Goal: Information Seeking & Learning: Check status

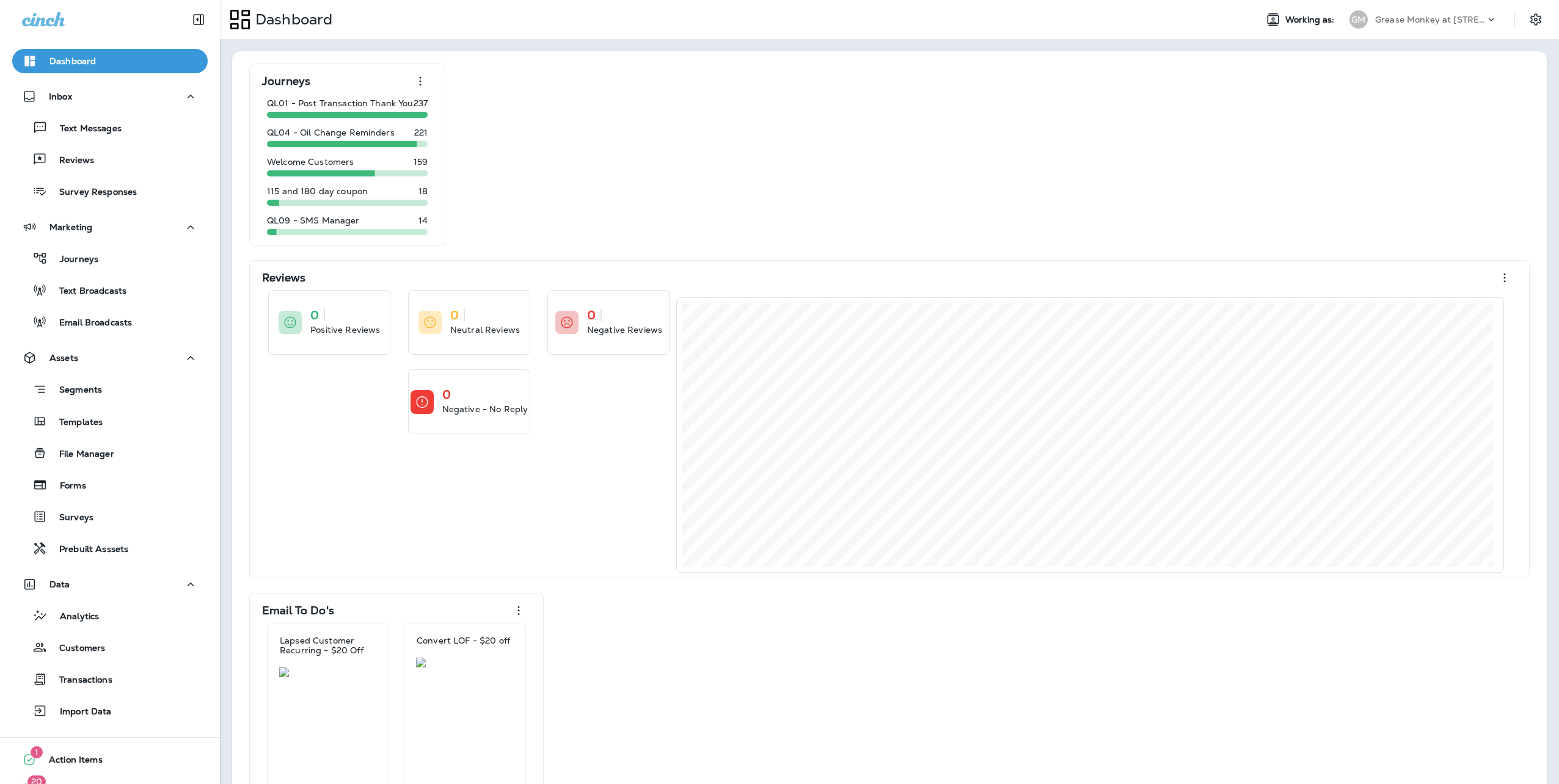
click at [1396, 17] on p "Grease Monkey at 18609 Green Valley Ranch BLVD" at bounding box center [1431, 19] width 110 height 10
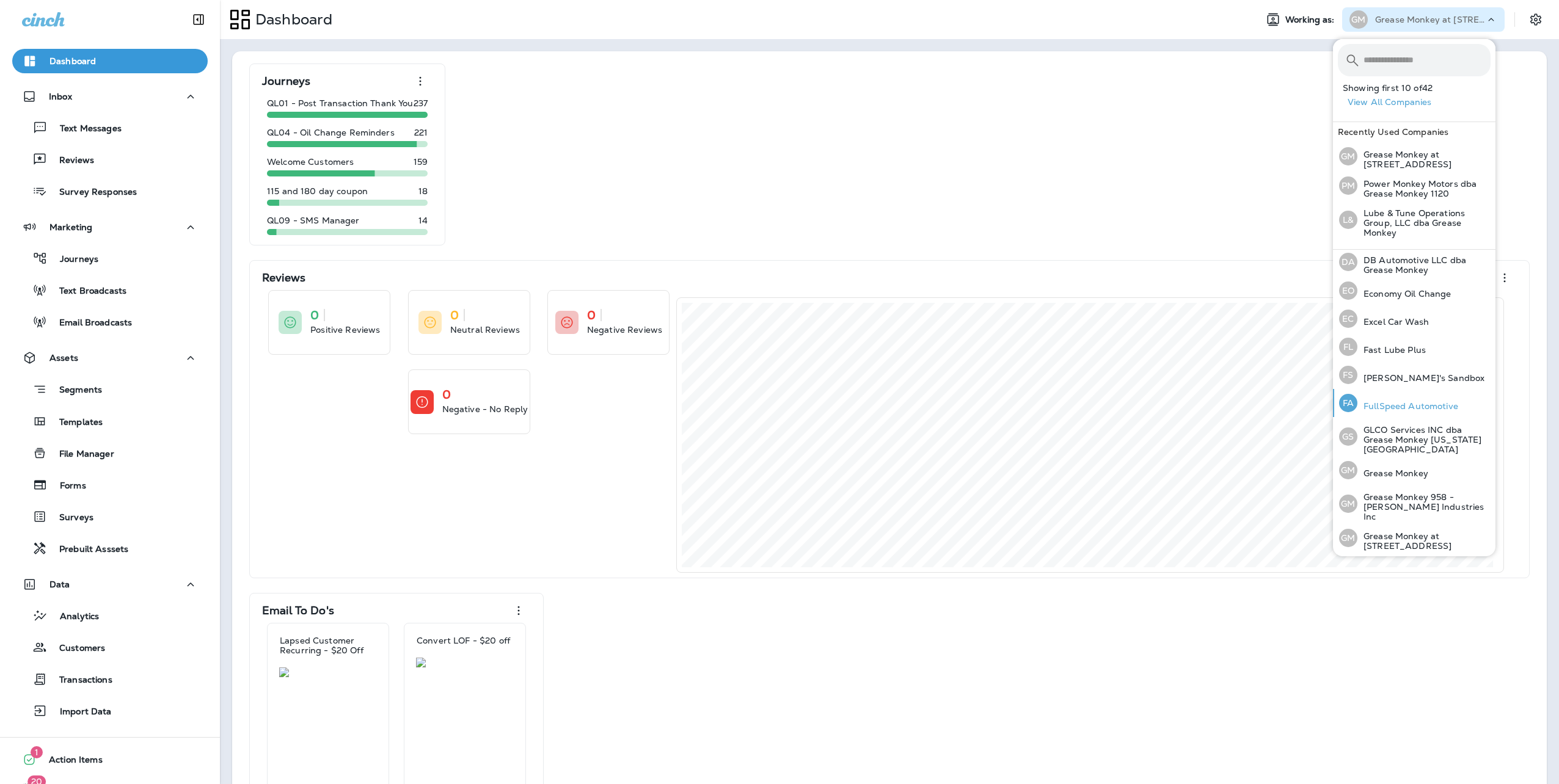
scroll to position [244, 0]
click at [1385, 467] on p "Grease Monkey" at bounding box center [1393, 472] width 71 height 10
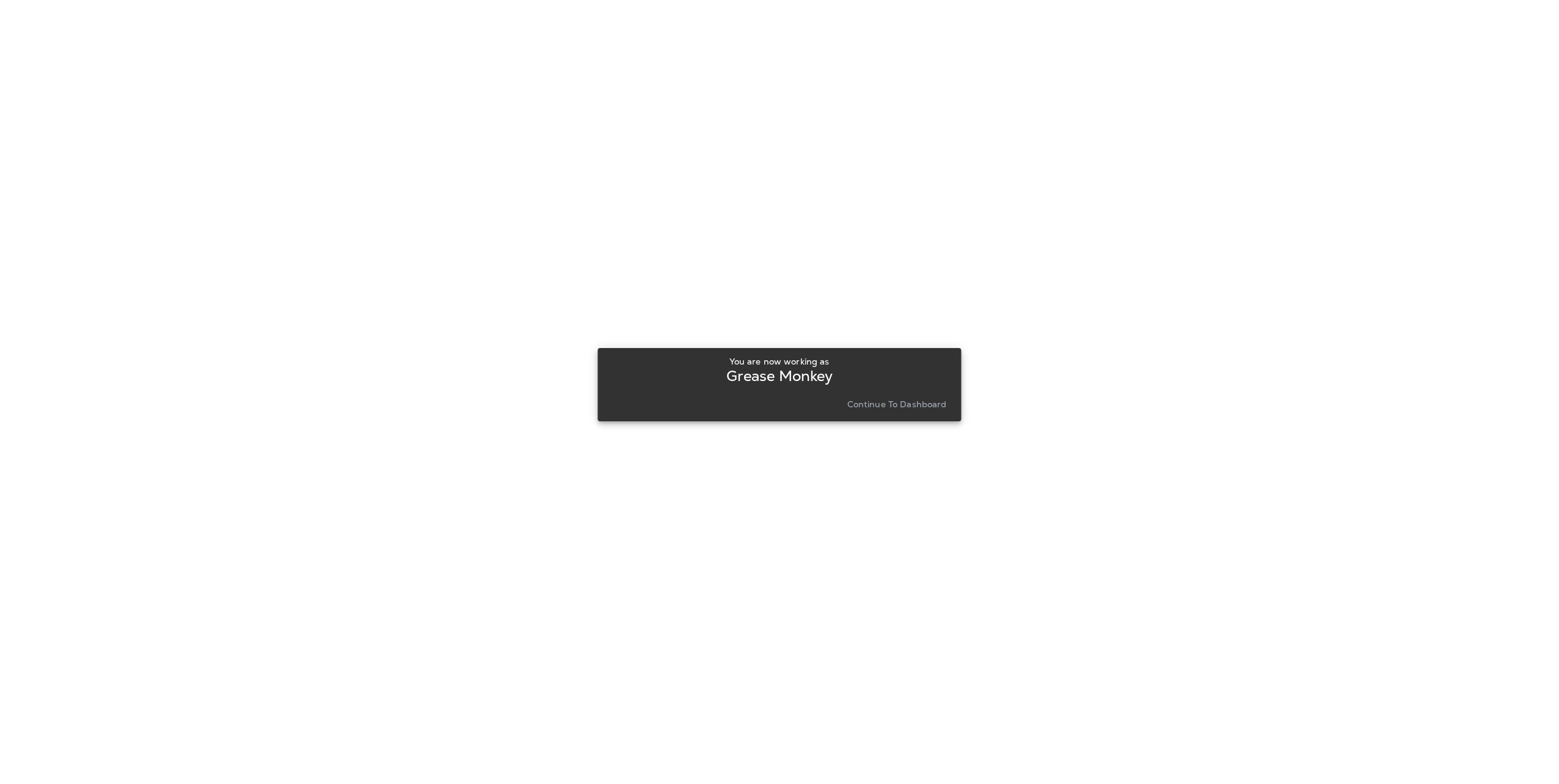
click at [872, 396] on button "Continue to Dashboard" at bounding box center [897, 404] width 109 height 17
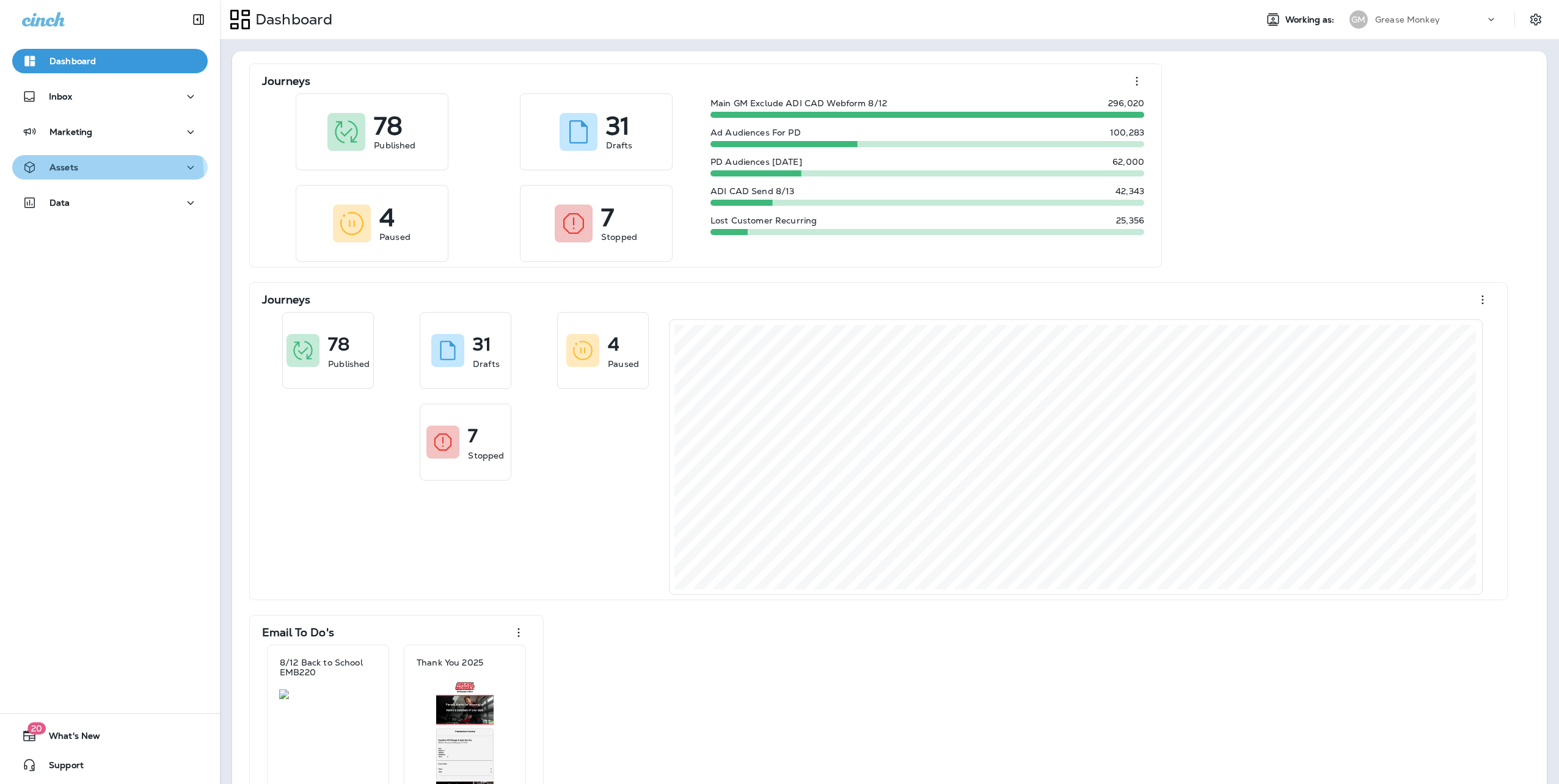
click at [70, 178] on button "Assets" at bounding box center [109, 167] width 195 height 25
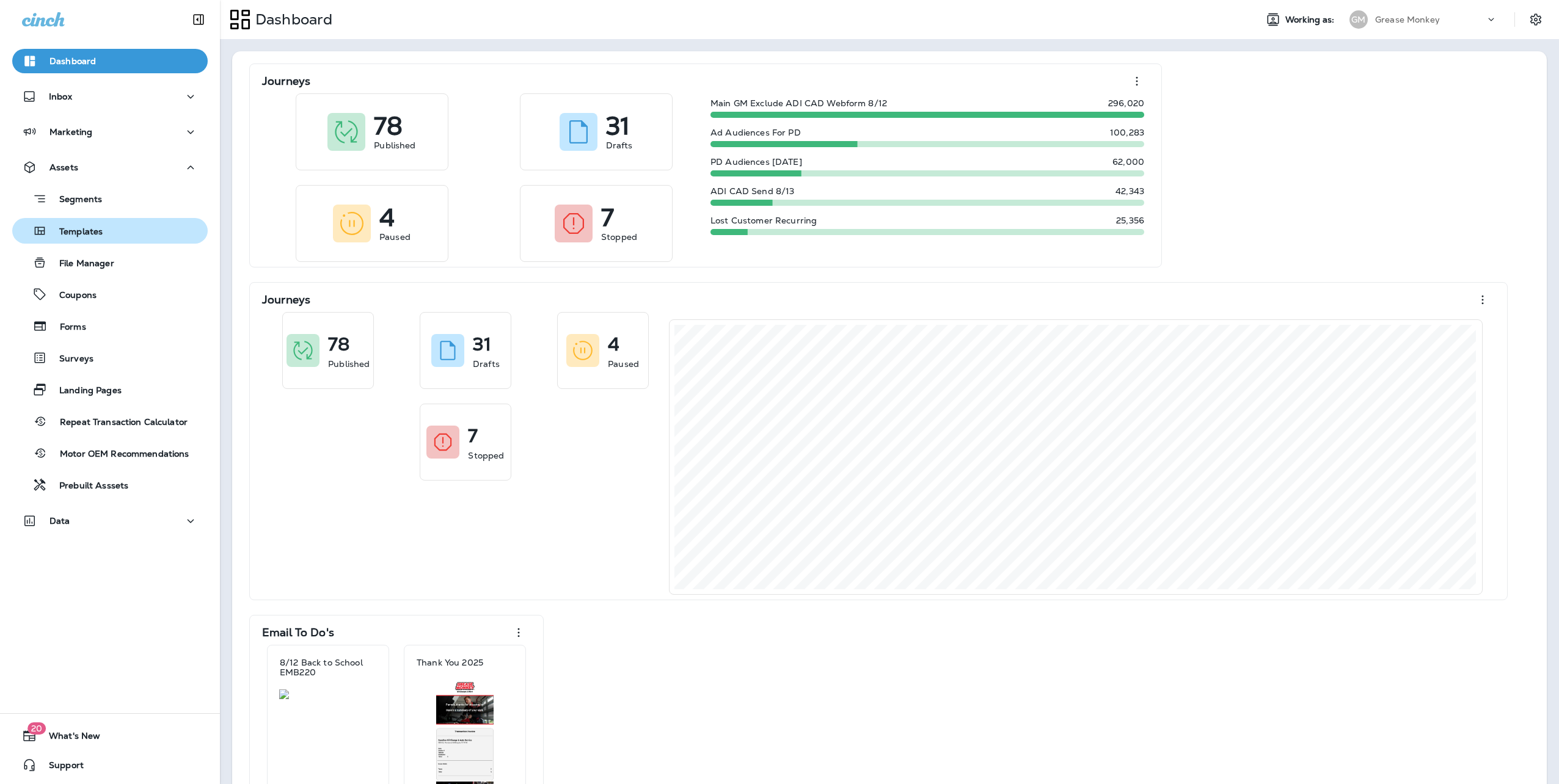
click at [74, 227] on p "Templates" at bounding box center [75, 232] width 56 height 12
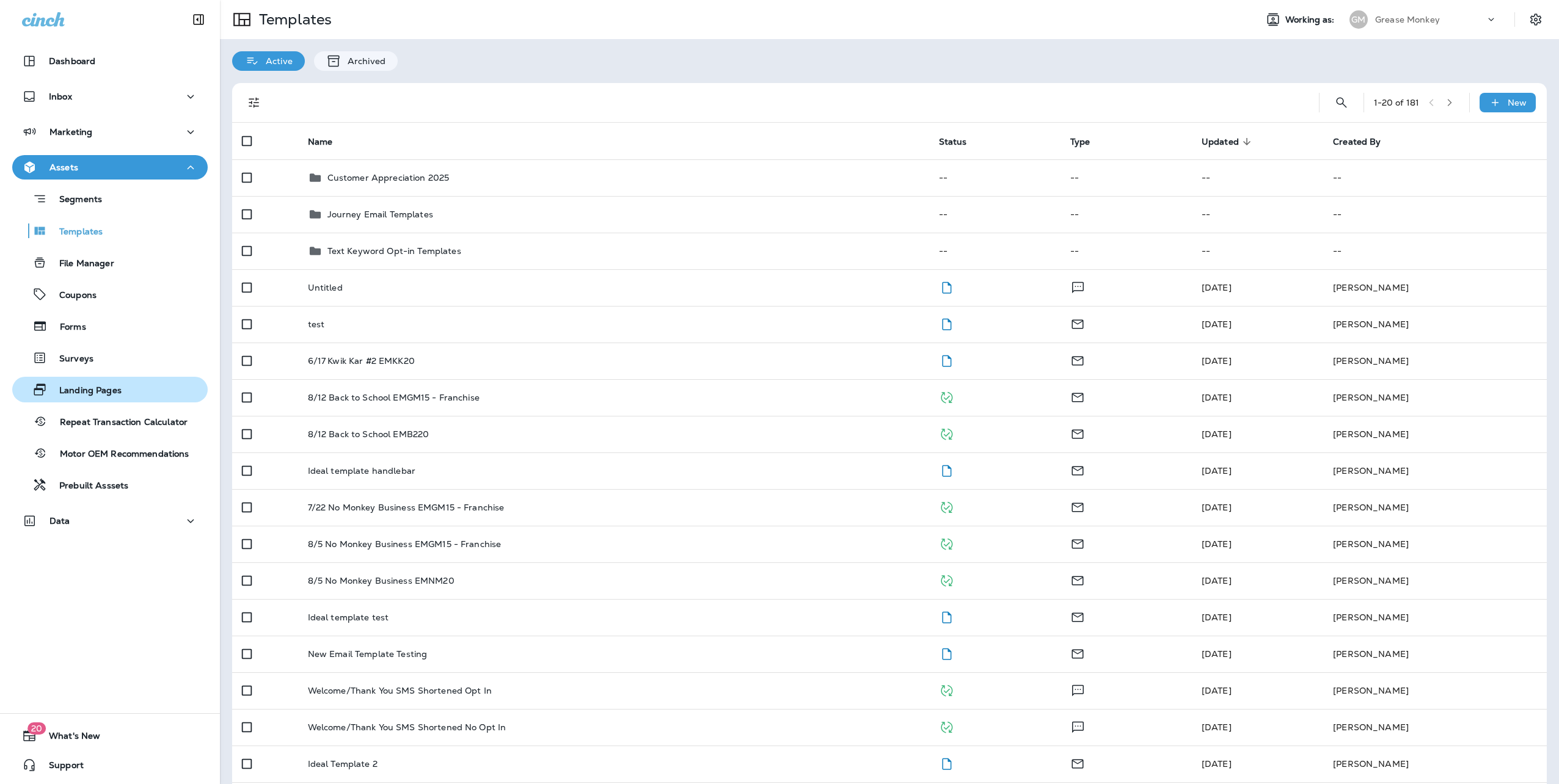
click at [109, 385] on p "Landing Pages" at bounding box center [84, 391] width 74 height 12
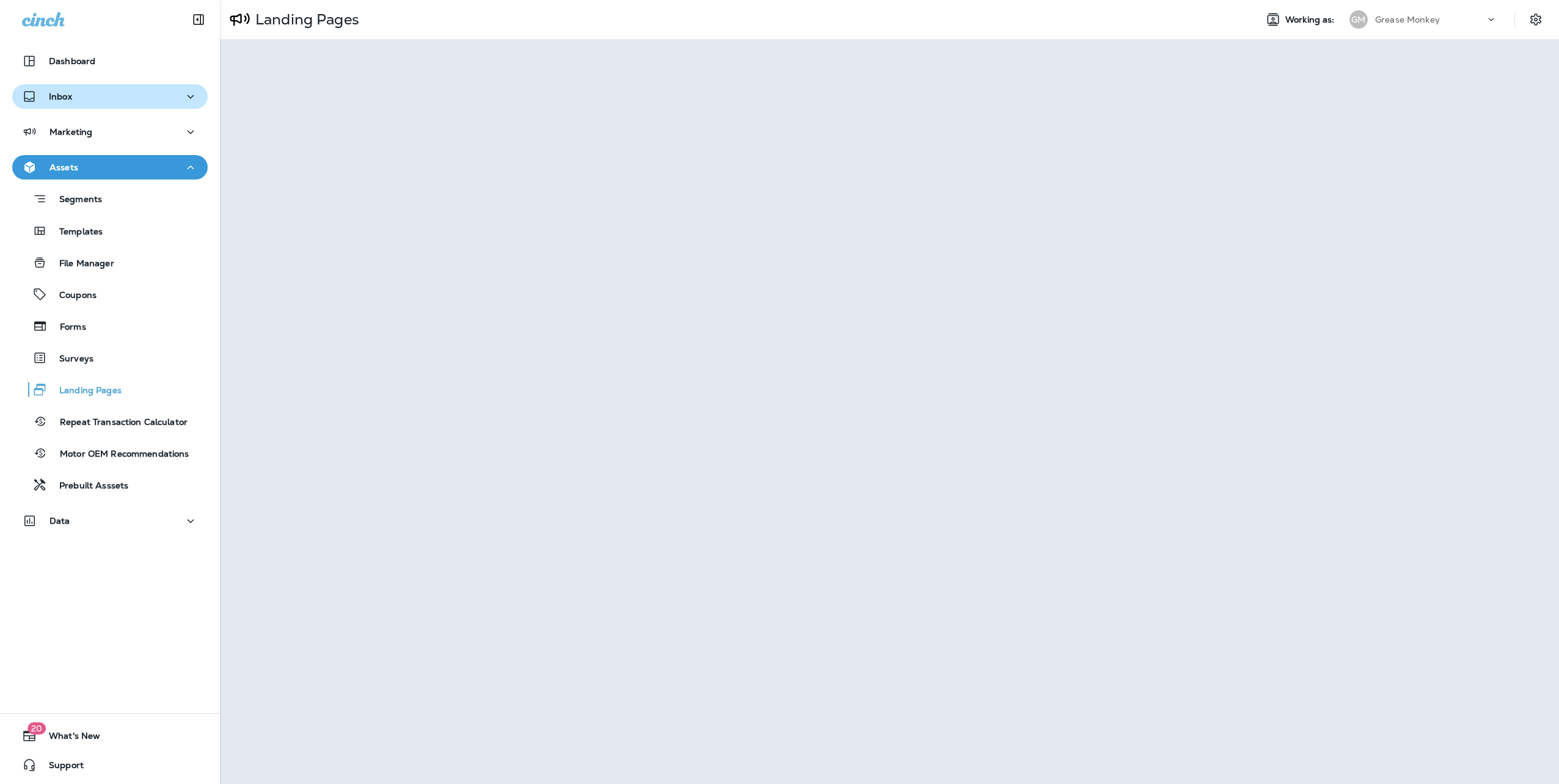
click at [83, 99] on div "Inbox" at bounding box center [110, 97] width 176 height 15
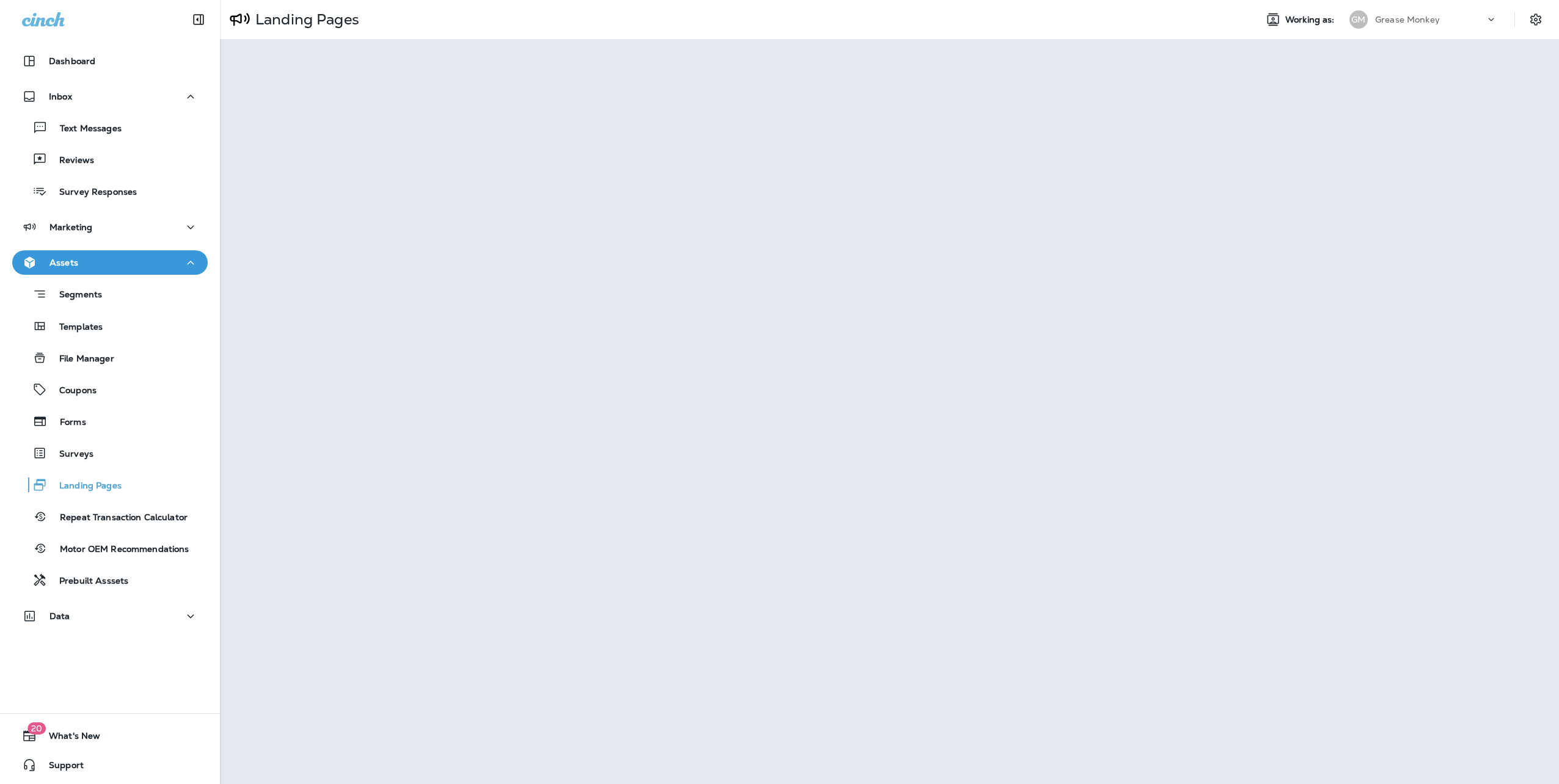
click at [1398, 23] on p "Grease Monkey" at bounding box center [1407, 19] width 65 height 10
type input "******"
click at [1472, 95] on button "FA FullSpeed Automotive" at bounding box center [1423, 97] width 163 height 28
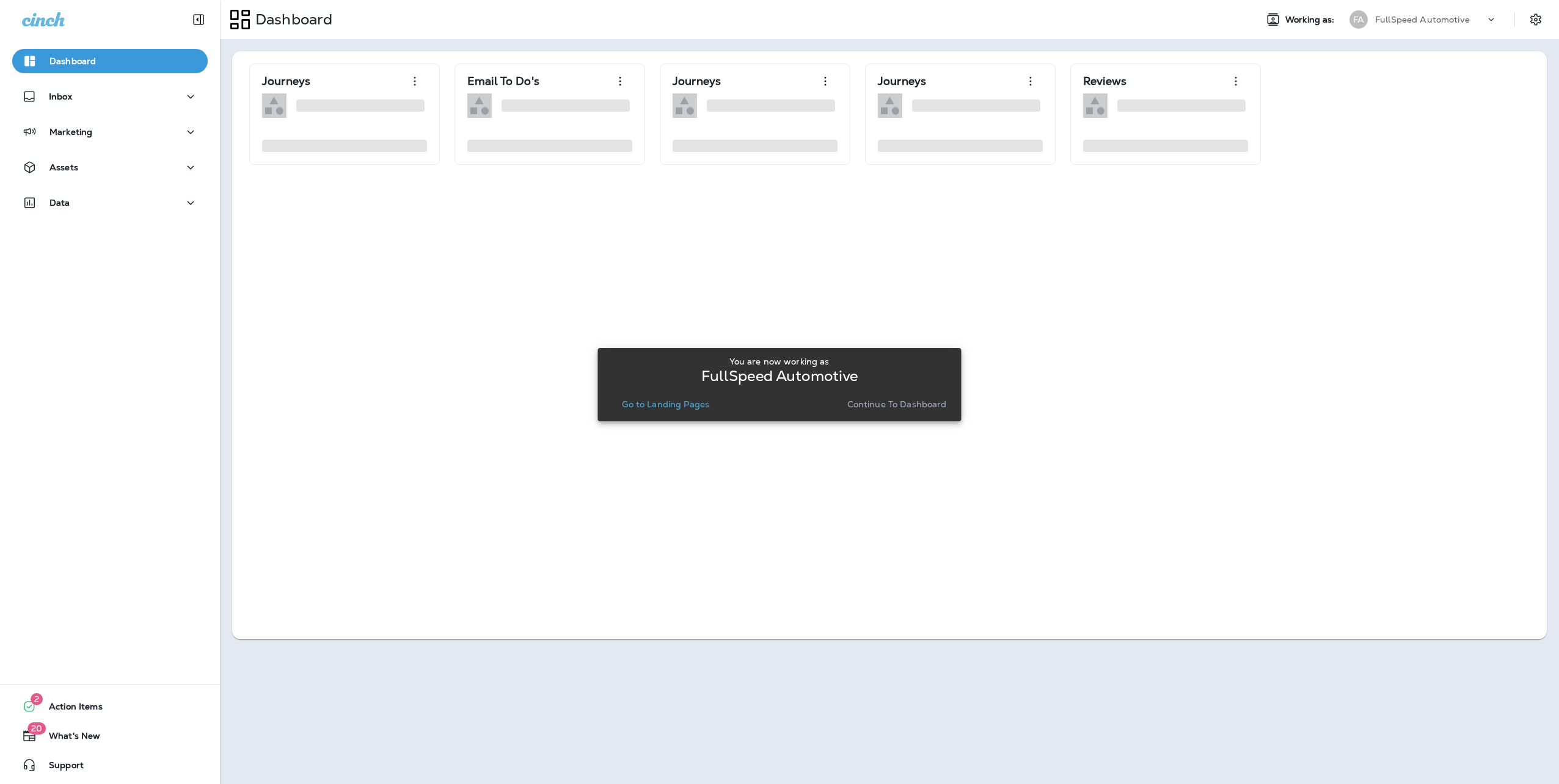
click at [912, 398] on button "Continue to Dashboard" at bounding box center [897, 404] width 109 height 17
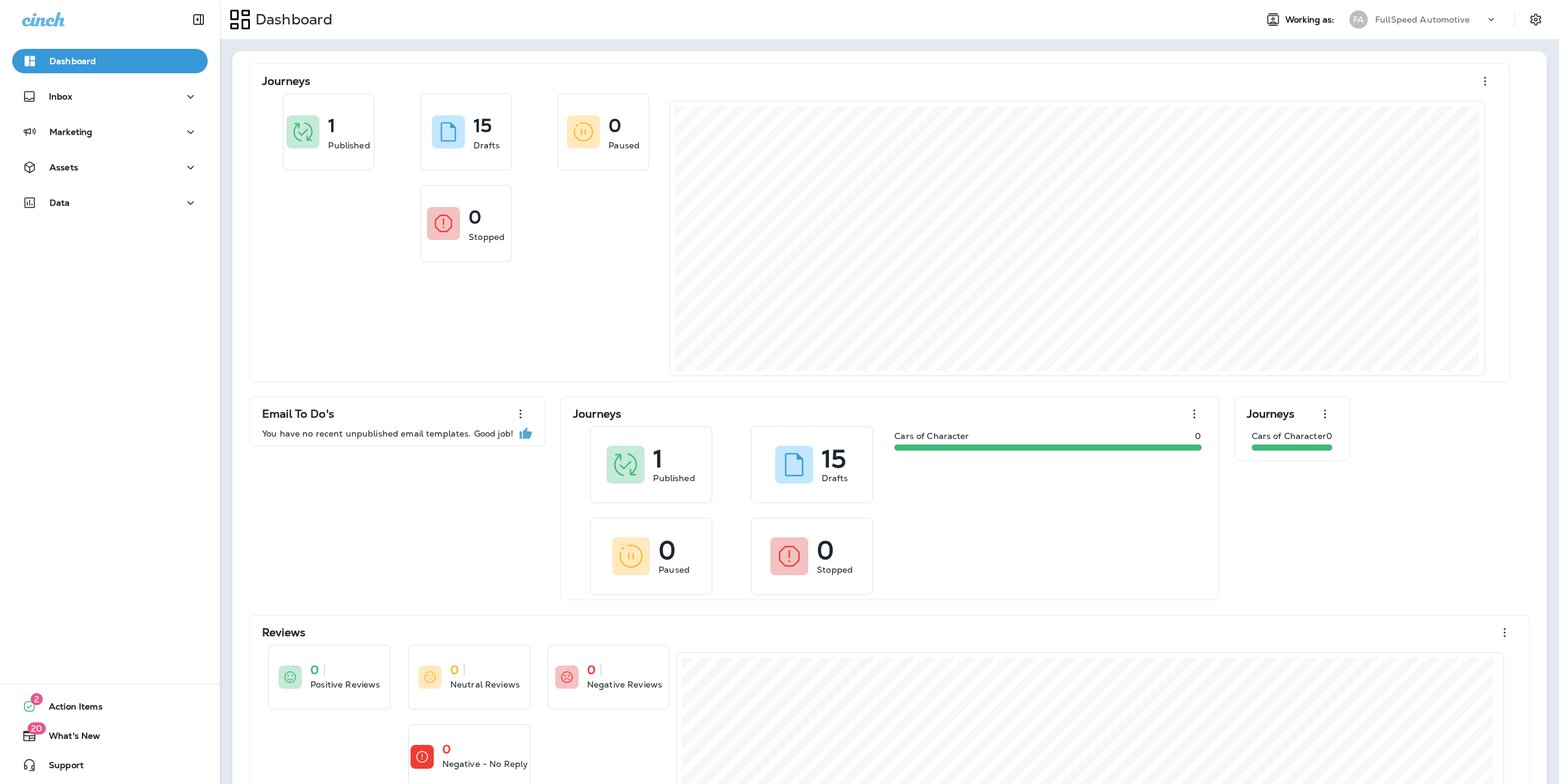
click at [87, 215] on div "Data" at bounding box center [110, 206] width 220 height 30
click at [65, 214] on button "Data" at bounding box center [109, 203] width 195 height 25
drag, startPoint x: 65, startPoint y: 230, endPoint x: 89, endPoint y: 236, distance: 24.7
click at [65, 230] on p "Analytics" at bounding box center [73, 235] width 51 height 12
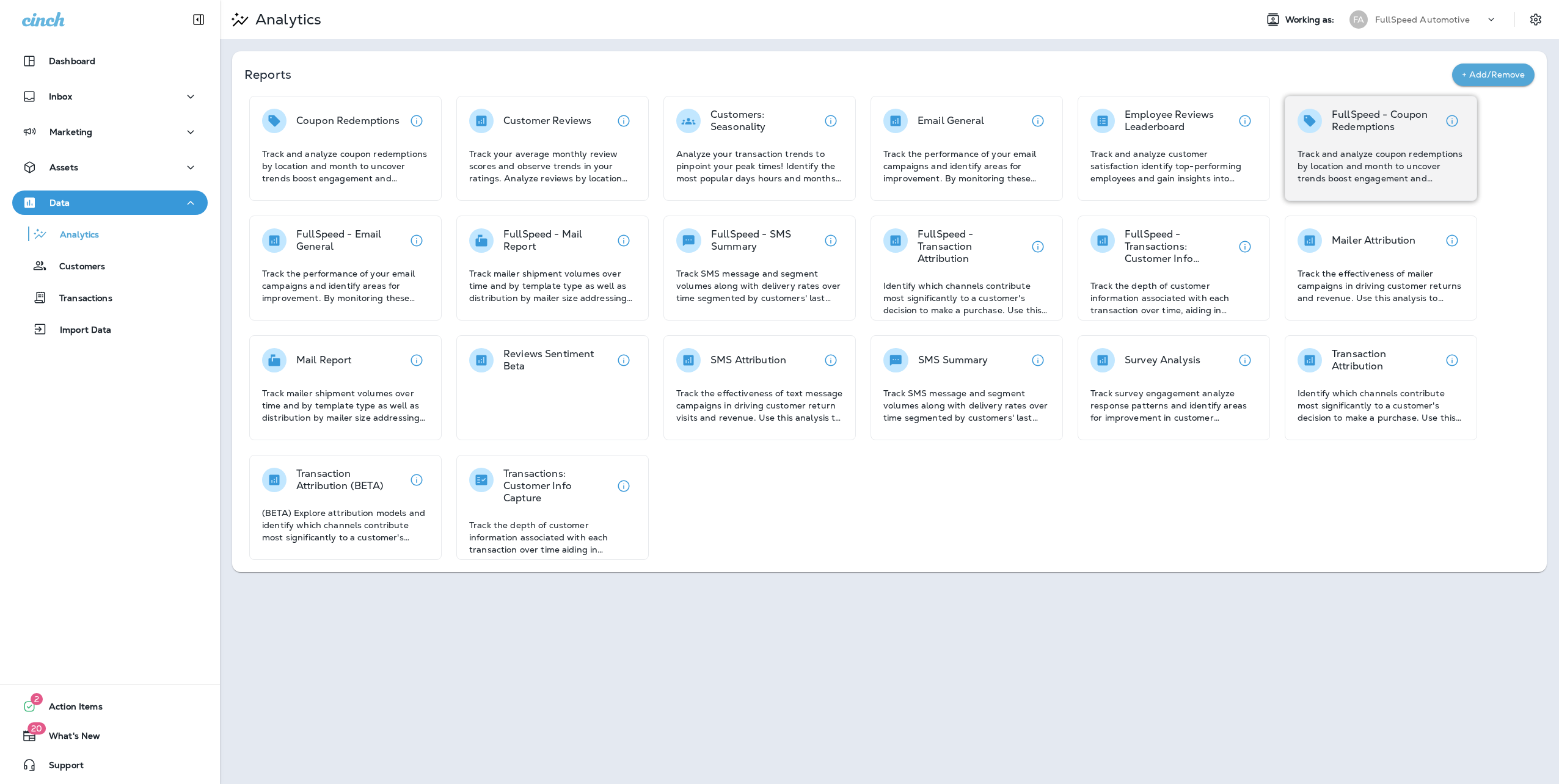
click at [1390, 124] on p "FullSpeed - Coupon Redemptions" at bounding box center [1386, 120] width 109 height 25
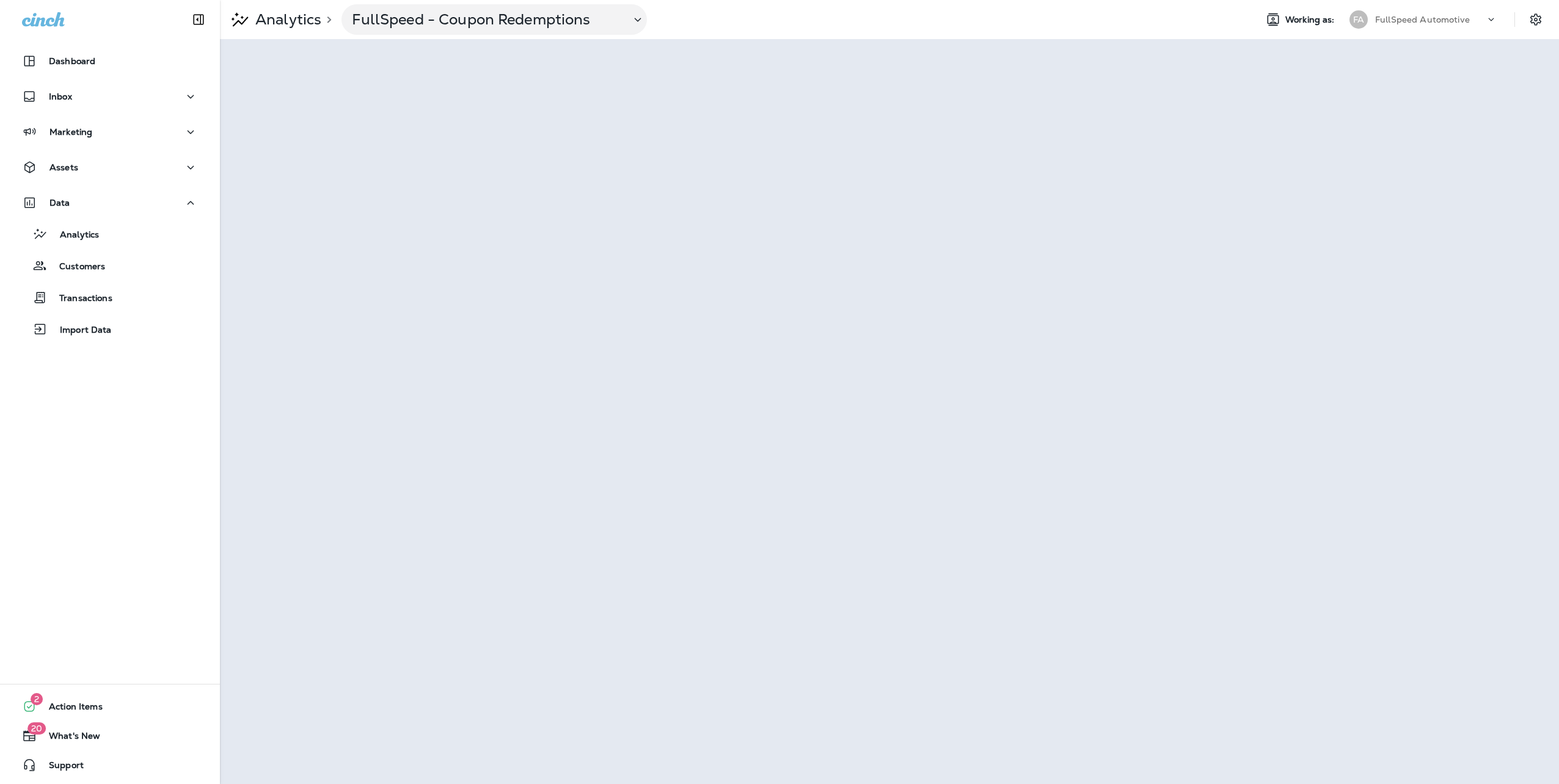
click at [291, 20] on p "Analytics" at bounding box center [286, 19] width 71 height 18
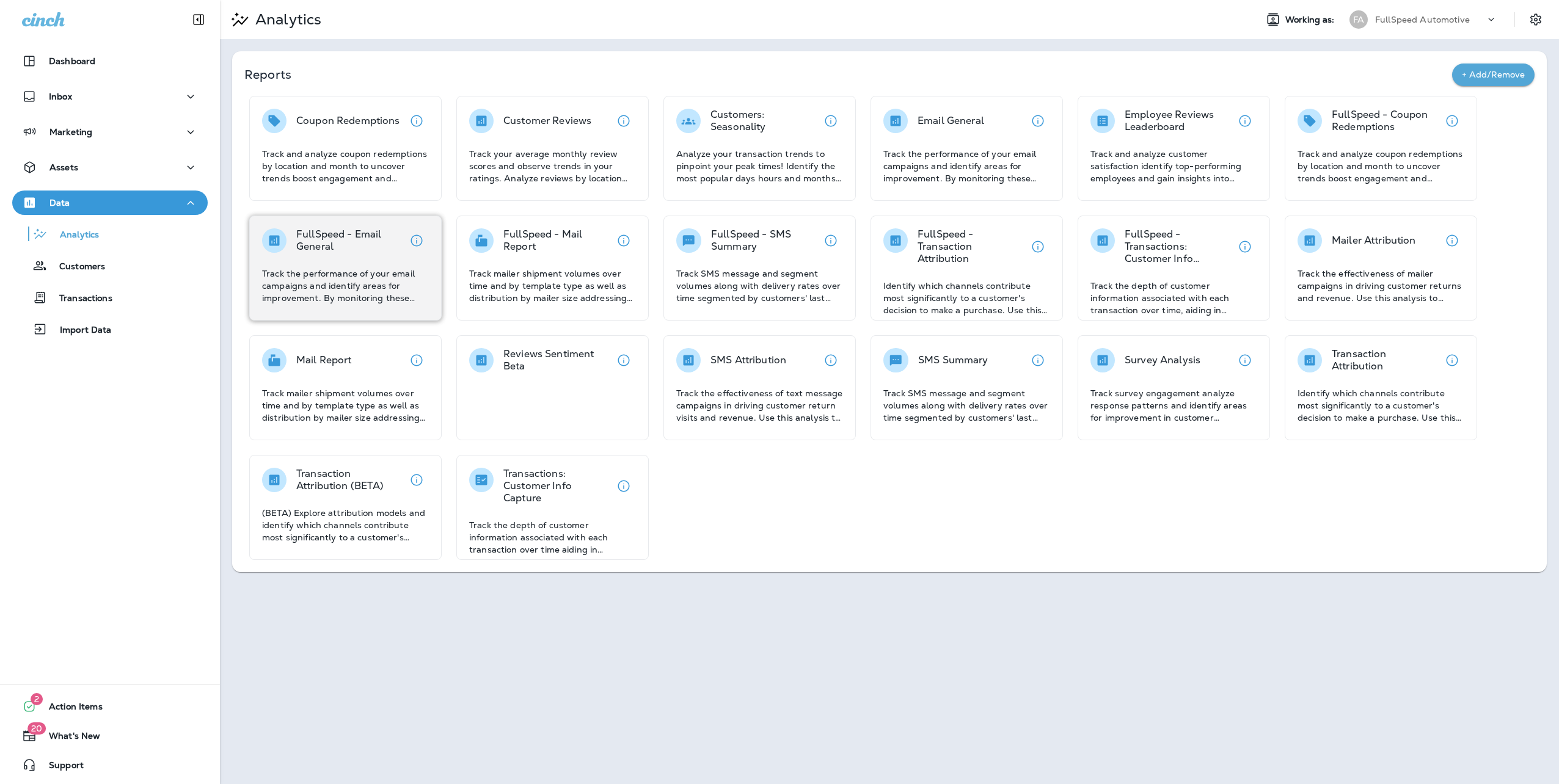
click at [358, 234] on p "FullSpeed - Email General" at bounding box center [350, 240] width 109 height 25
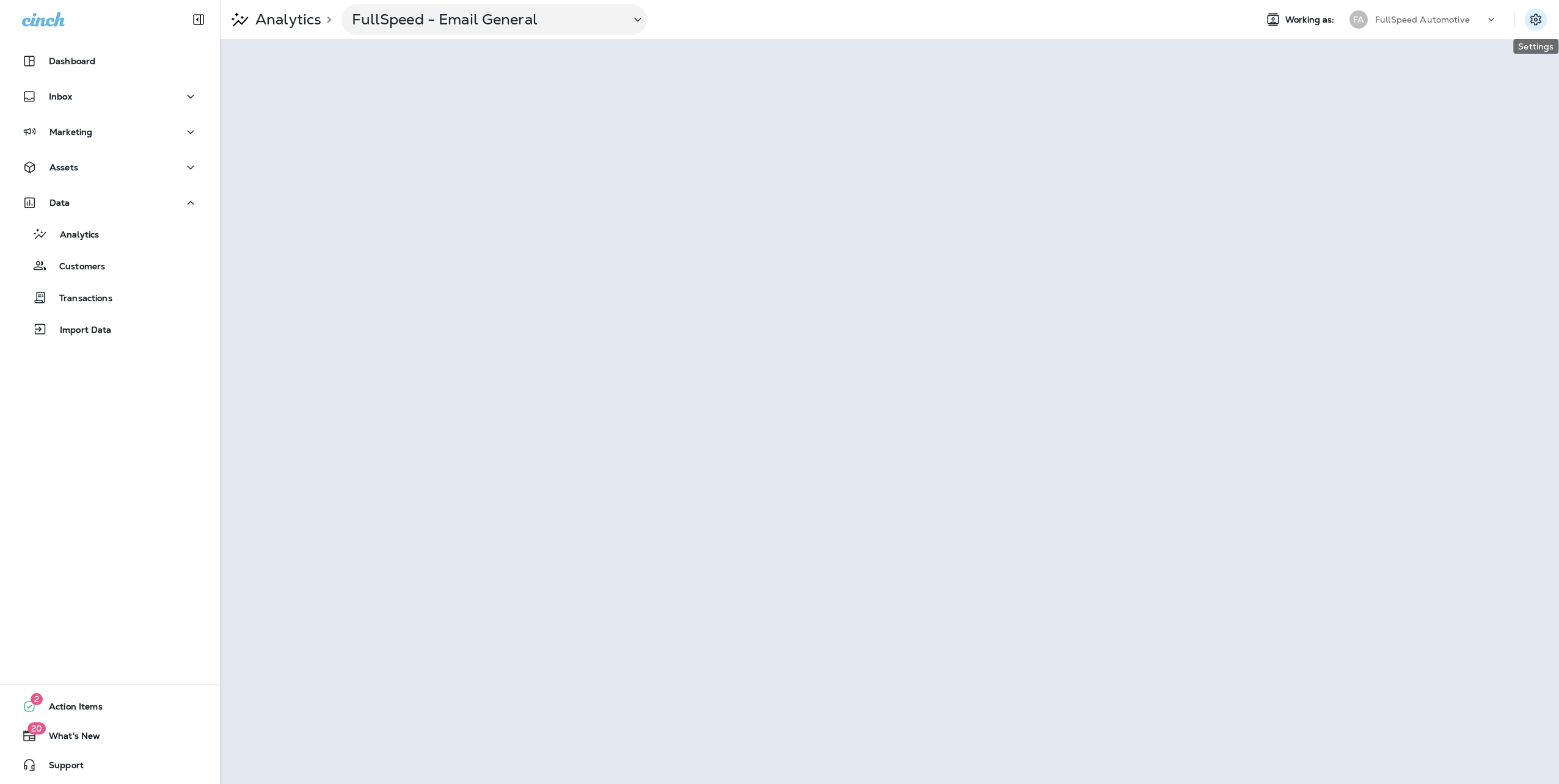
click at [1538, 20] on icon "Settings" at bounding box center [1536, 19] width 14 height 14
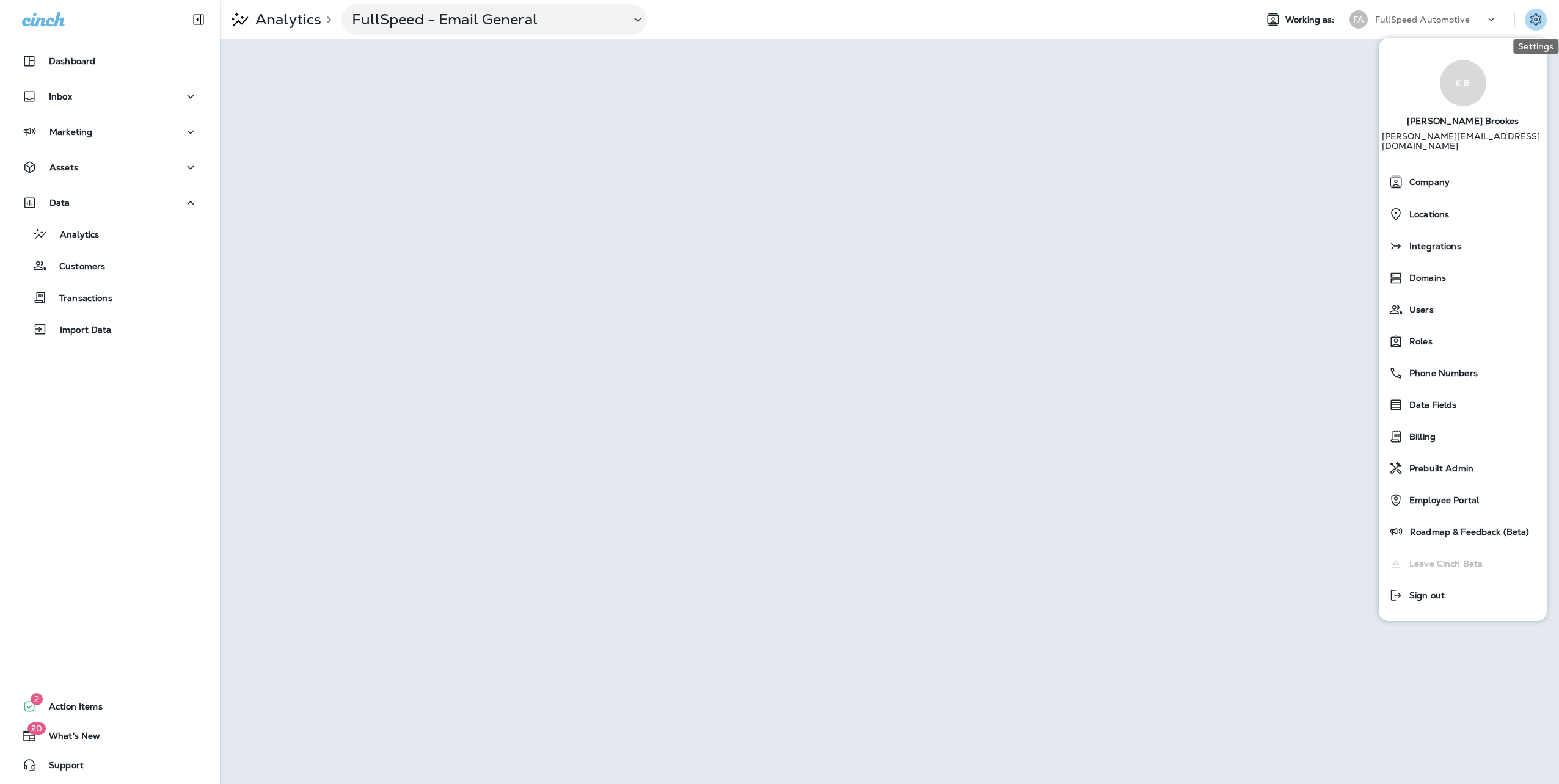
click at [1540, 23] on icon "Settings" at bounding box center [1536, 19] width 11 height 12
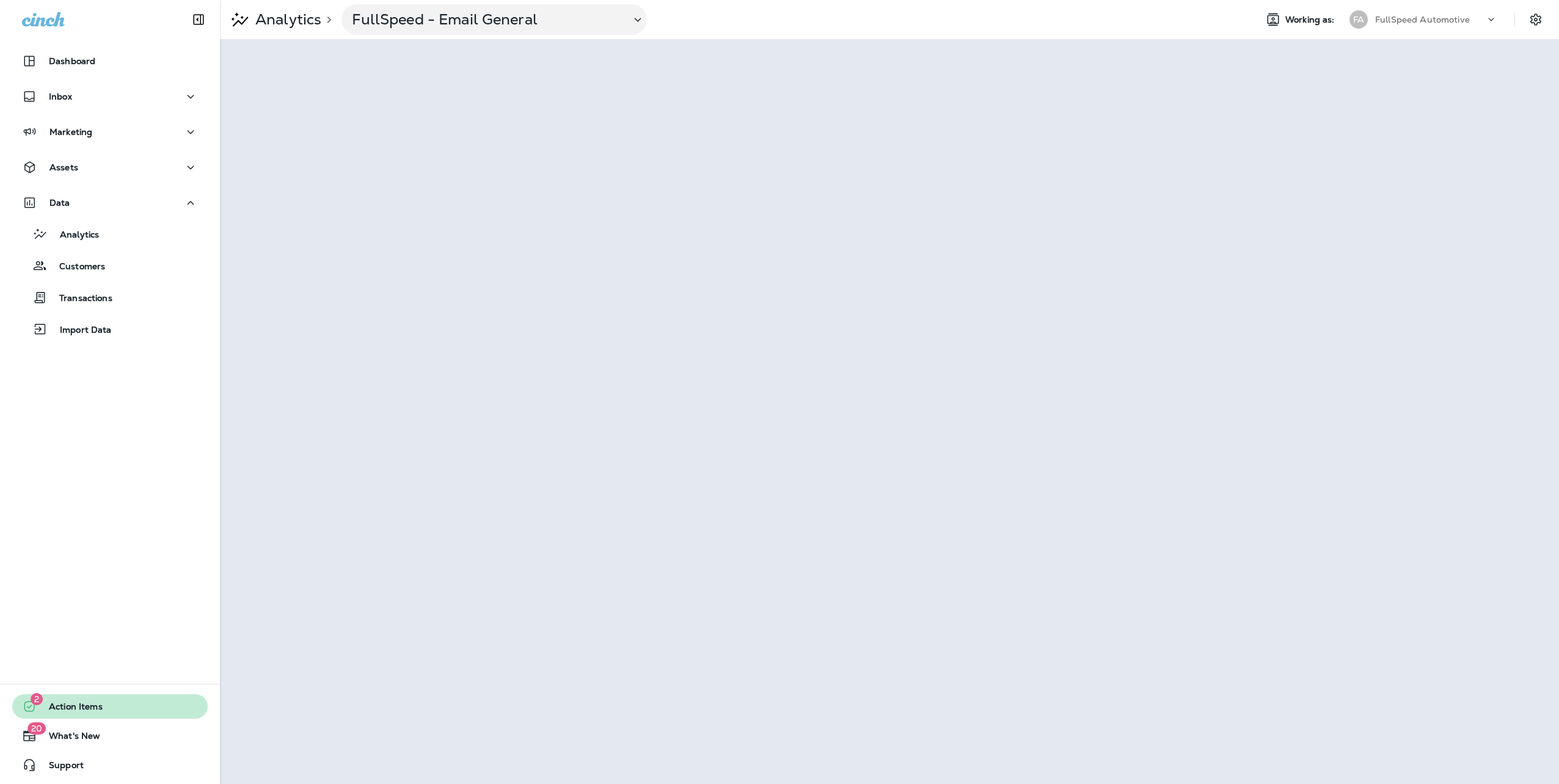
click at [76, 709] on span "Action Items" at bounding box center [69, 709] width 66 height 14
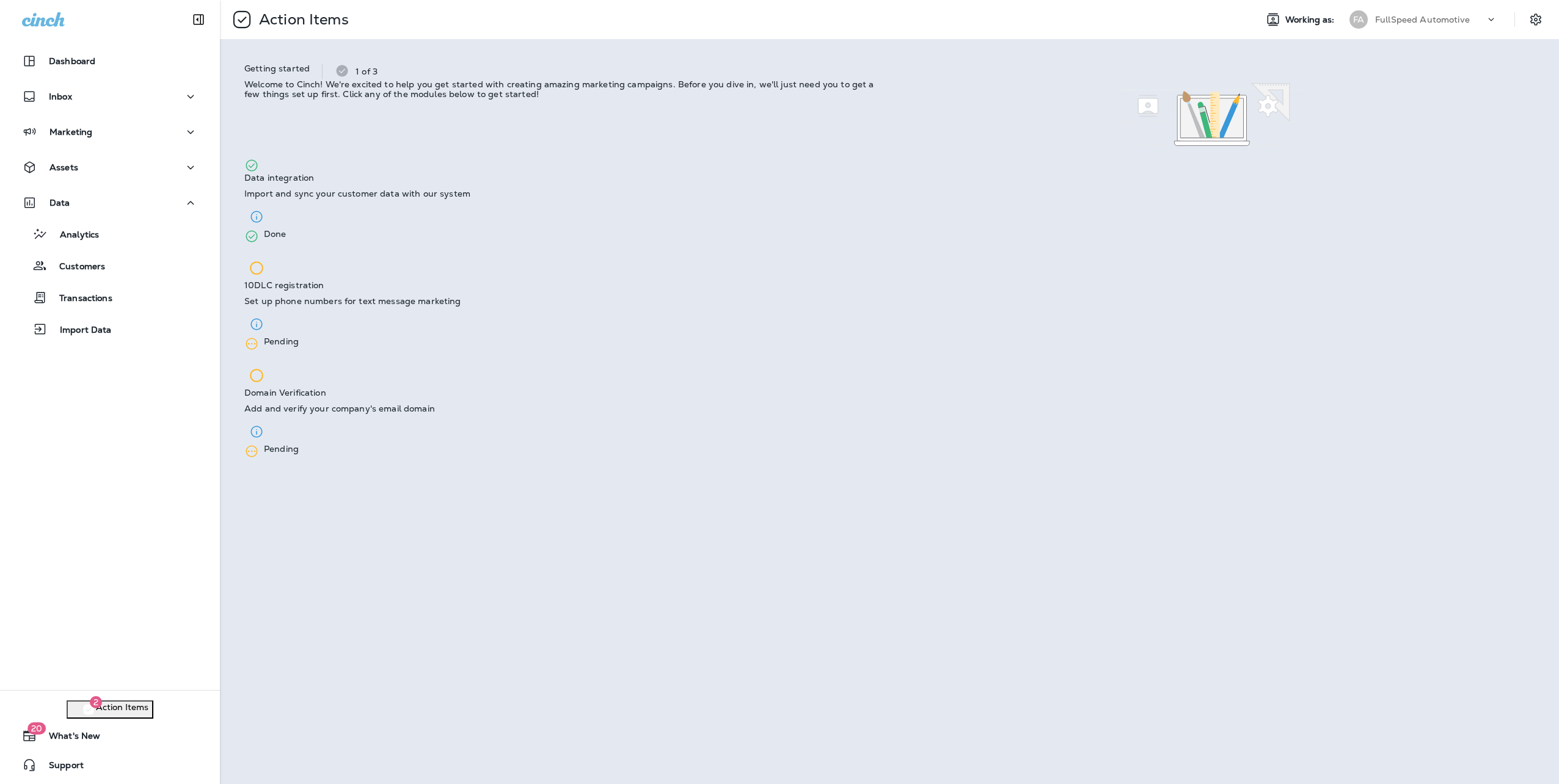
click at [72, 246] on div "Analytics Customers Transactions Import Data" at bounding box center [109, 278] width 195 height 127
click at [74, 236] on p "Analytics" at bounding box center [73, 235] width 51 height 12
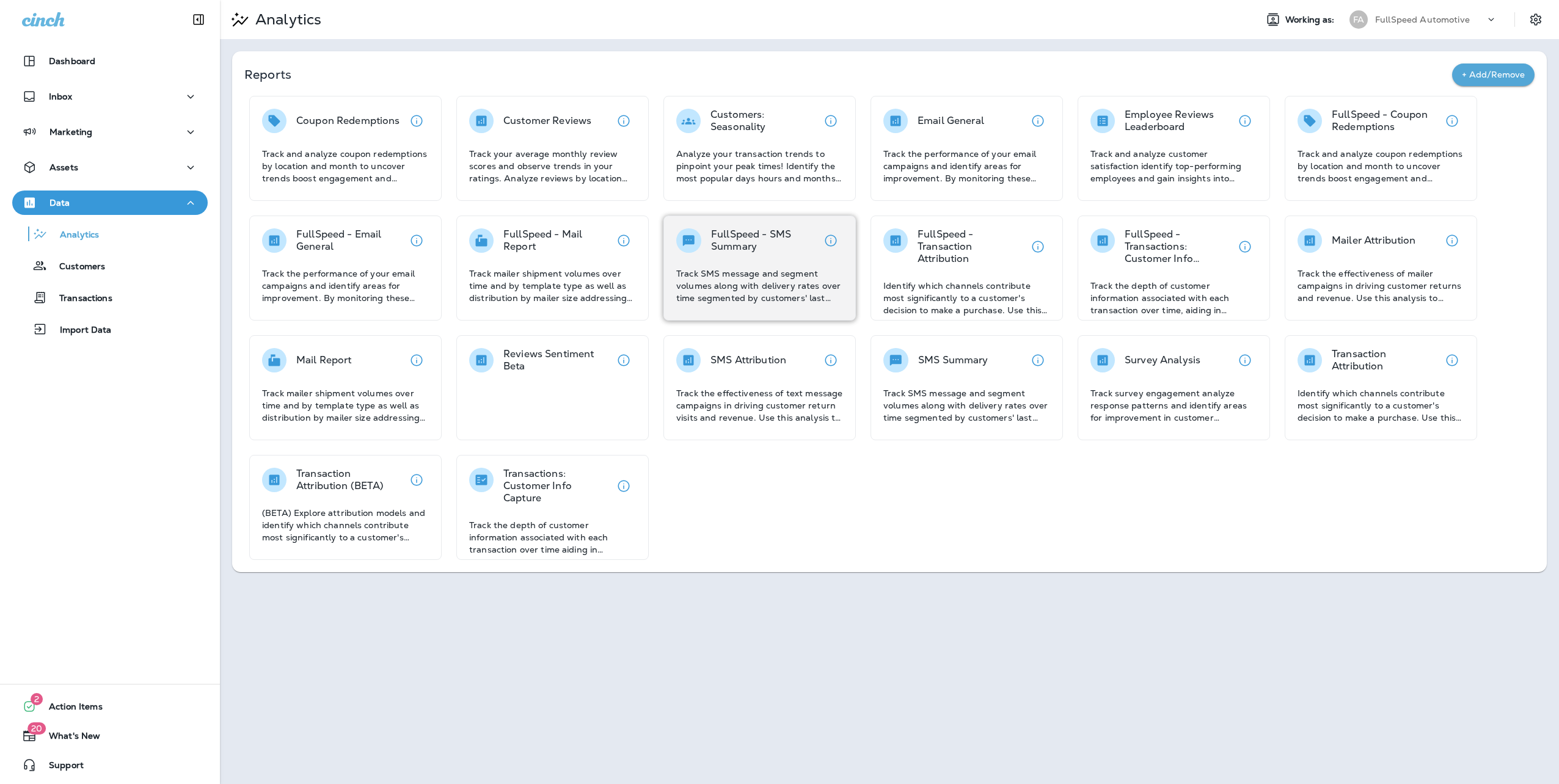
click at [786, 249] on p "FullSpeed - SMS Summary" at bounding box center [764, 240] width 108 height 25
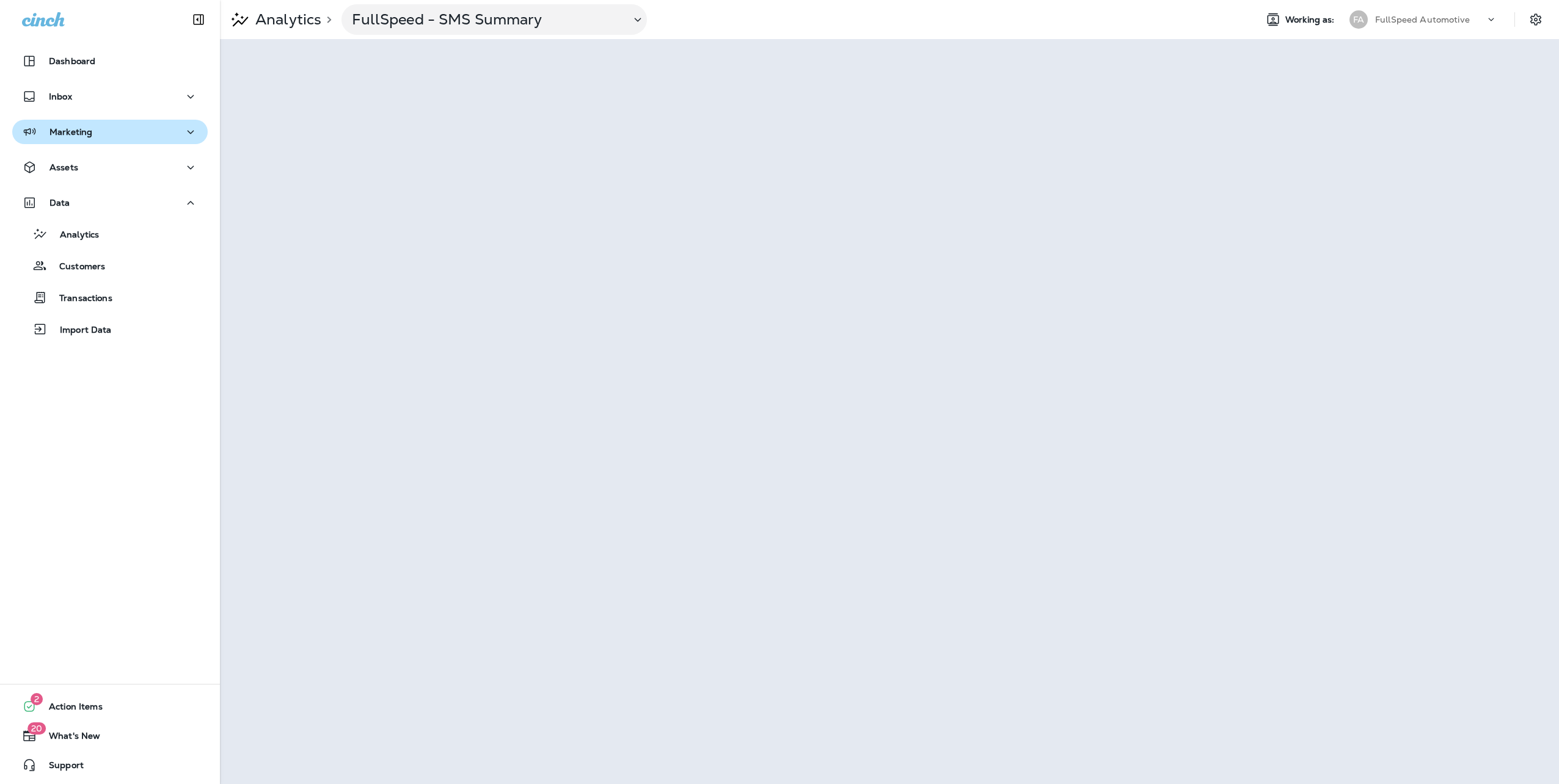
click at [90, 125] on div "Marketing" at bounding box center [57, 132] width 70 height 15
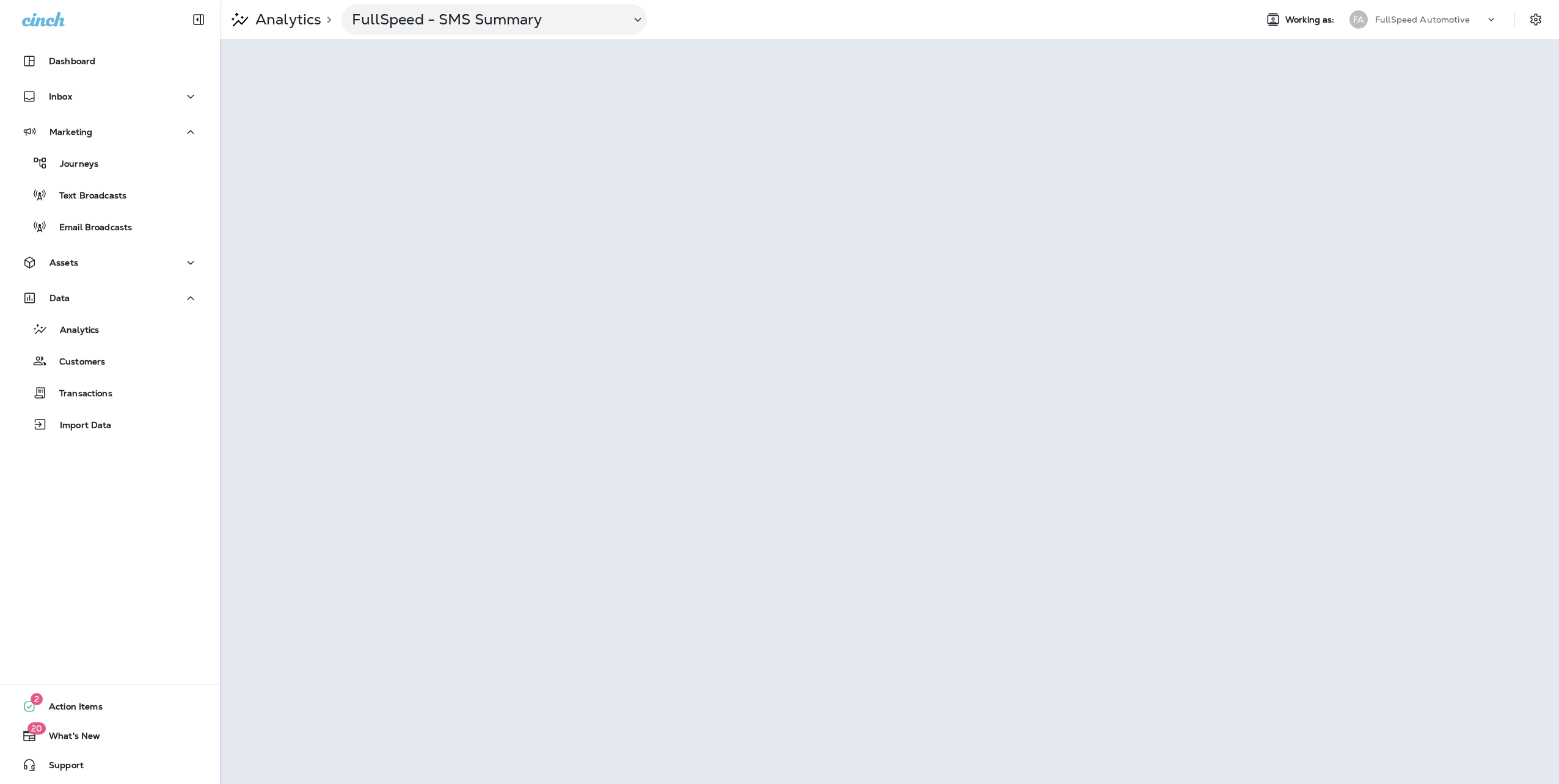
click at [1409, 14] on div "FullSpeed Automotive" at bounding box center [1431, 19] width 110 height 18
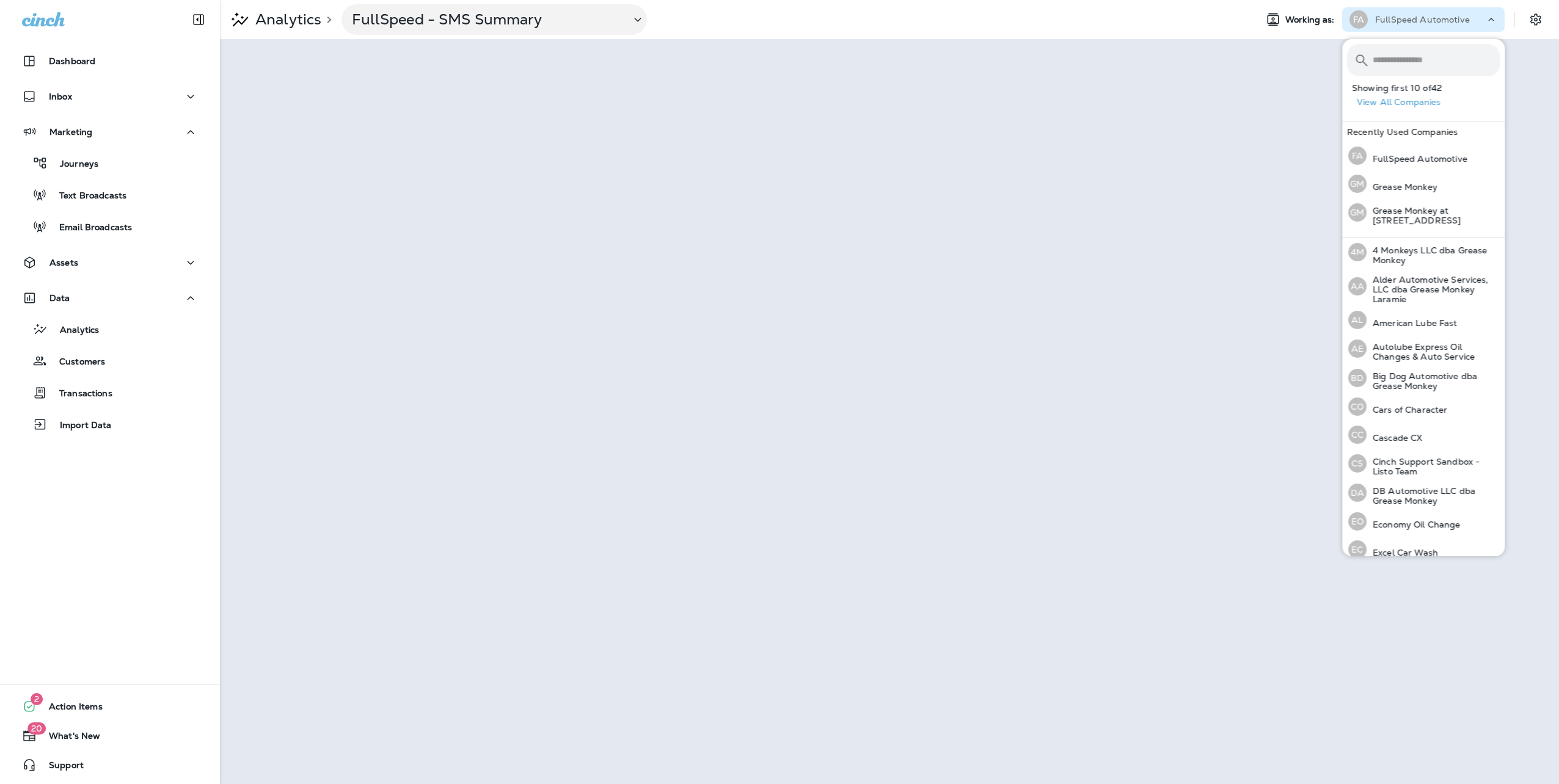
click at [1407, 65] on input "text" at bounding box center [1436, 60] width 127 height 33
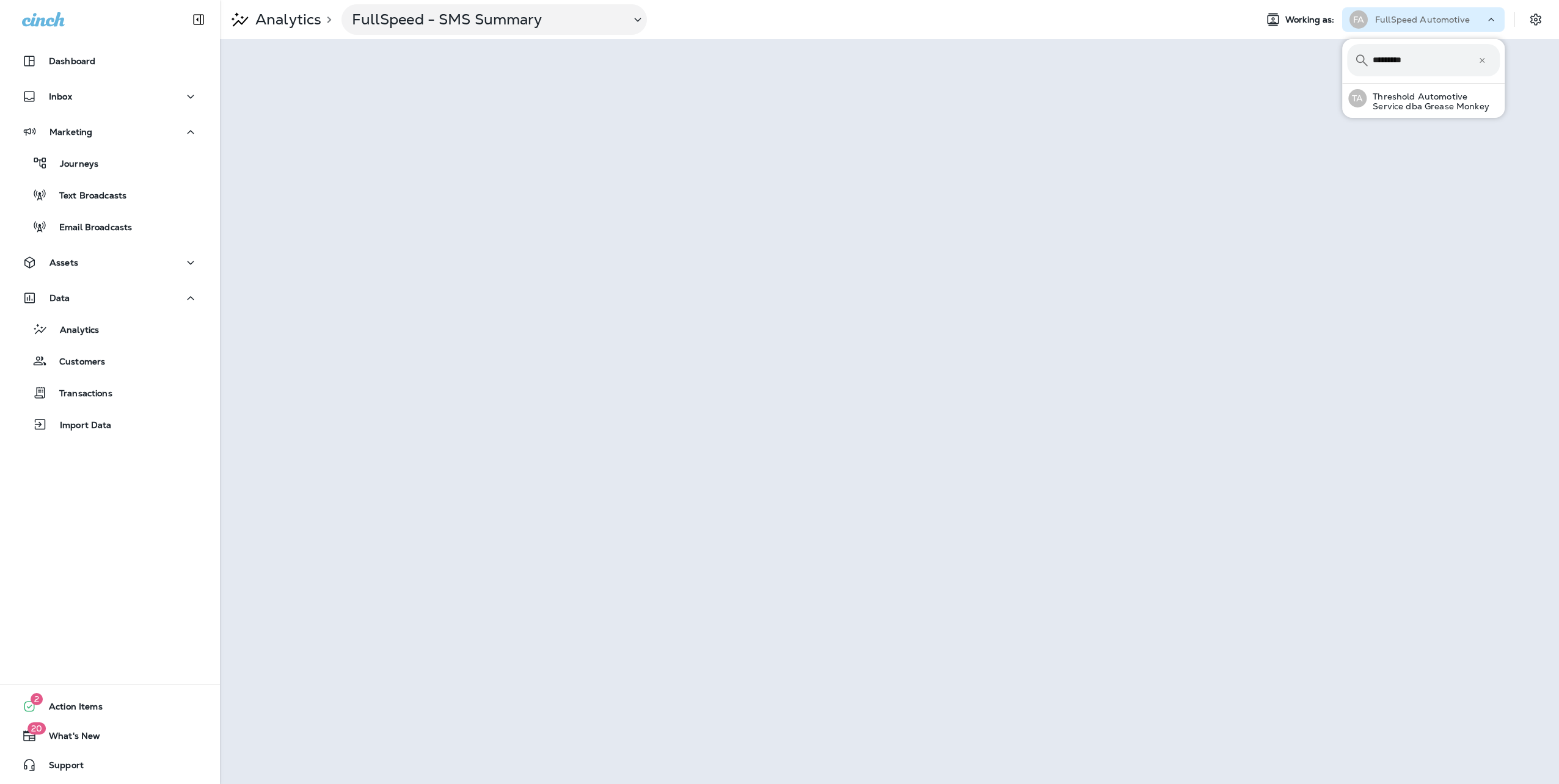
type input "*********"
click at [1398, 100] on p "Threshold Automotive Service dba Grease Monkey" at bounding box center [1433, 101] width 133 height 20
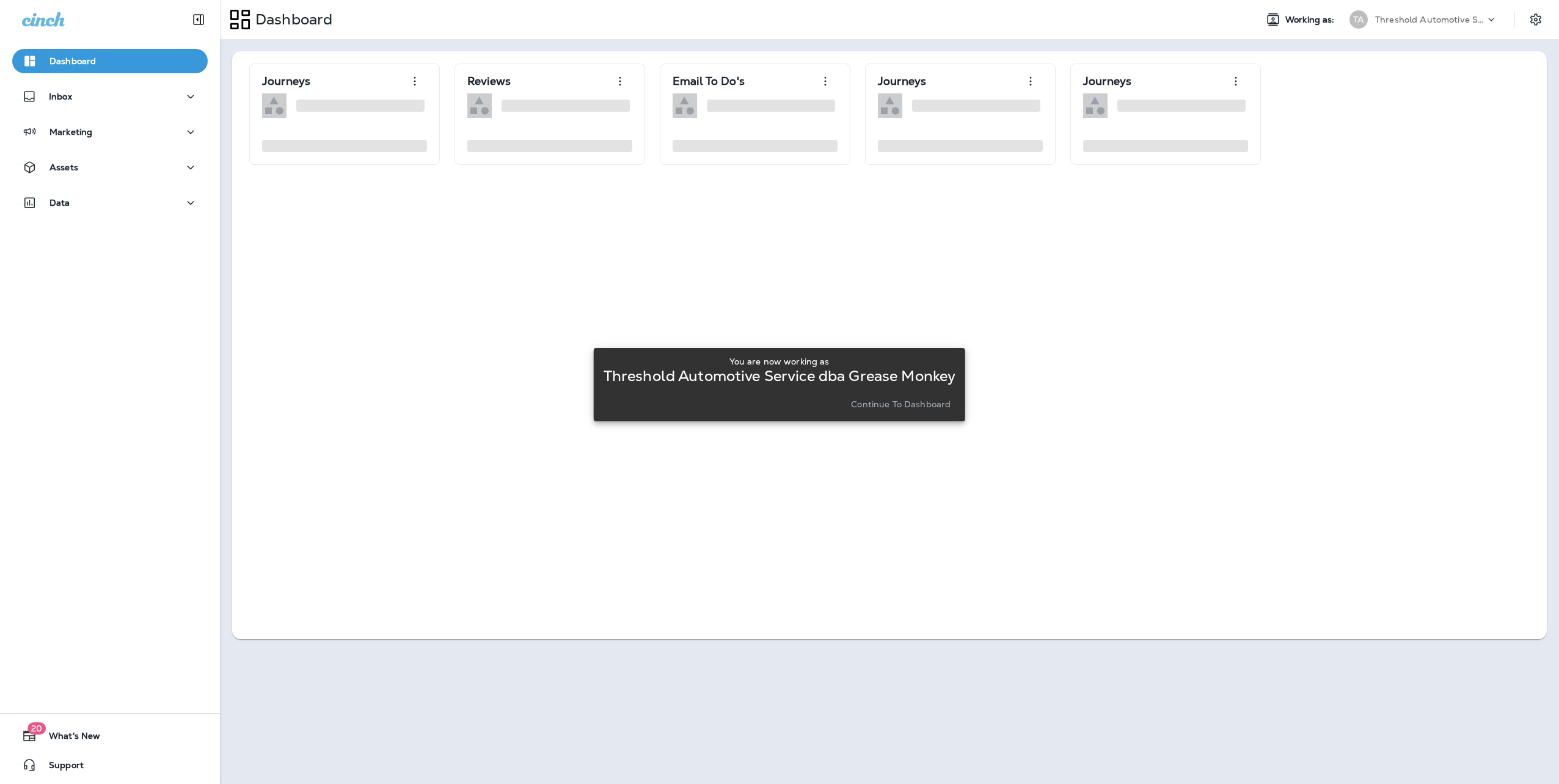
click at [878, 402] on p "Continue to Dashboard" at bounding box center [901, 404] width 100 height 10
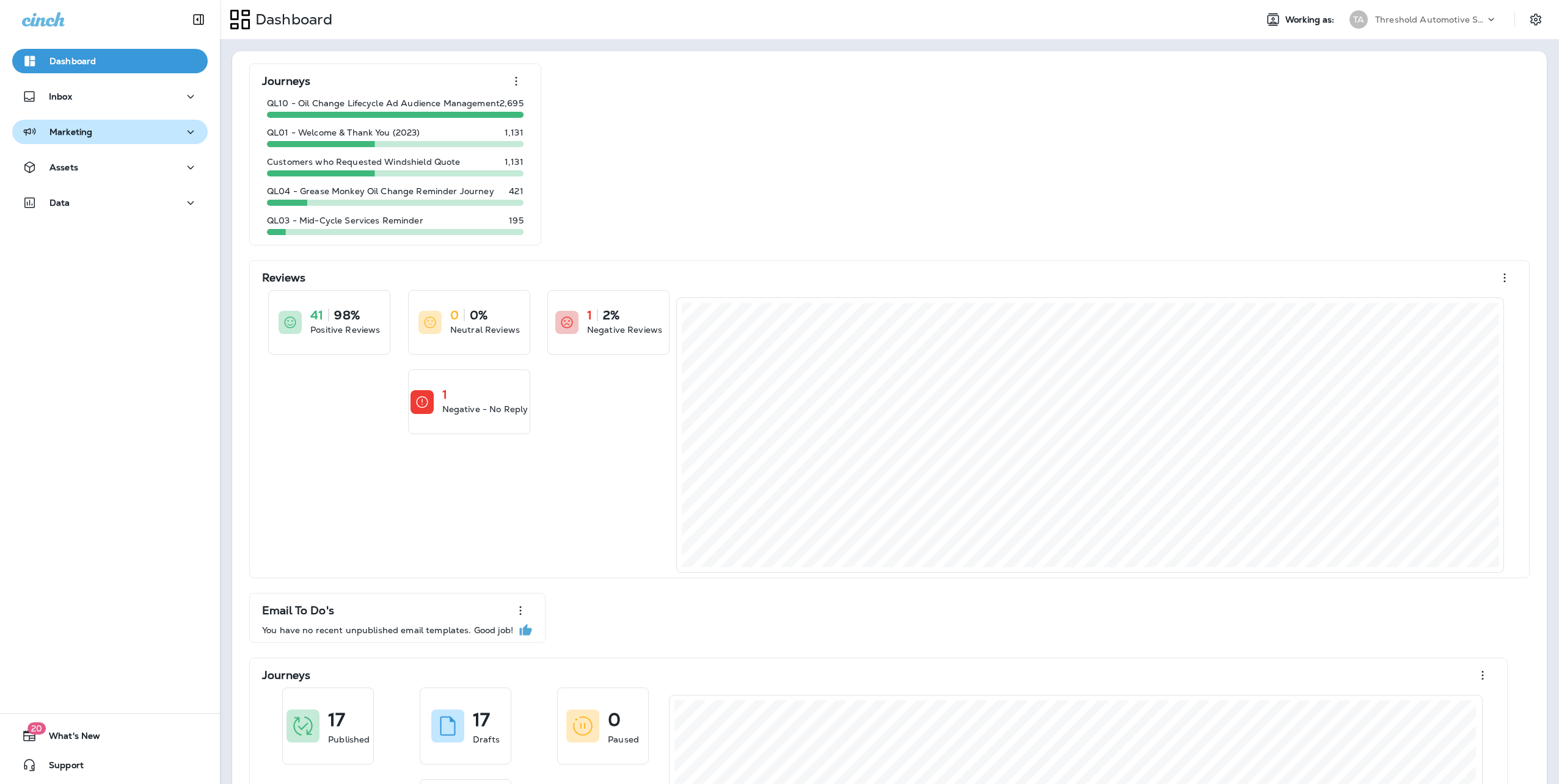
click at [76, 121] on button "Marketing" at bounding box center [109, 132] width 195 height 25
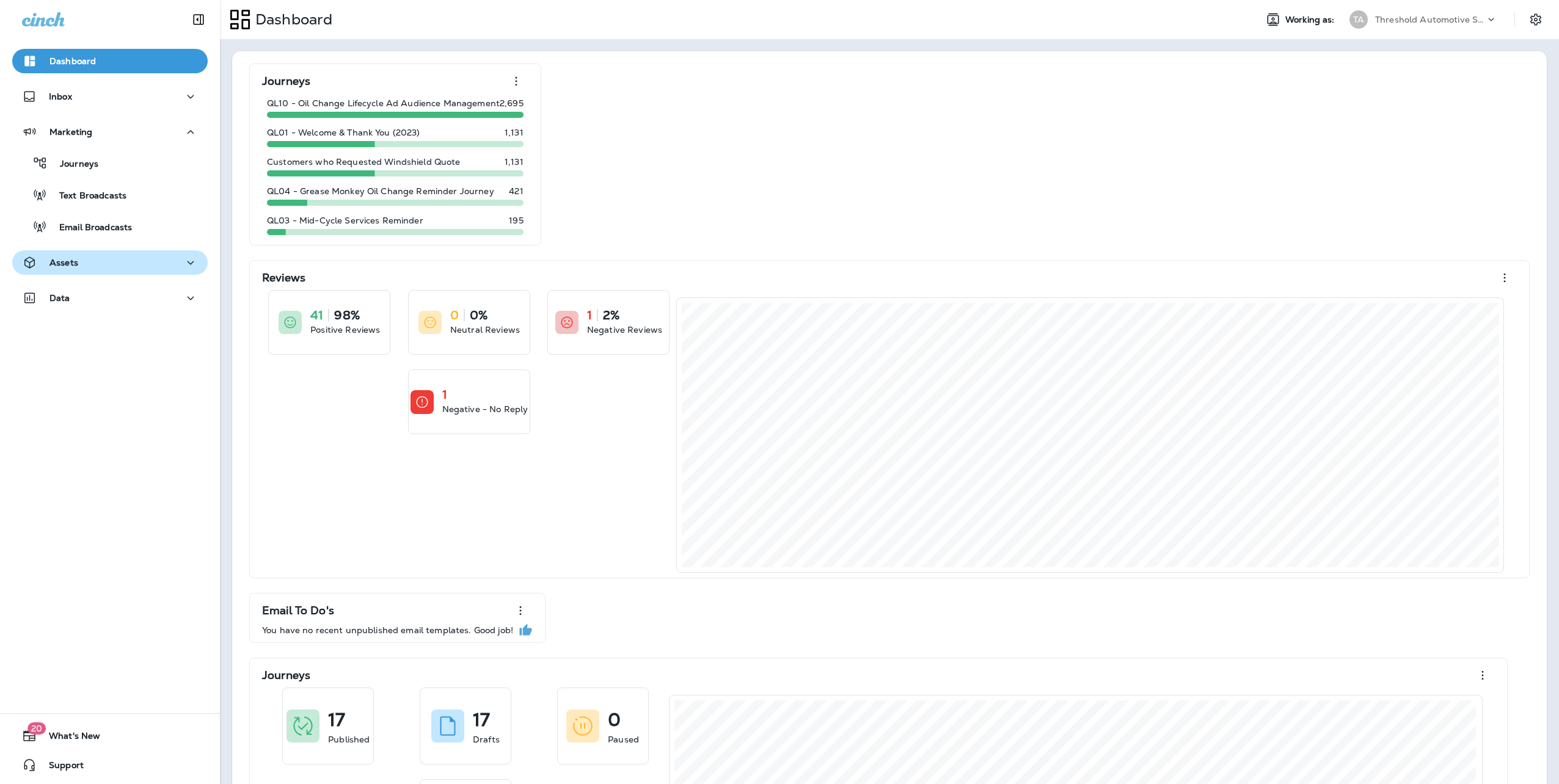
click at [85, 258] on div "Assets" at bounding box center [110, 262] width 176 height 15
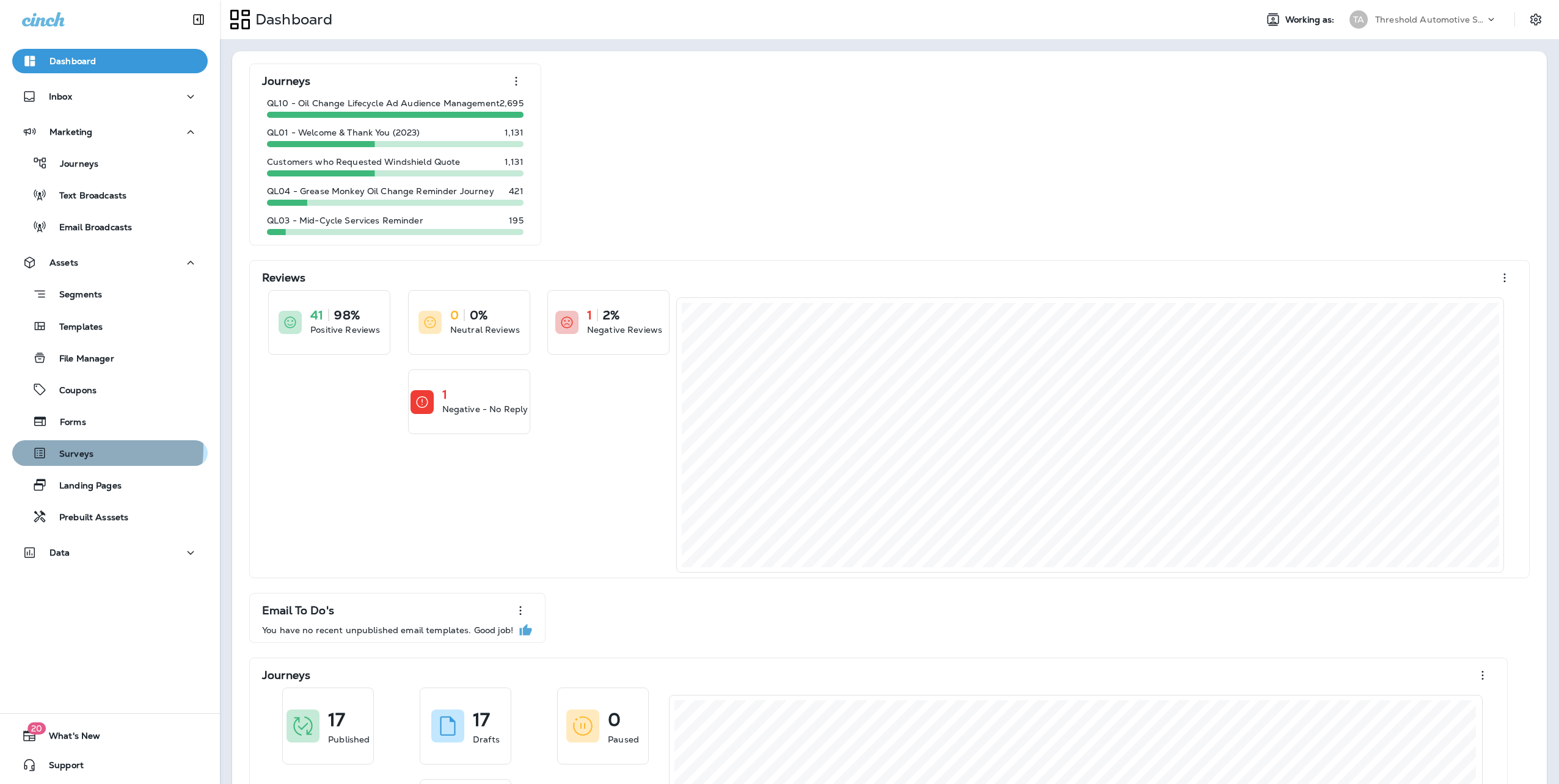
click at [83, 449] on p "Surveys" at bounding box center [70, 455] width 46 height 12
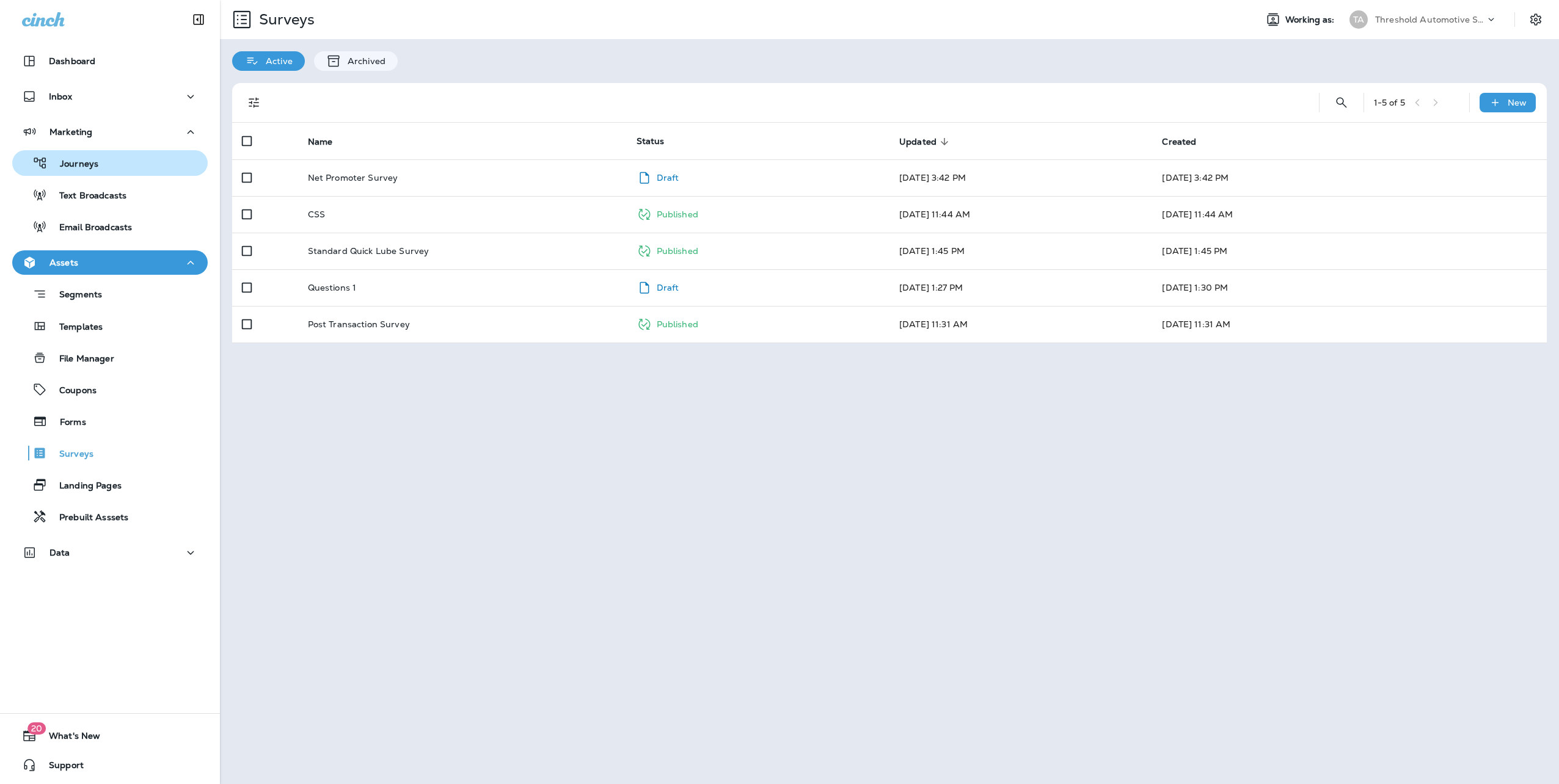
click at [87, 166] on p "Journeys" at bounding box center [73, 164] width 51 height 12
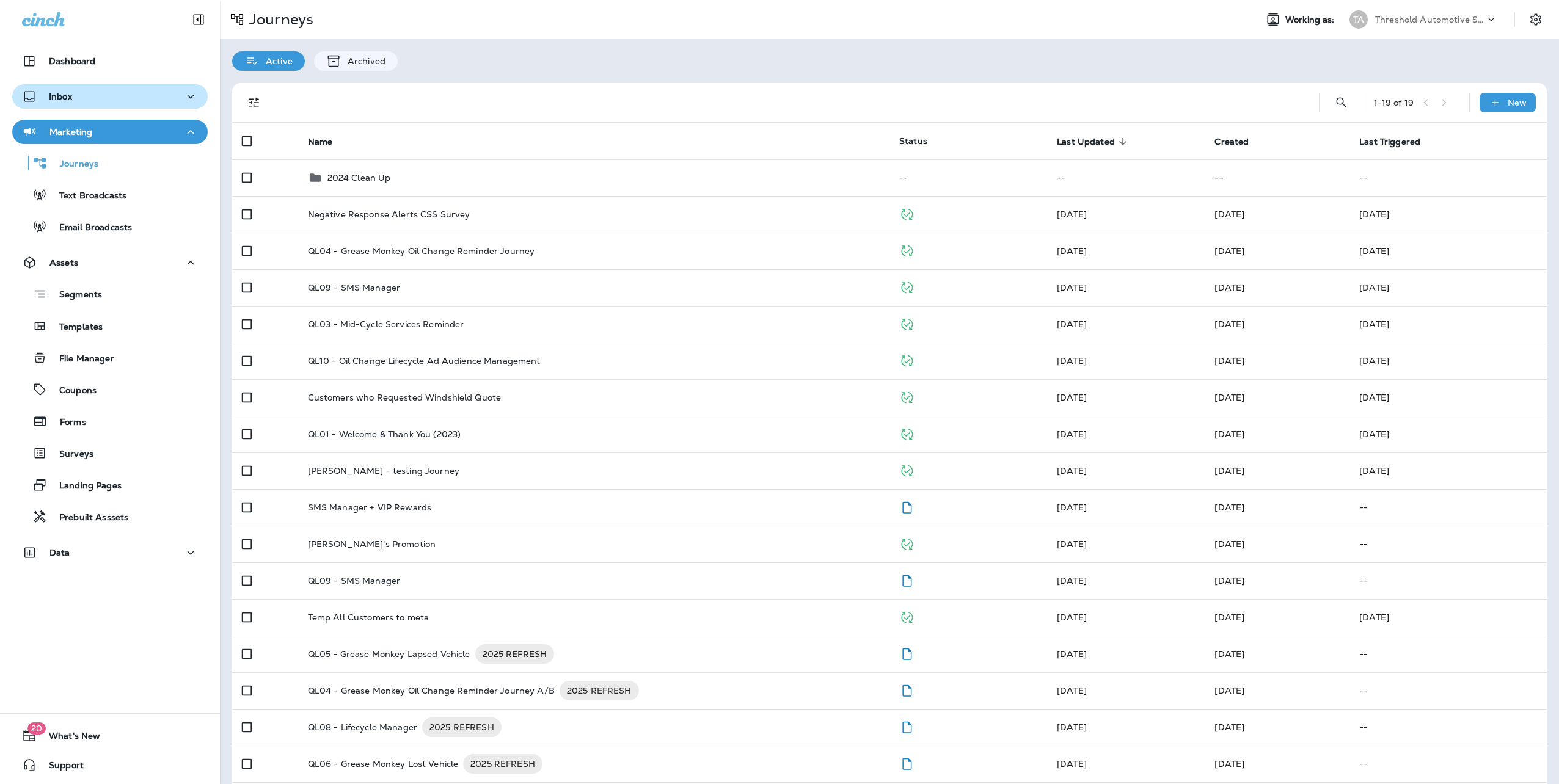
click at [89, 97] on div "Inbox" at bounding box center [110, 97] width 176 height 15
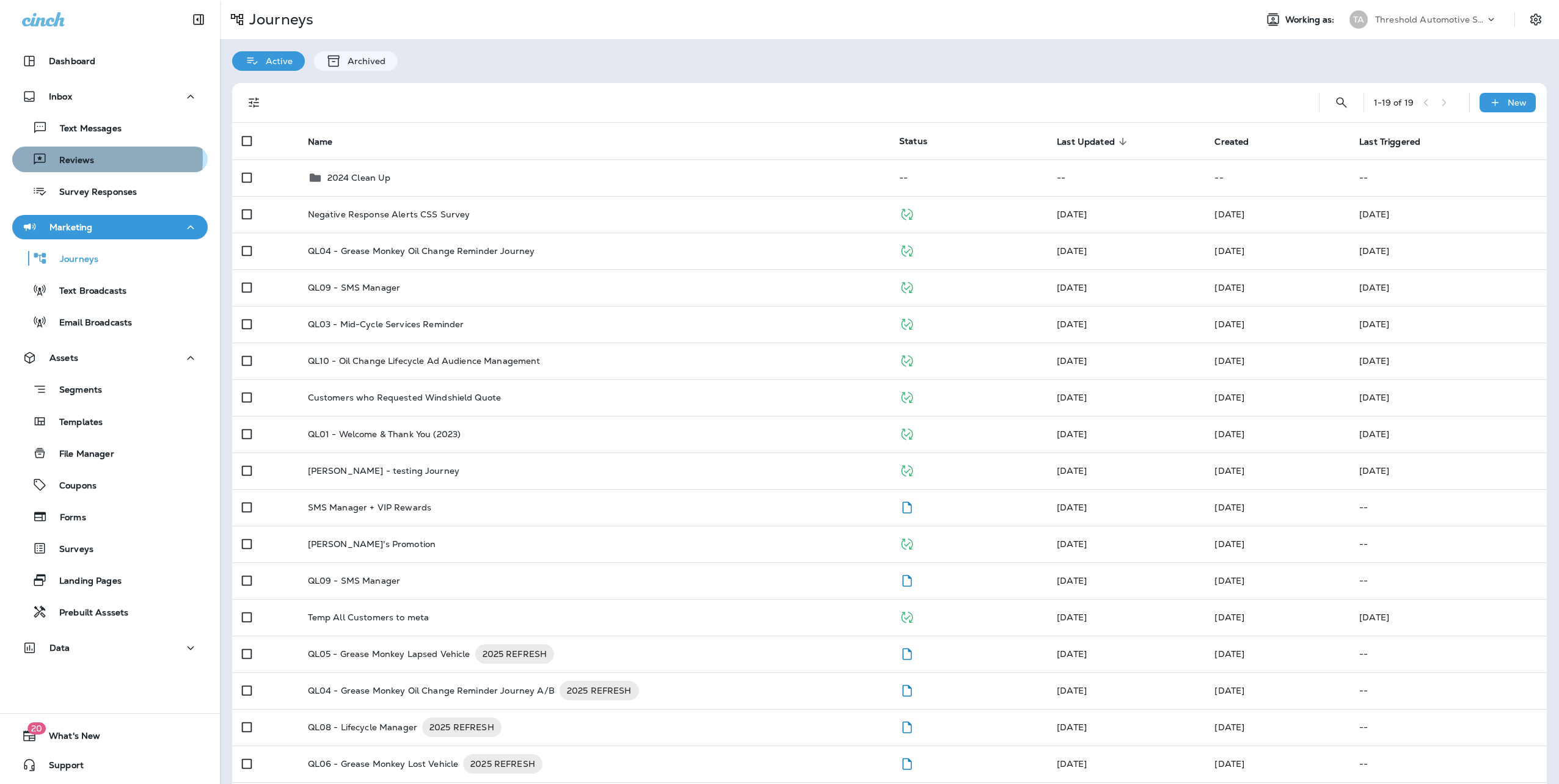
click at [82, 159] on p "Reviews" at bounding box center [70, 161] width 47 height 12
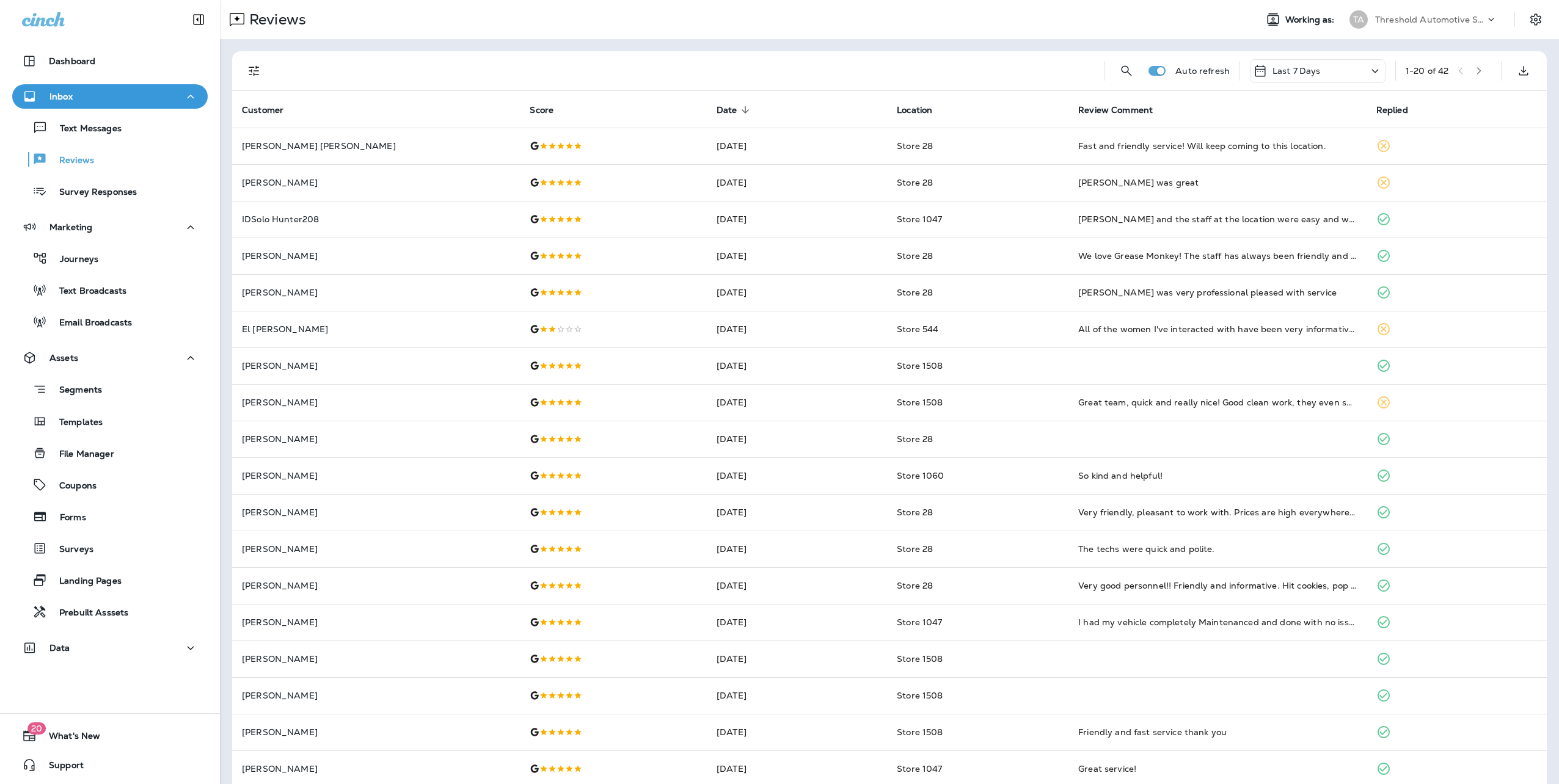
click at [1423, 14] on div "Threshold Automotive Service dba Grease Monkey" at bounding box center [1431, 19] width 110 height 18
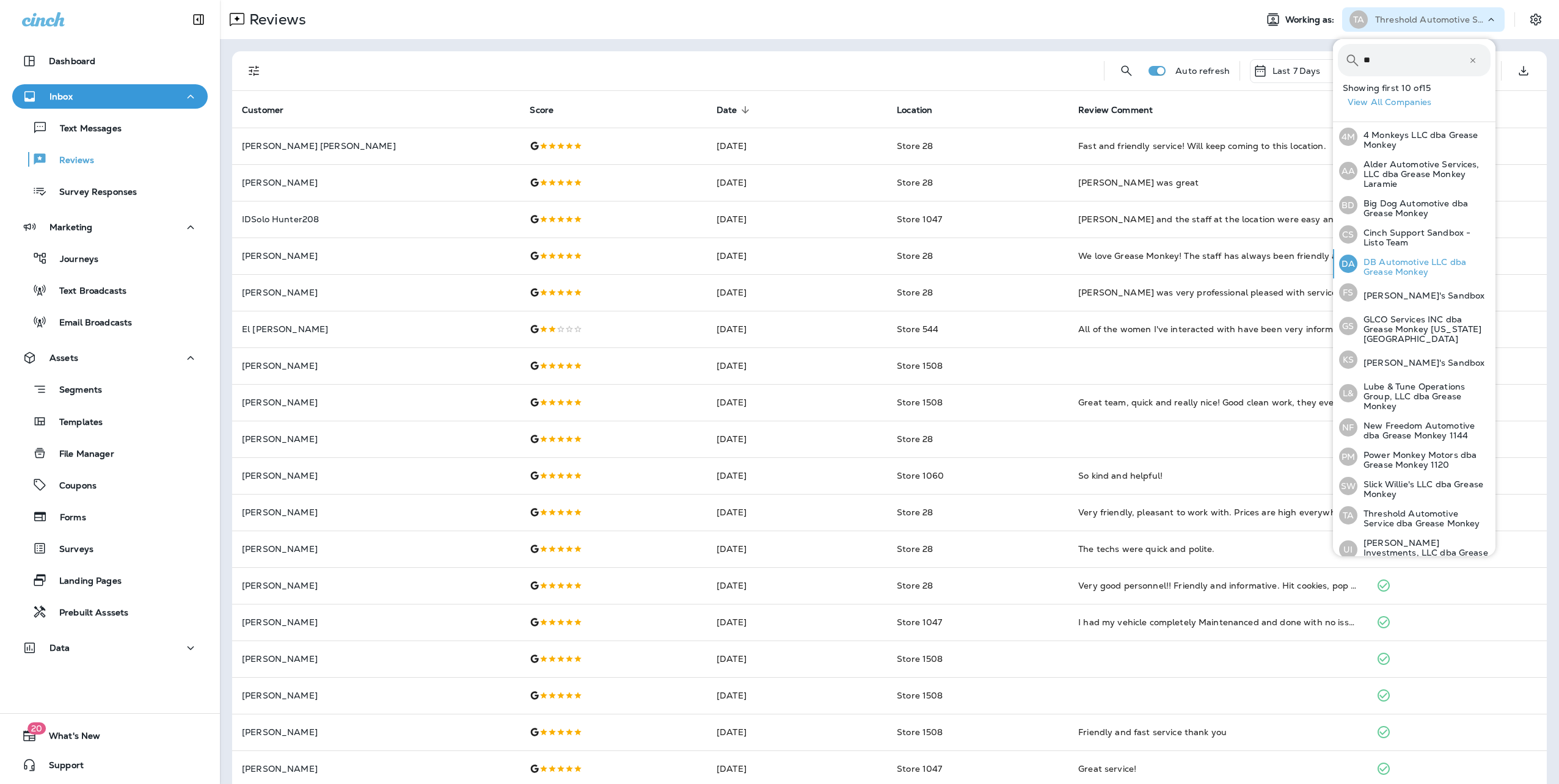
type input "**"
click at [1393, 263] on p "DB Automotive LLC dba Grease Monkey" at bounding box center [1424, 266] width 133 height 20
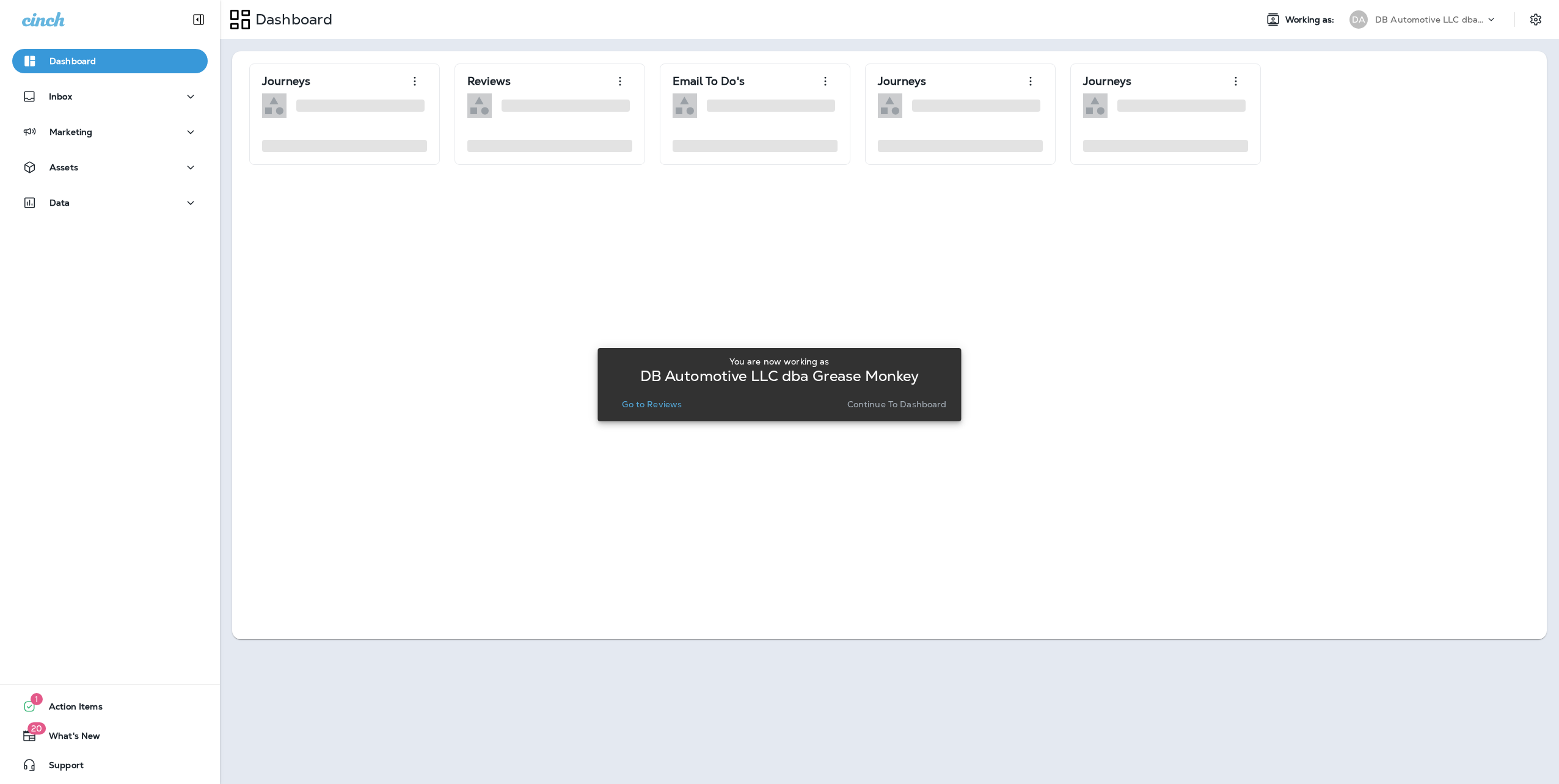
click at [888, 404] on p "Continue to Dashboard" at bounding box center [897, 404] width 100 height 10
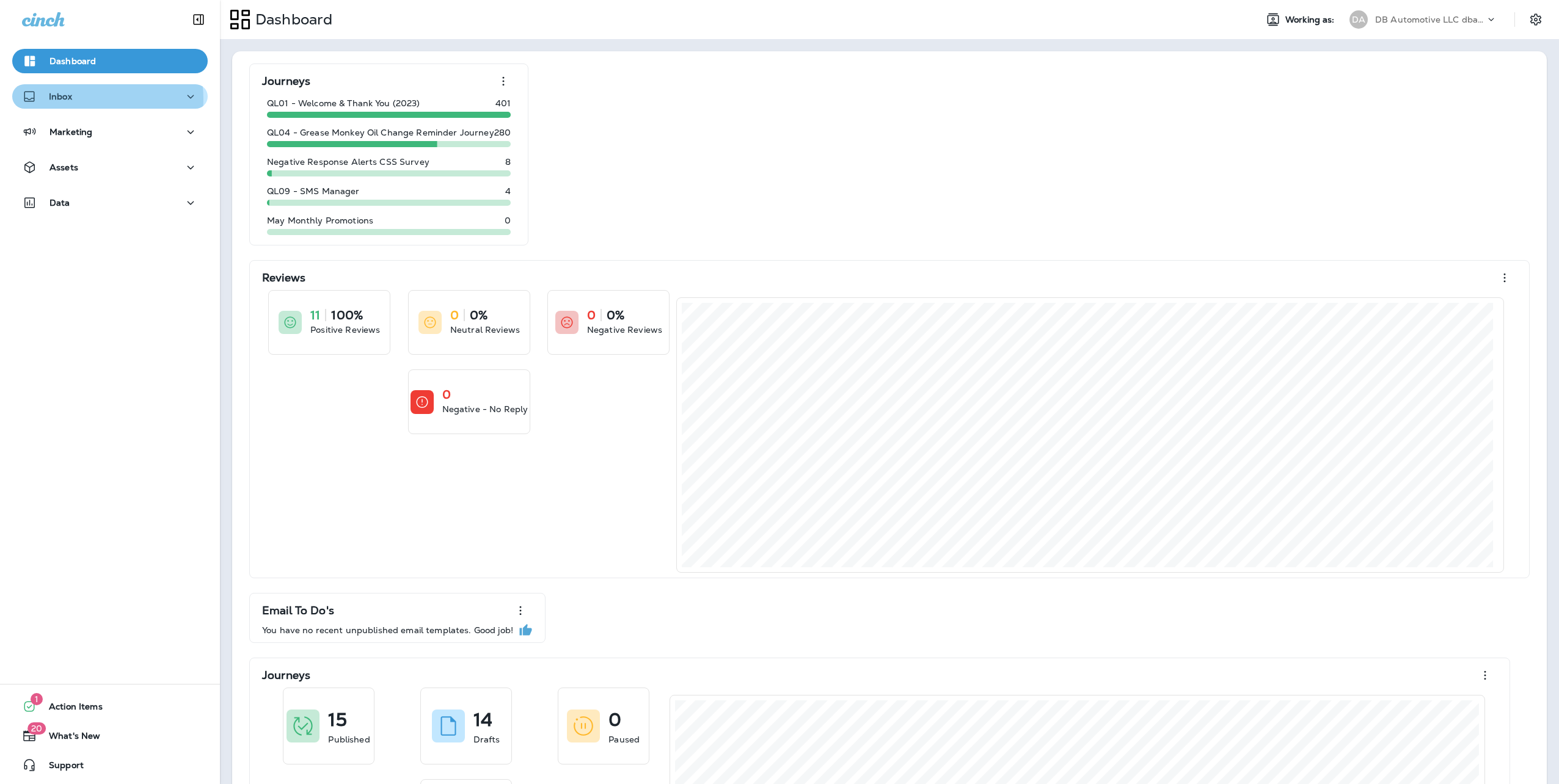
click at [93, 99] on div "Inbox" at bounding box center [110, 97] width 176 height 15
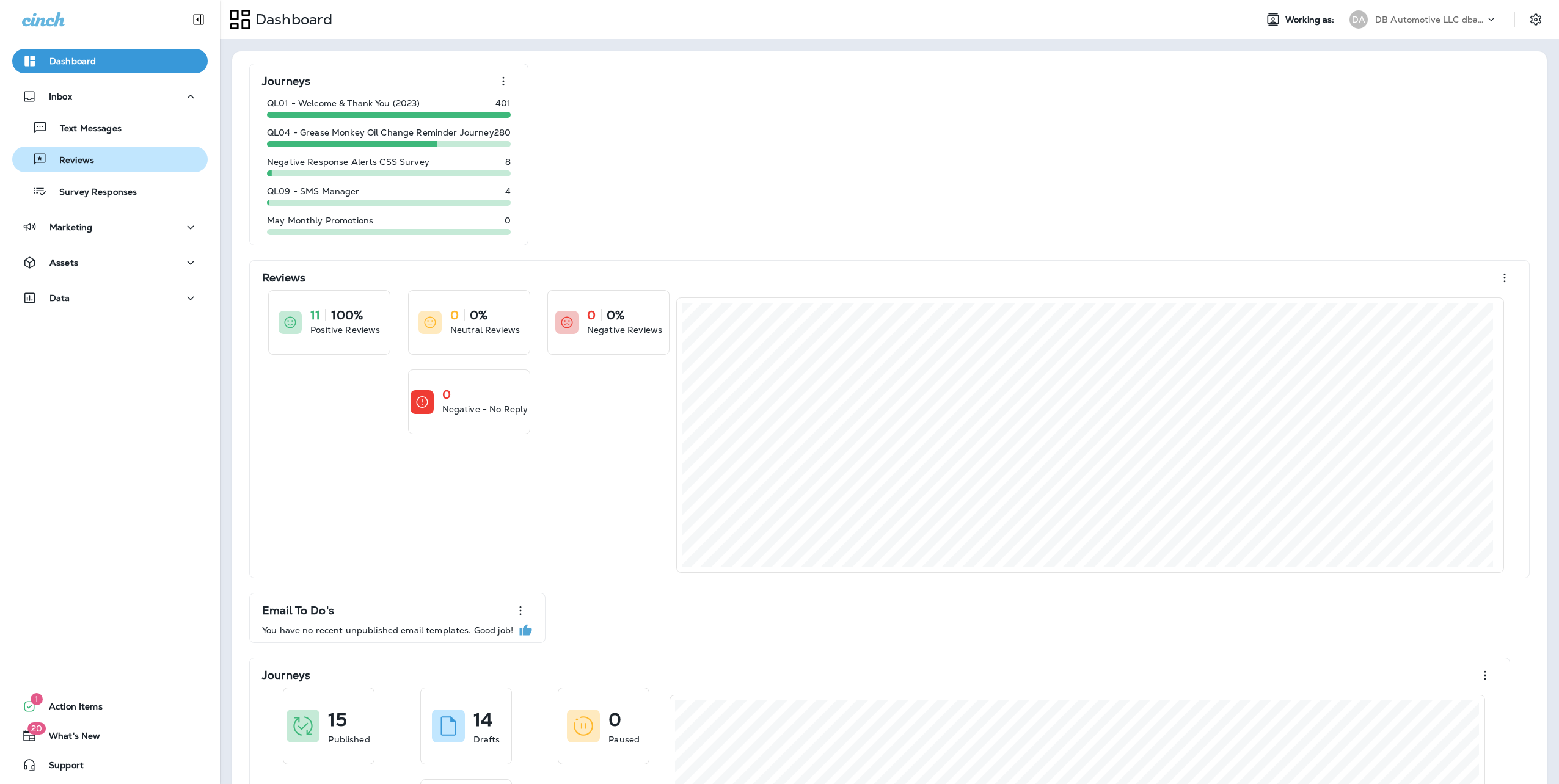
click at [81, 171] on button "Reviews" at bounding box center [109, 160] width 195 height 26
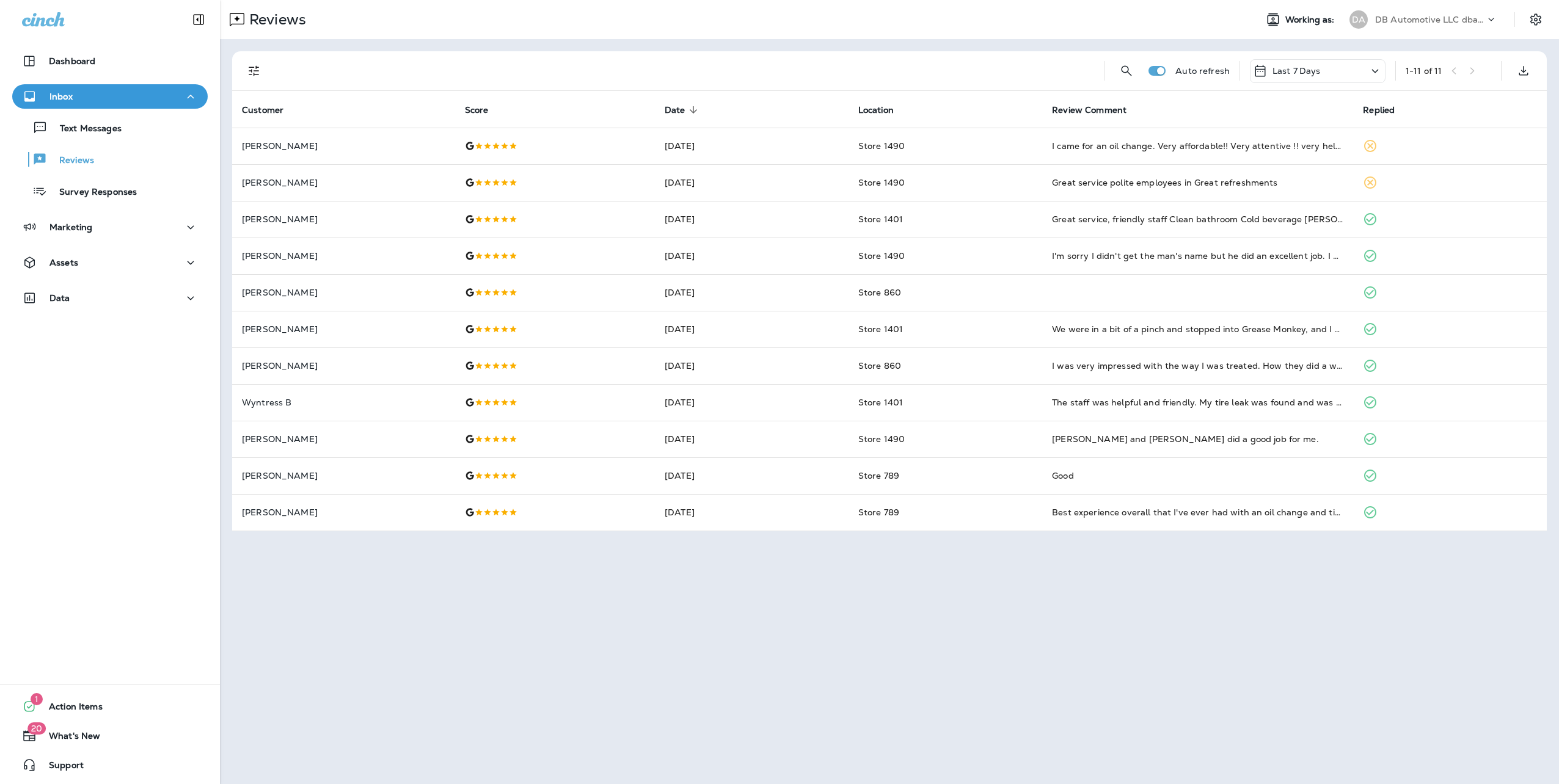
click at [115, 93] on div "Inbox" at bounding box center [110, 97] width 176 height 15
drag, startPoint x: 80, startPoint y: 254, endPoint x: 80, endPoint y: 264, distance: 10.0
click at [80, 254] on button "Assets" at bounding box center [109, 262] width 195 height 25
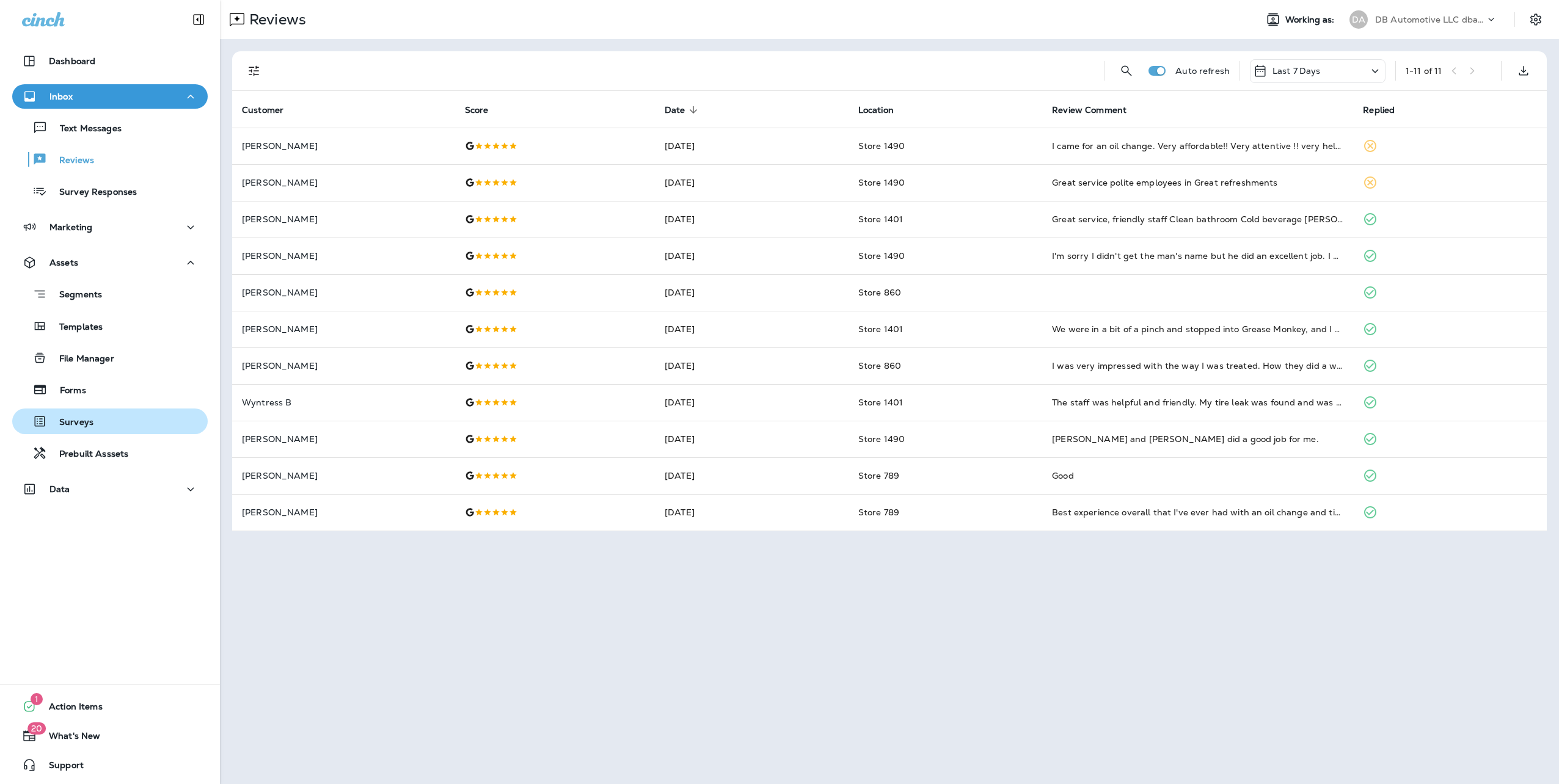
click at [81, 419] on p "Surveys" at bounding box center [70, 423] width 46 height 12
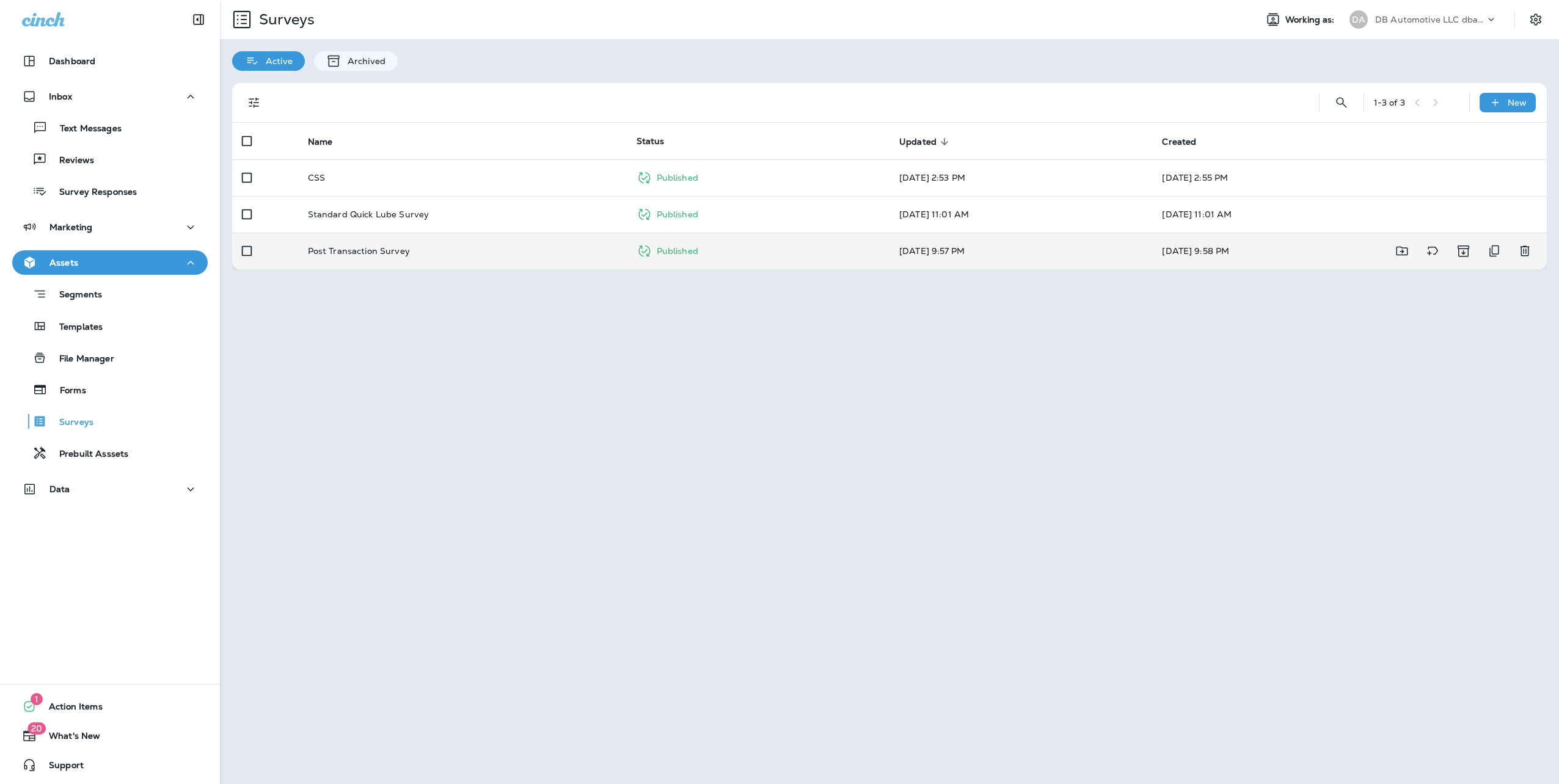
click at [393, 249] on p "Post Transaction Survey" at bounding box center [359, 251] width 102 height 10
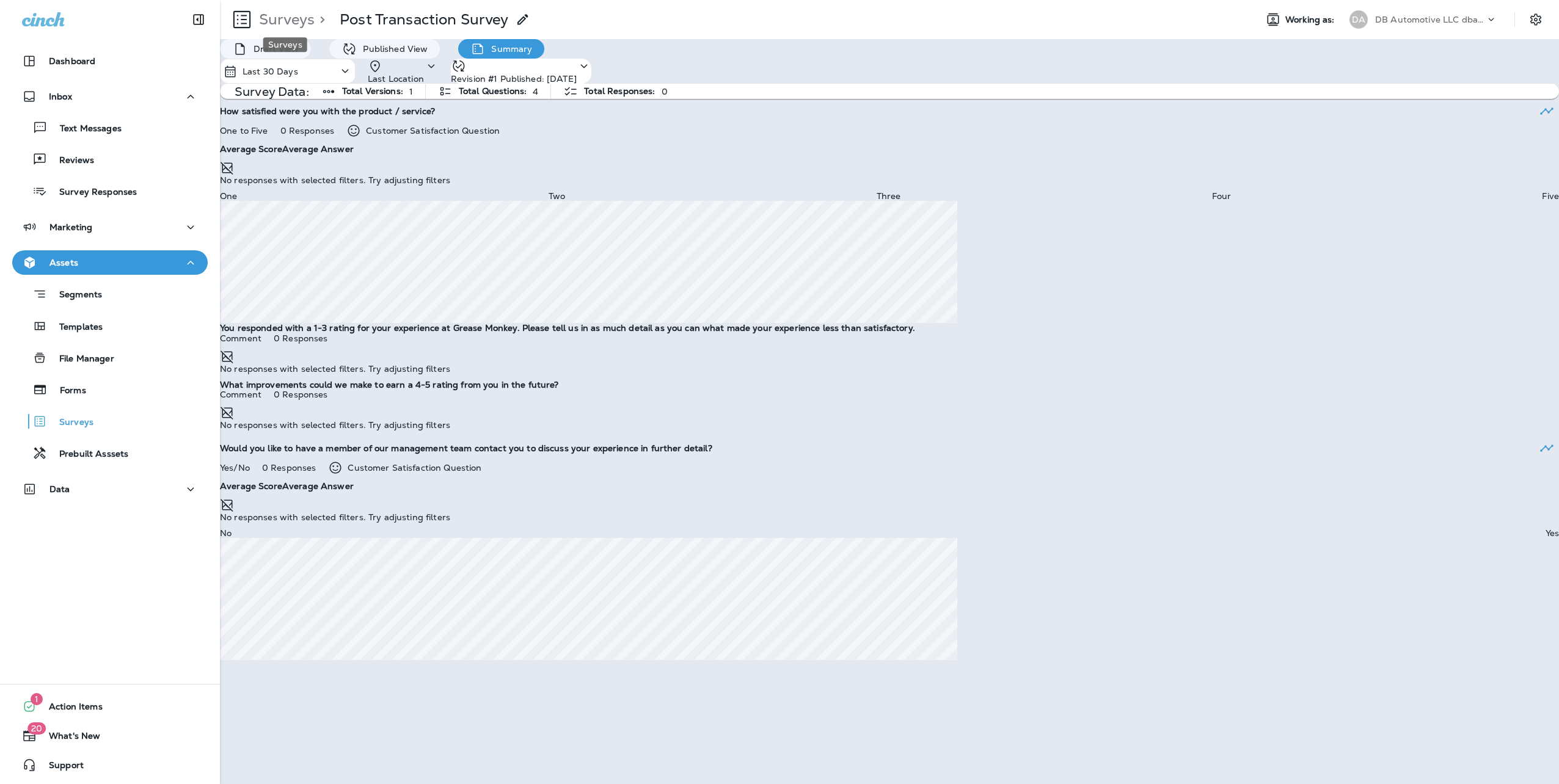
click at [294, 18] on p "Surveys" at bounding box center [285, 19] width 61 height 18
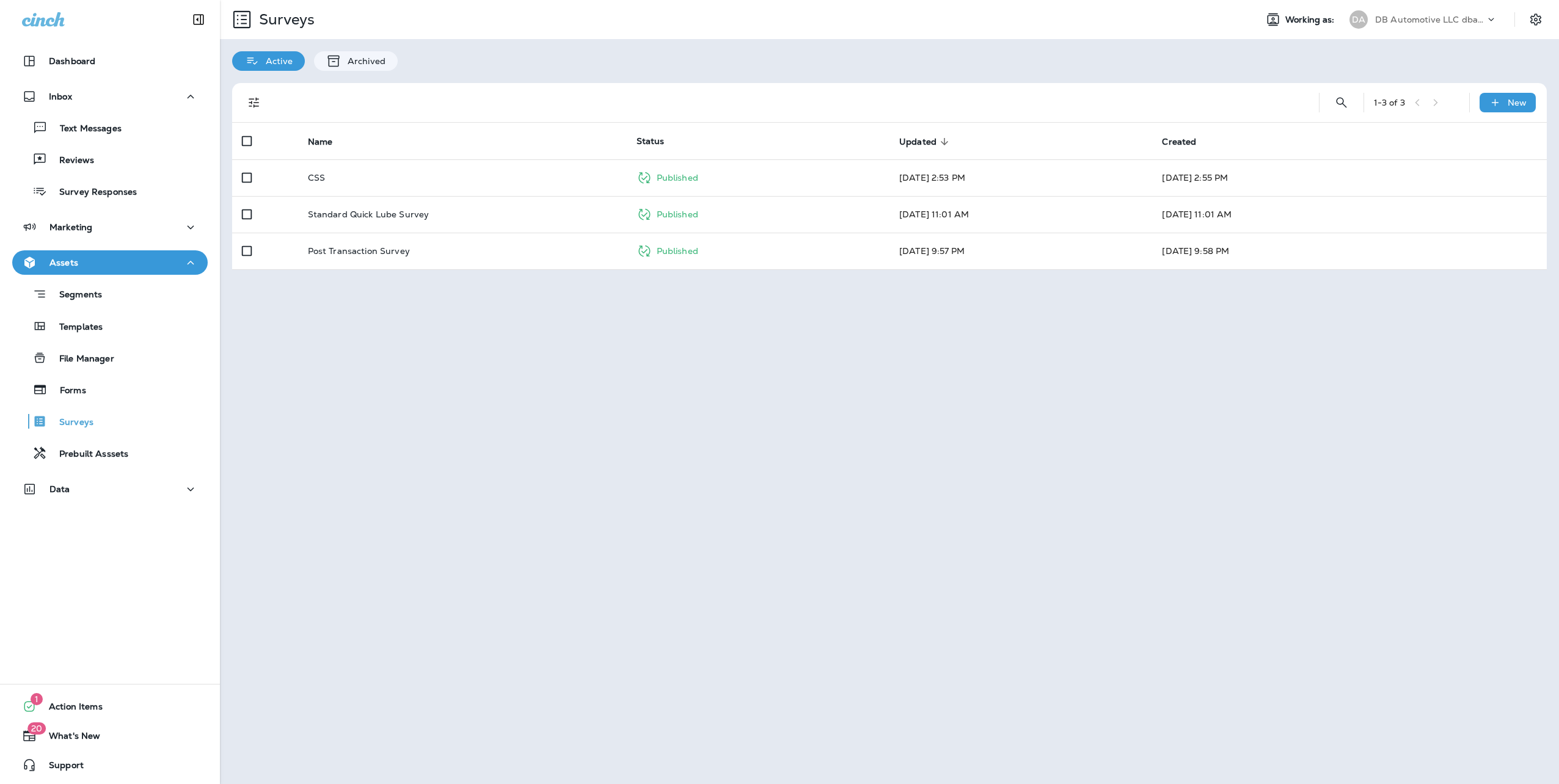
click at [1410, 14] on div "DB Automotive LLC dba Grease Monkey" at bounding box center [1431, 19] width 110 height 18
type input "*****"
click at [1394, 110] on p "Alder Automotive Services, LLC dba Grease Monkey Laramie" at bounding box center [1433, 106] width 133 height 30
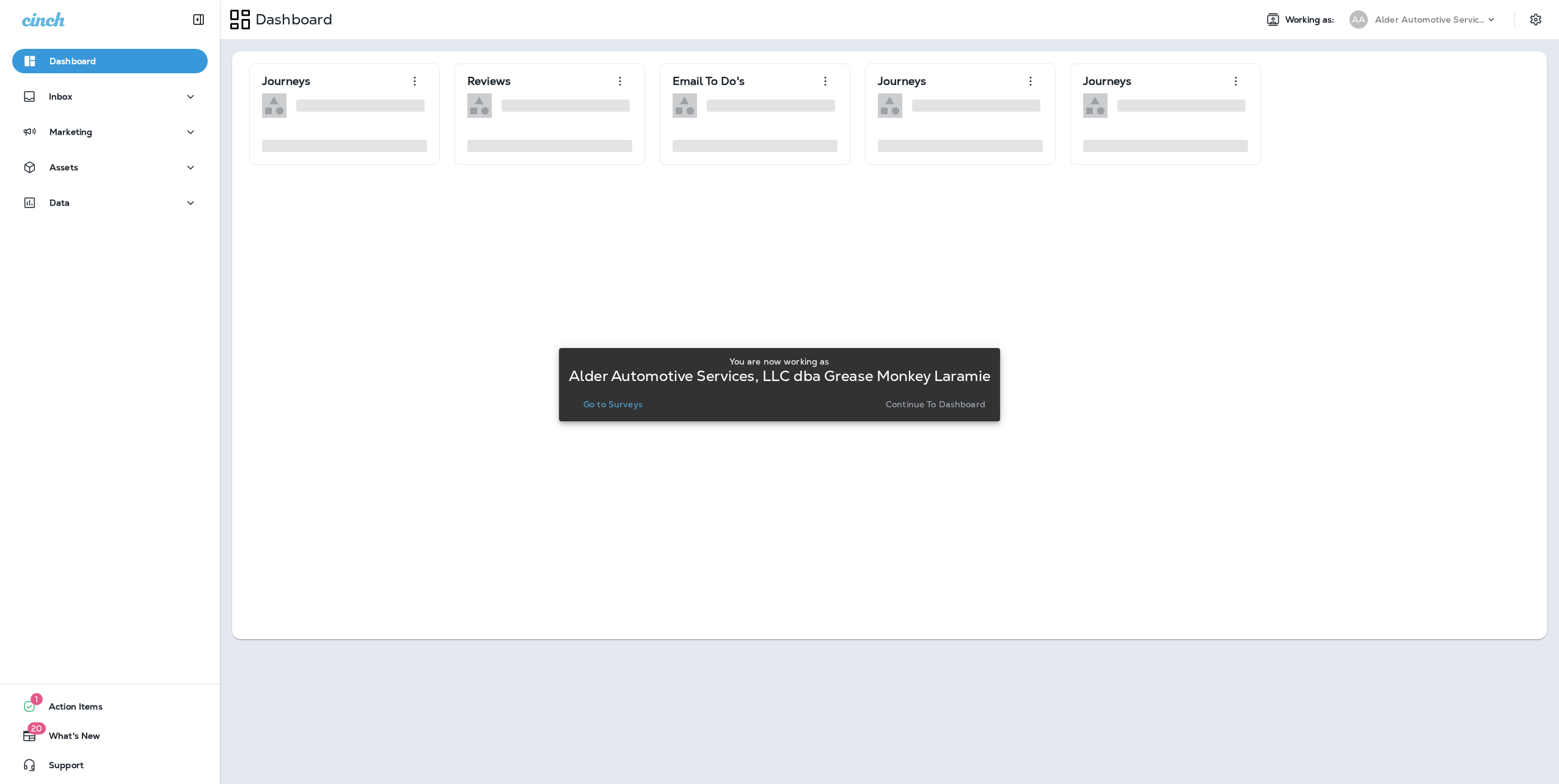
click at [949, 400] on p "Continue to Dashboard" at bounding box center [935, 404] width 100 height 10
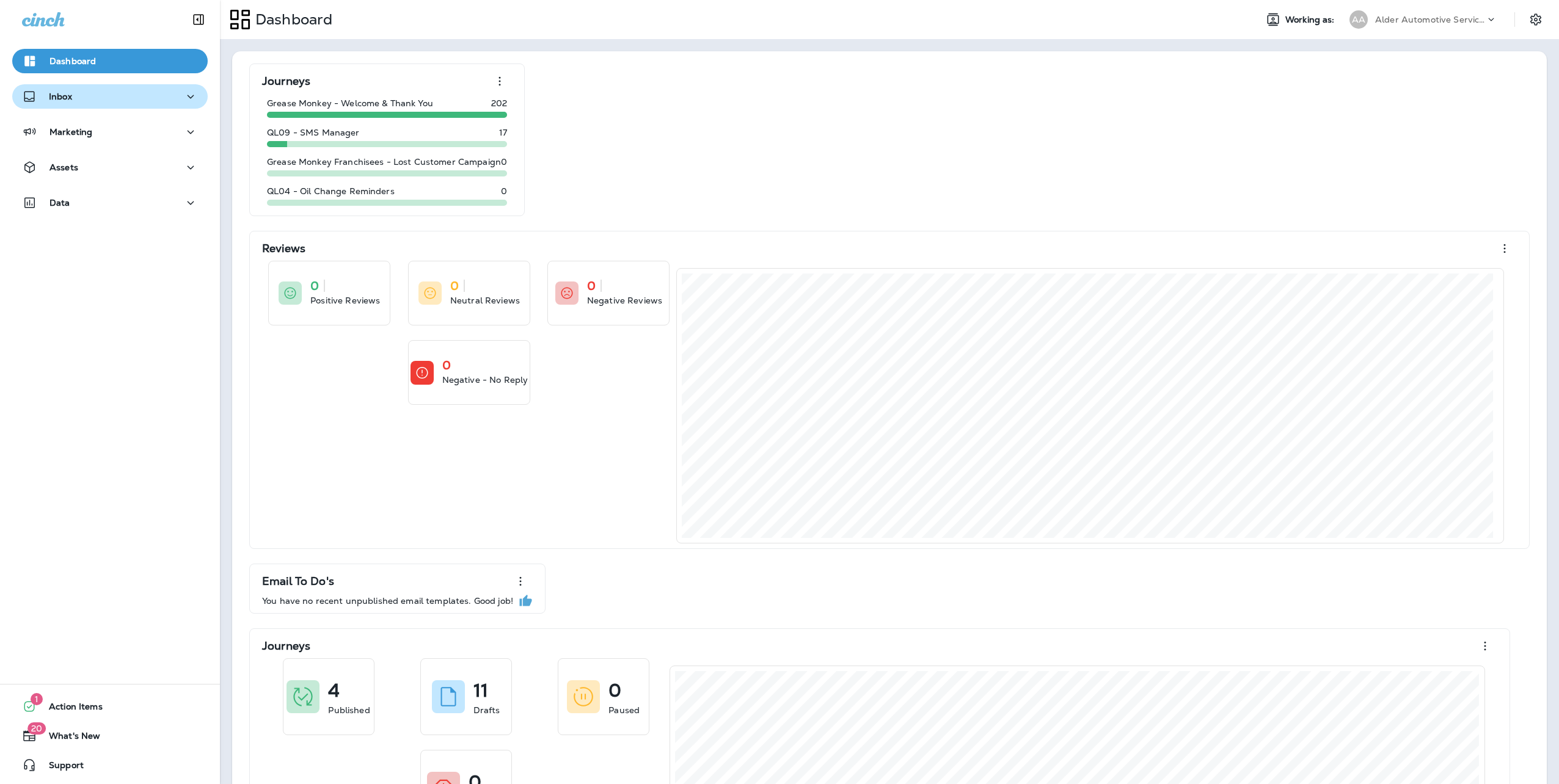
click at [117, 103] on div "Inbox" at bounding box center [110, 97] width 176 height 15
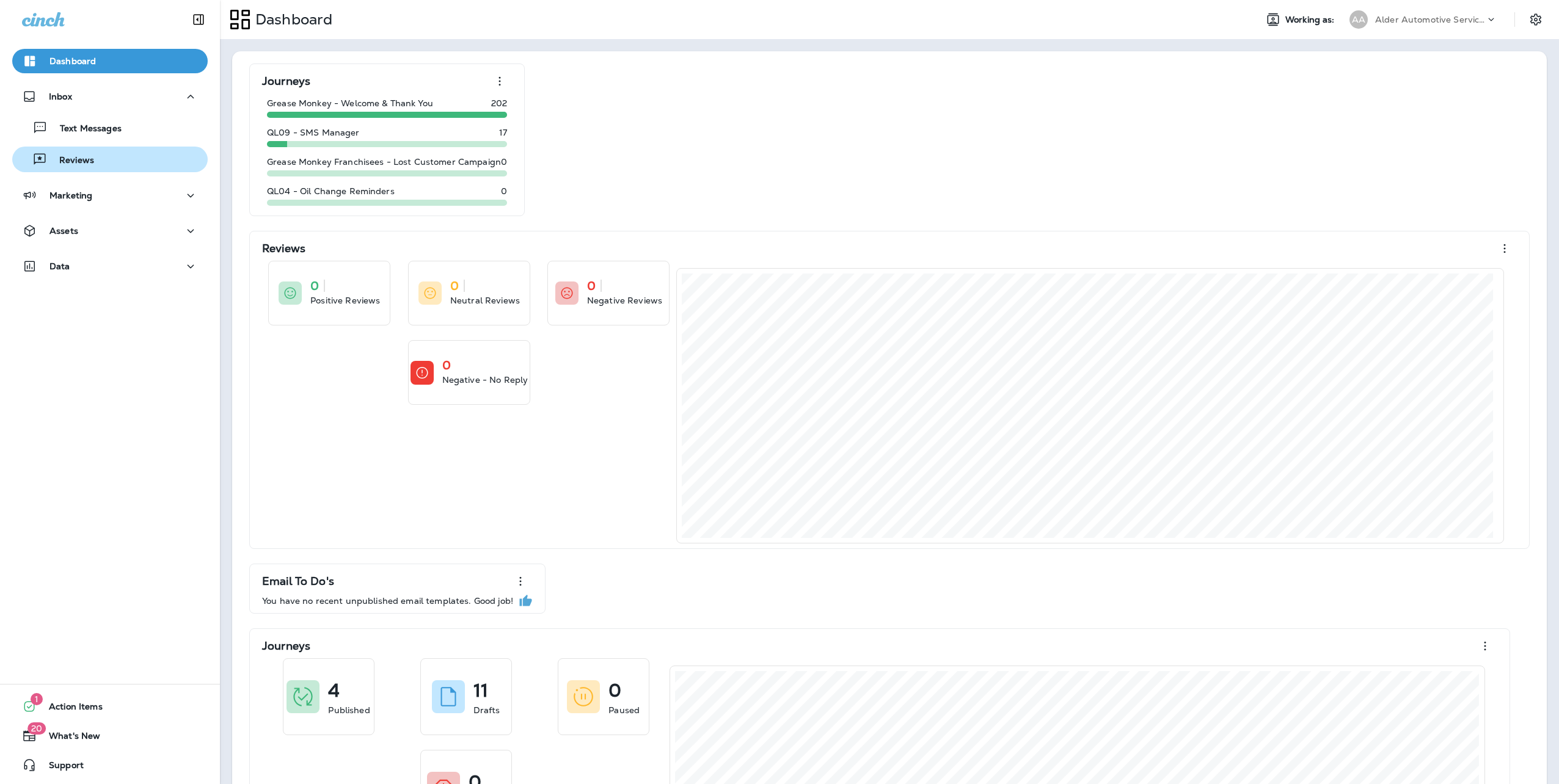
click at [85, 160] on p "Reviews" at bounding box center [70, 161] width 47 height 12
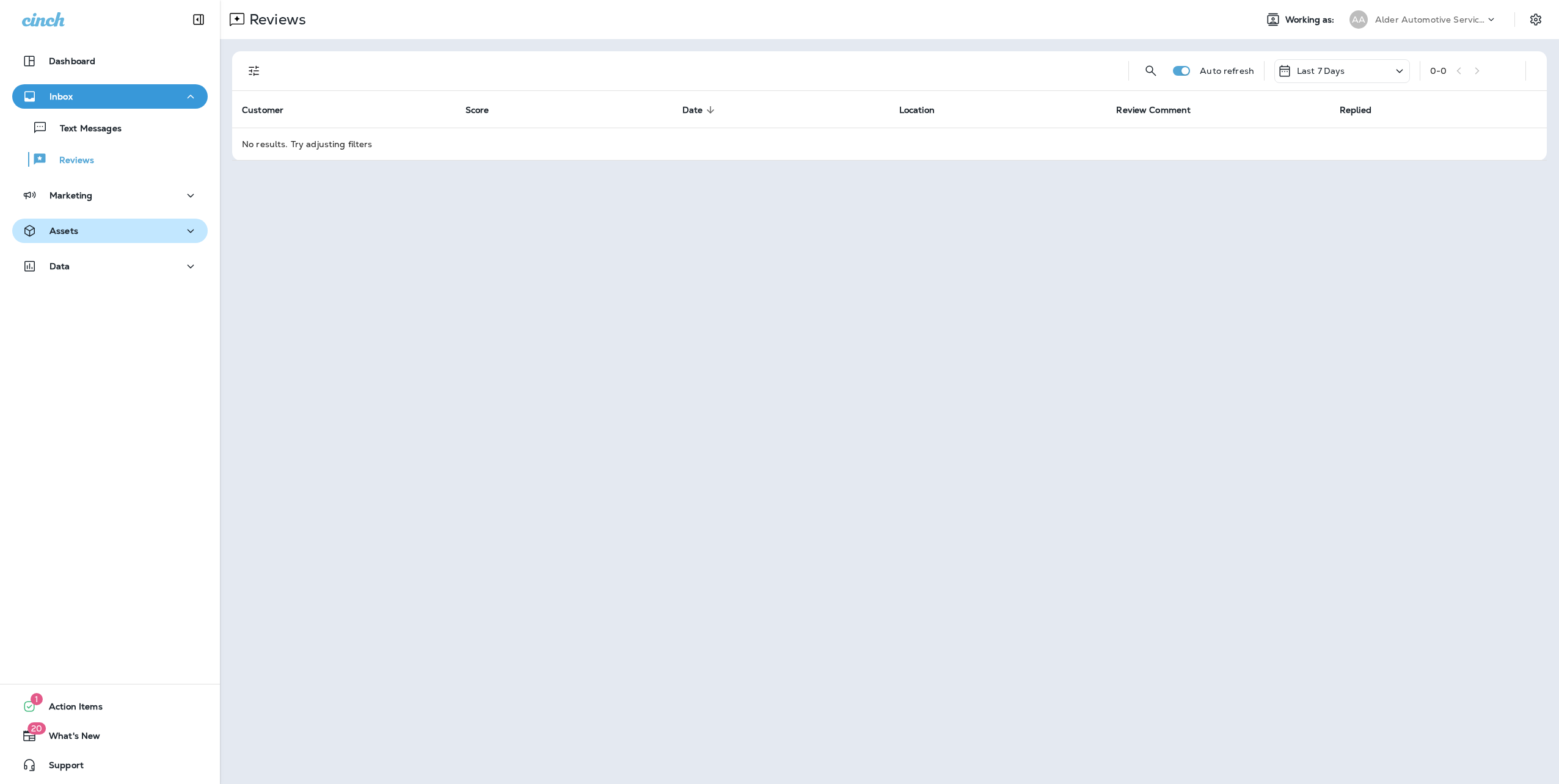
click at [71, 232] on p "Assets" at bounding box center [64, 230] width 29 height 10
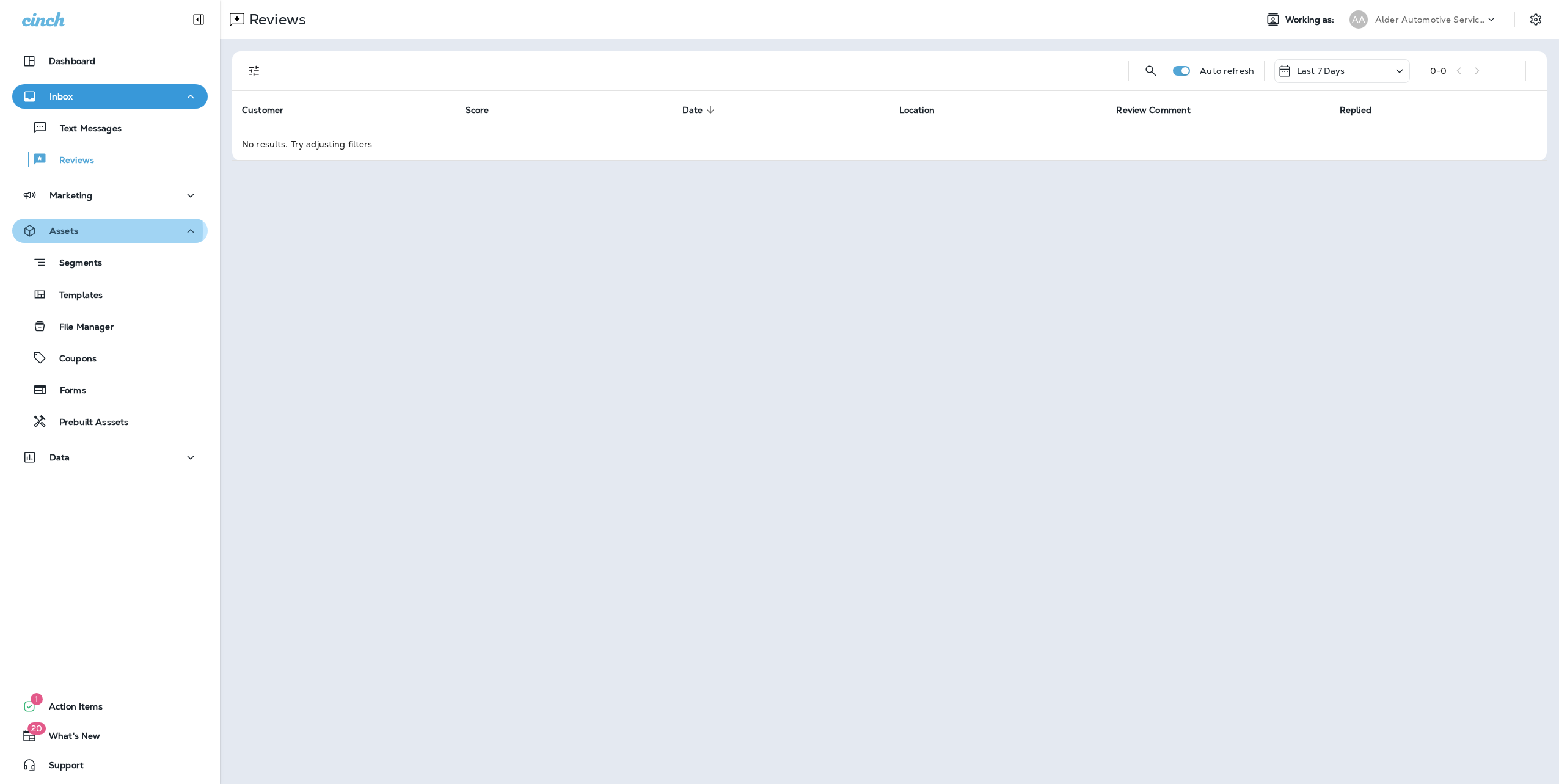
click at [76, 230] on p "Assets" at bounding box center [64, 230] width 29 height 10
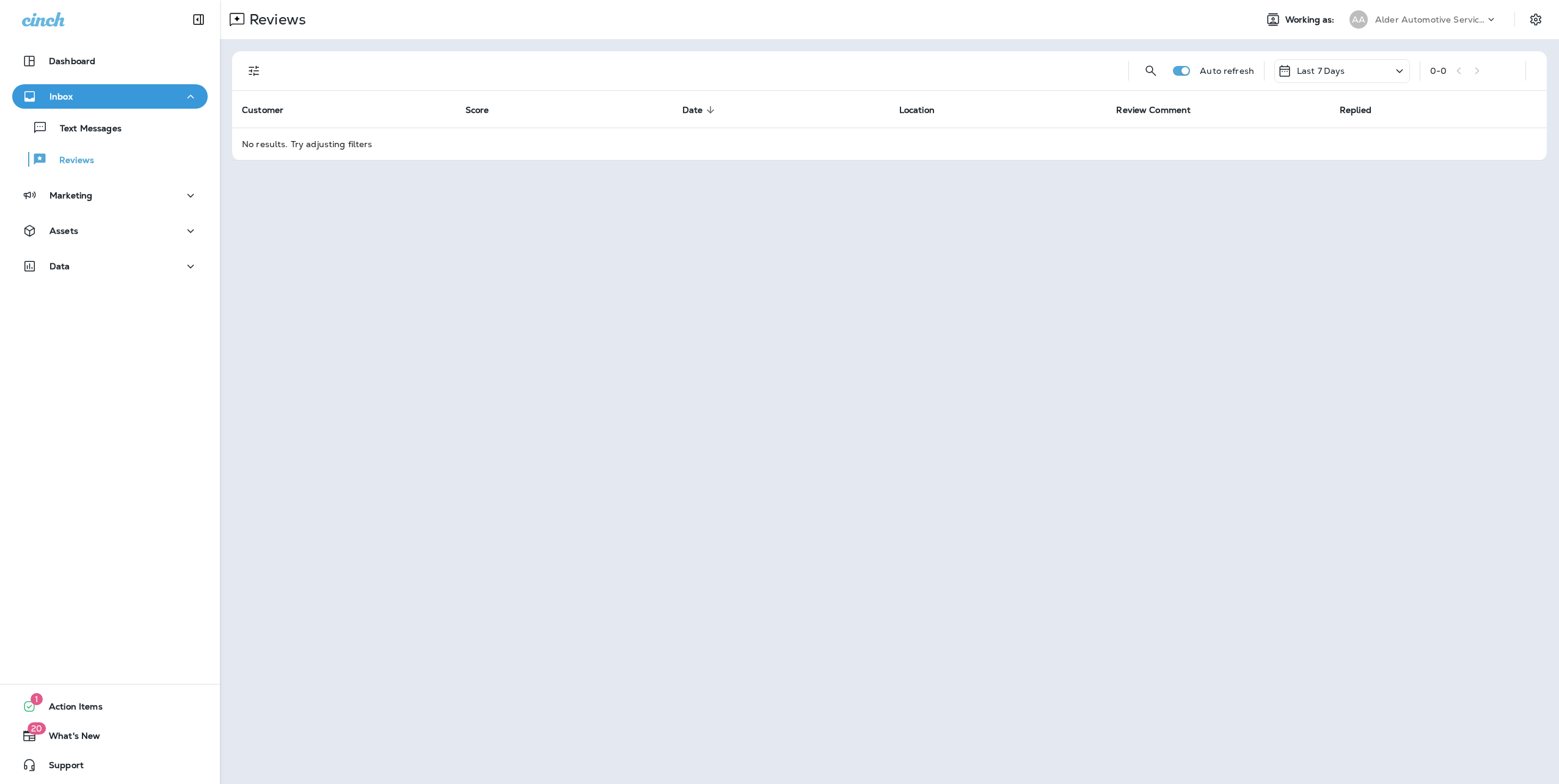
click at [1431, 14] on div "Alder Automotive Services, LLC dba Grease Monkey Laramie" at bounding box center [1431, 19] width 110 height 18
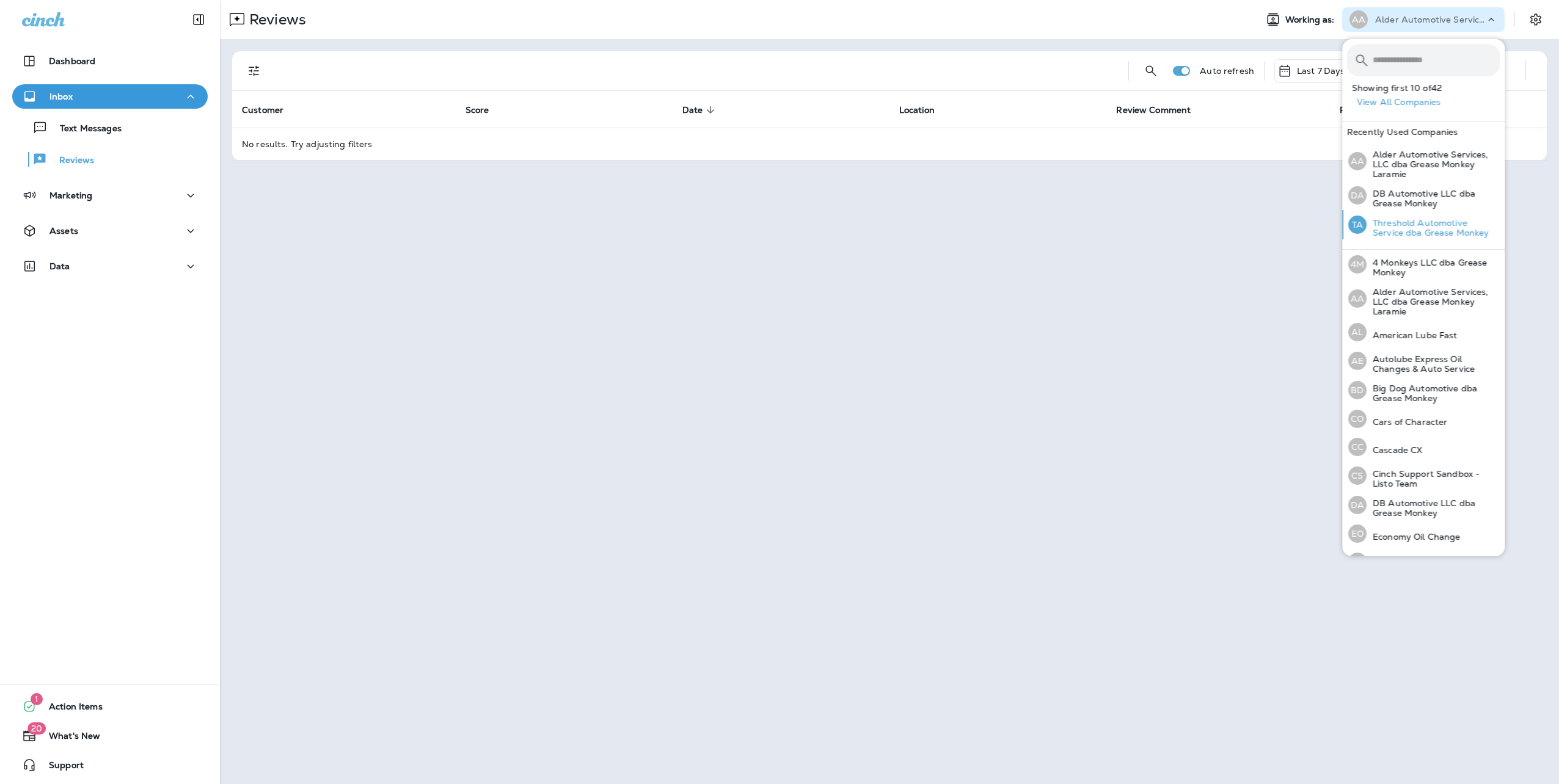
click at [1396, 229] on p "Threshold Automotive Service dba Grease Monkey" at bounding box center [1433, 227] width 133 height 20
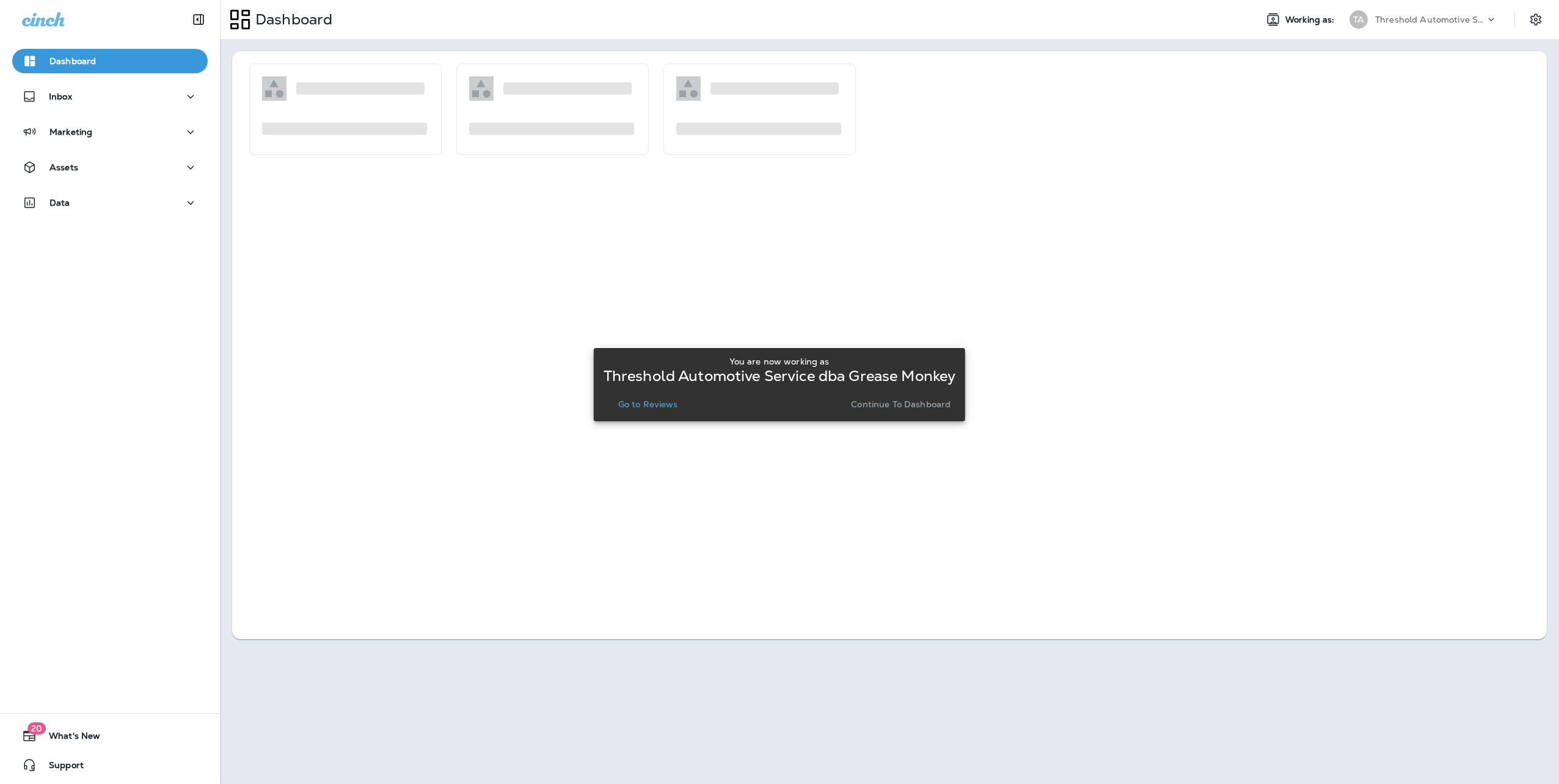
click at [905, 404] on p "Continue to Dashboard" at bounding box center [901, 404] width 100 height 10
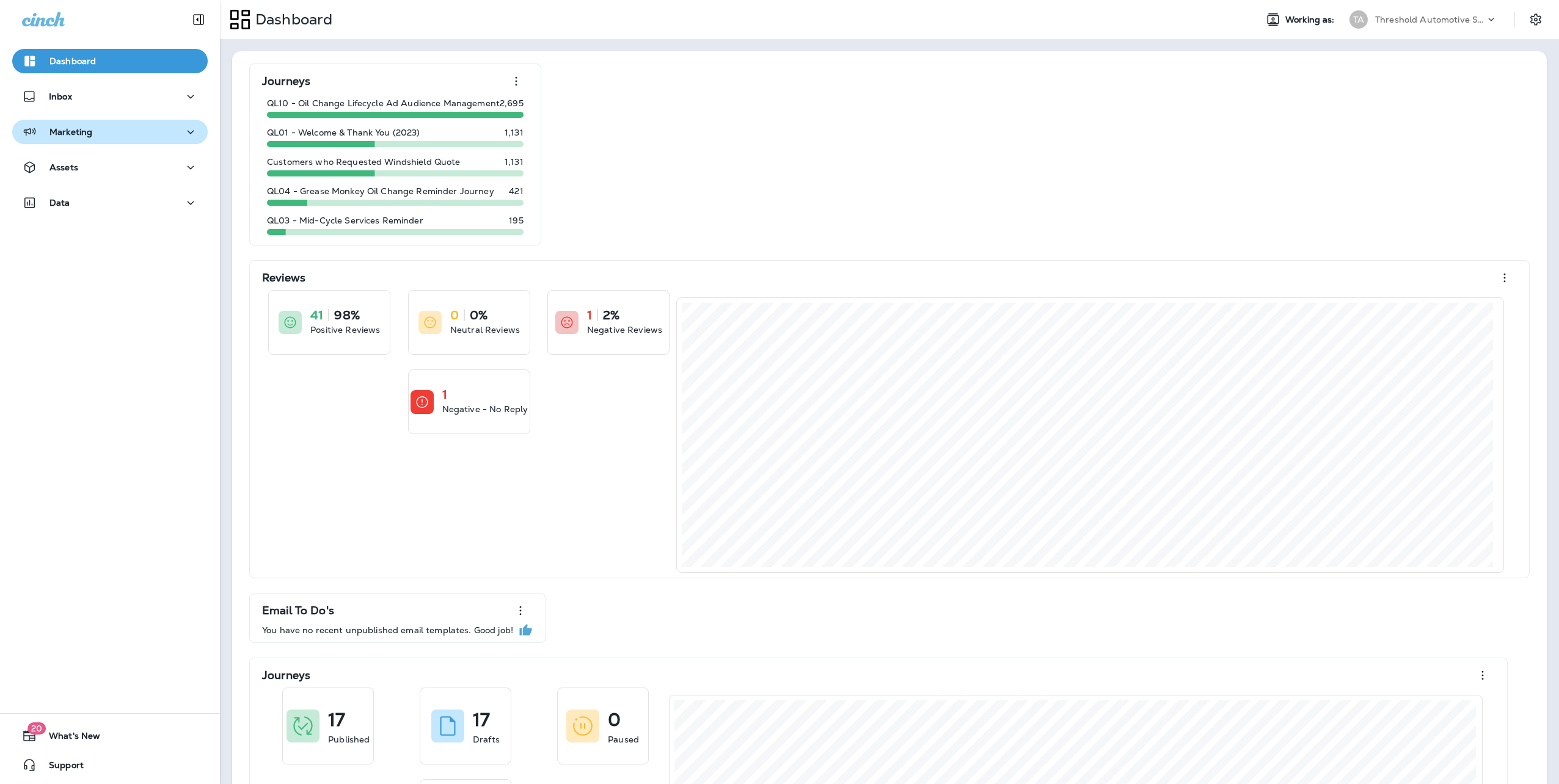
click at [89, 139] on div "Marketing" at bounding box center [57, 132] width 70 height 15
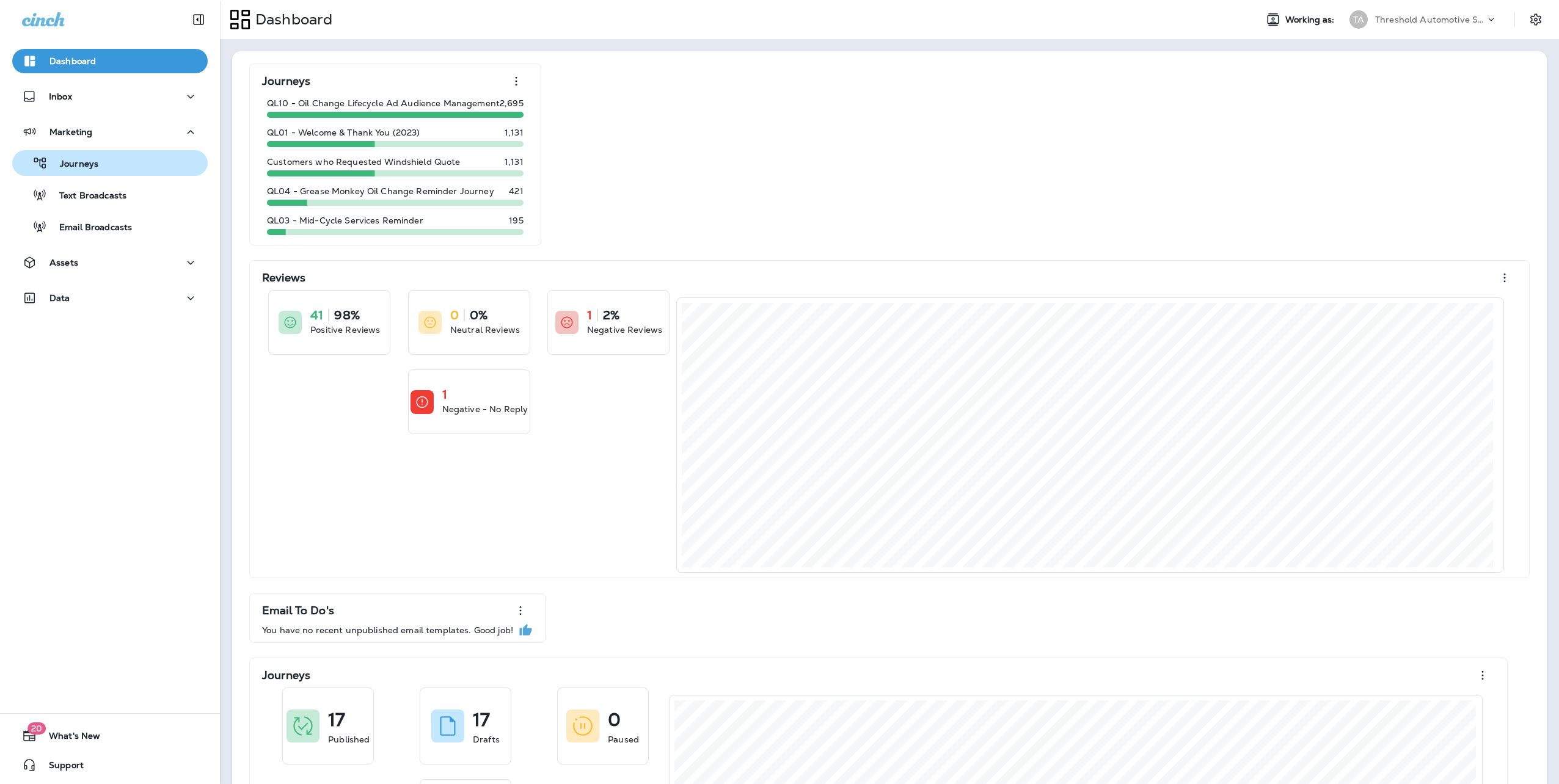
click at [80, 175] on button "Journeys" at bounding box center [109, 163] width 195 height 26
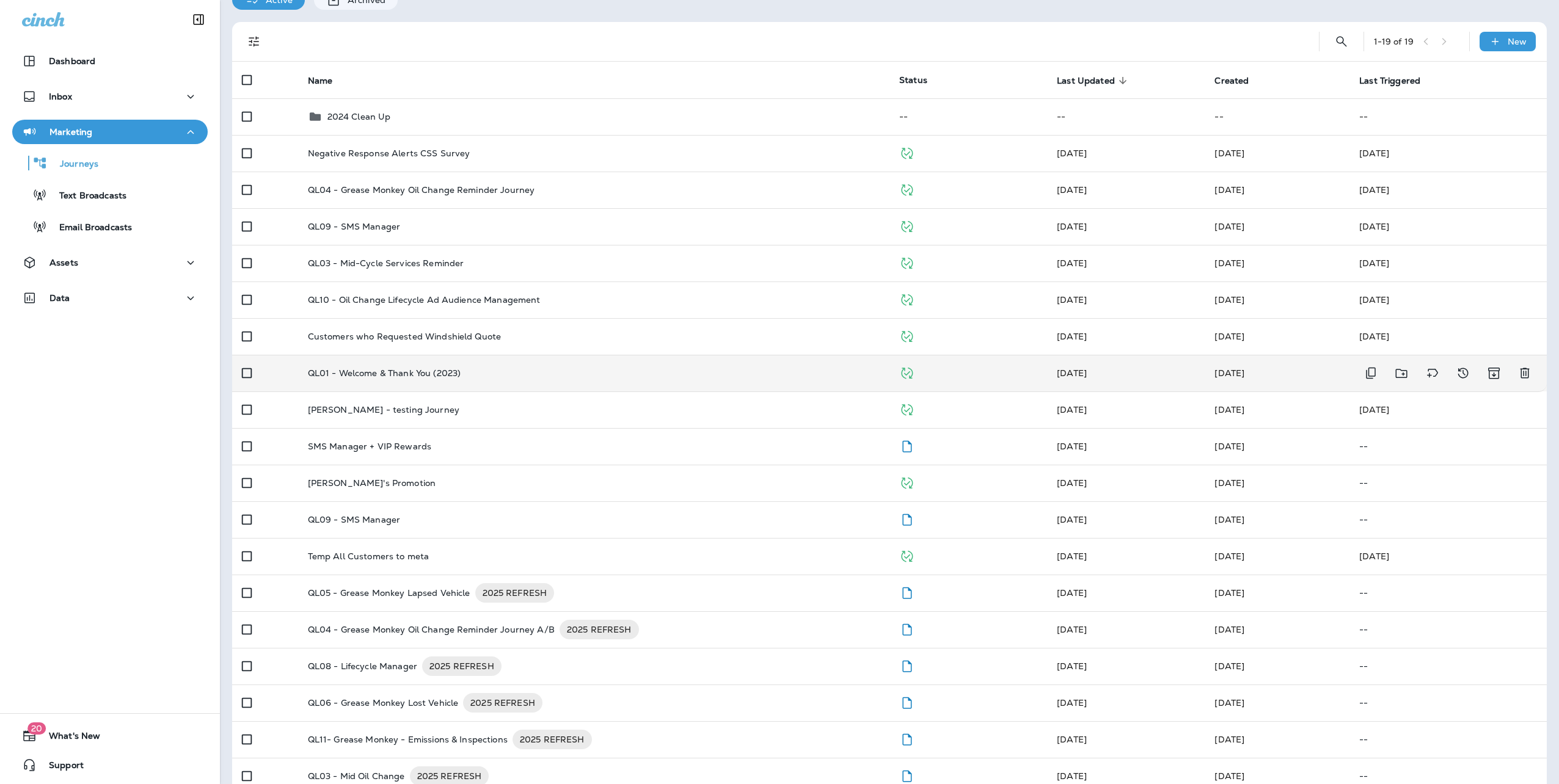
scroll to position [120, 0]
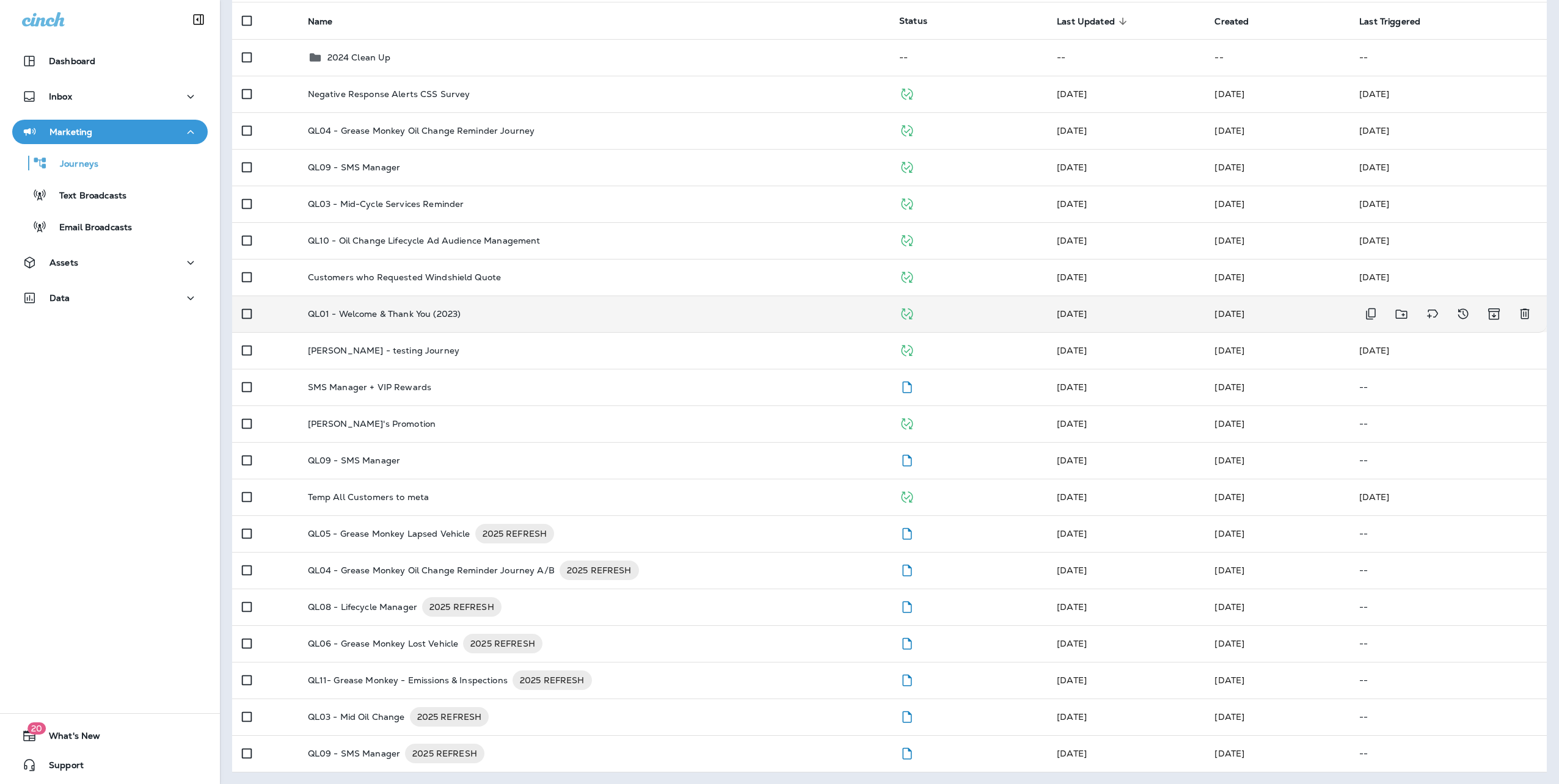
click at [507, 313] on div "QL01 - Welcome & Thank You (2023)" at bounding box center [594, 313] width 572 height 10
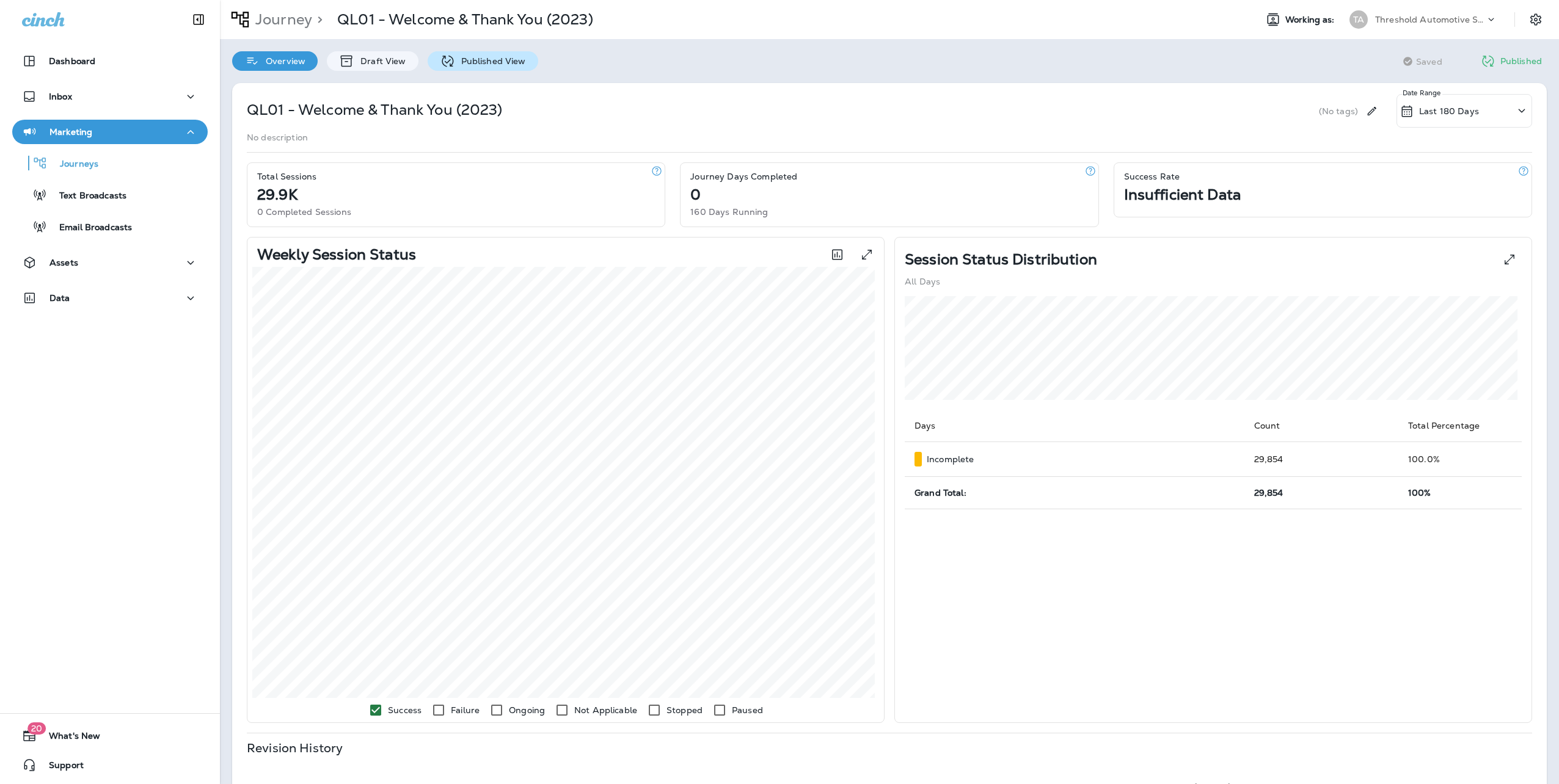
click at [483, 66] on div "Published View" at bounding box center [483, 61] width 111 height 20
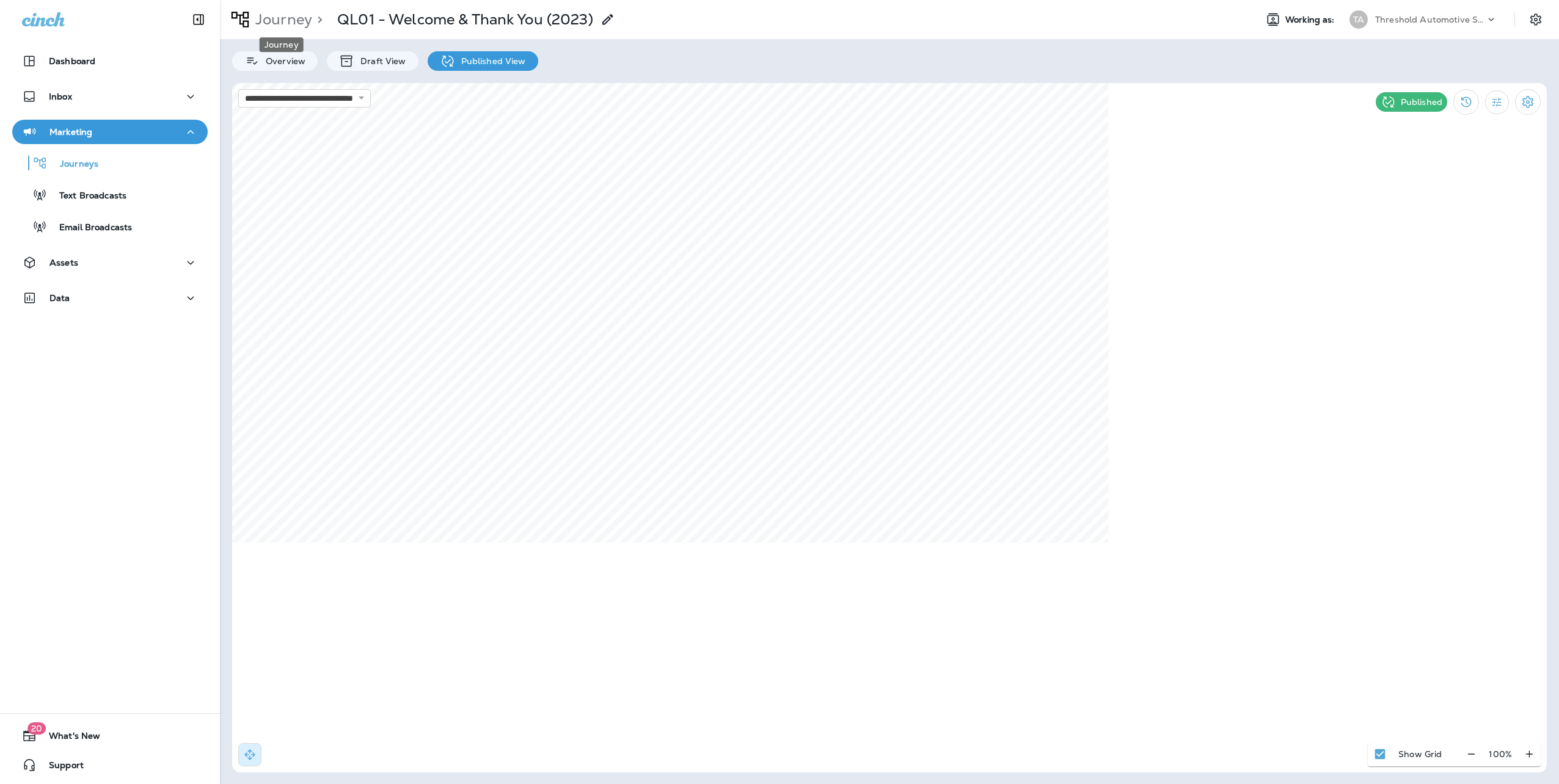
click at [280, 14] on p "Journey" at bounding box center [281, 19] width 61 height 18
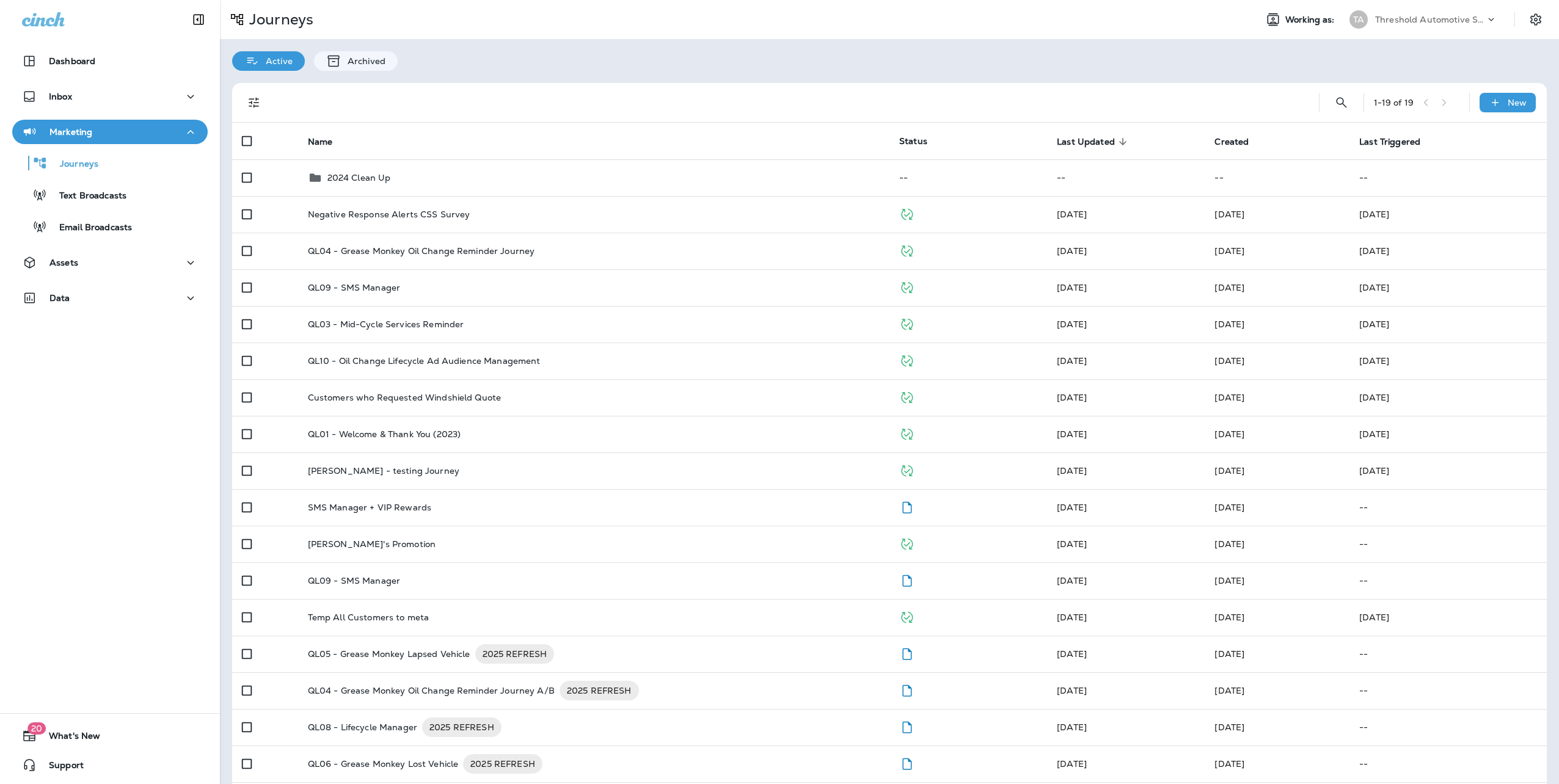
click at [1409, 12] on div "Threshold Automotive Service dba Grease Monkey" at bounding box center [1431, 19] width 110 height 18
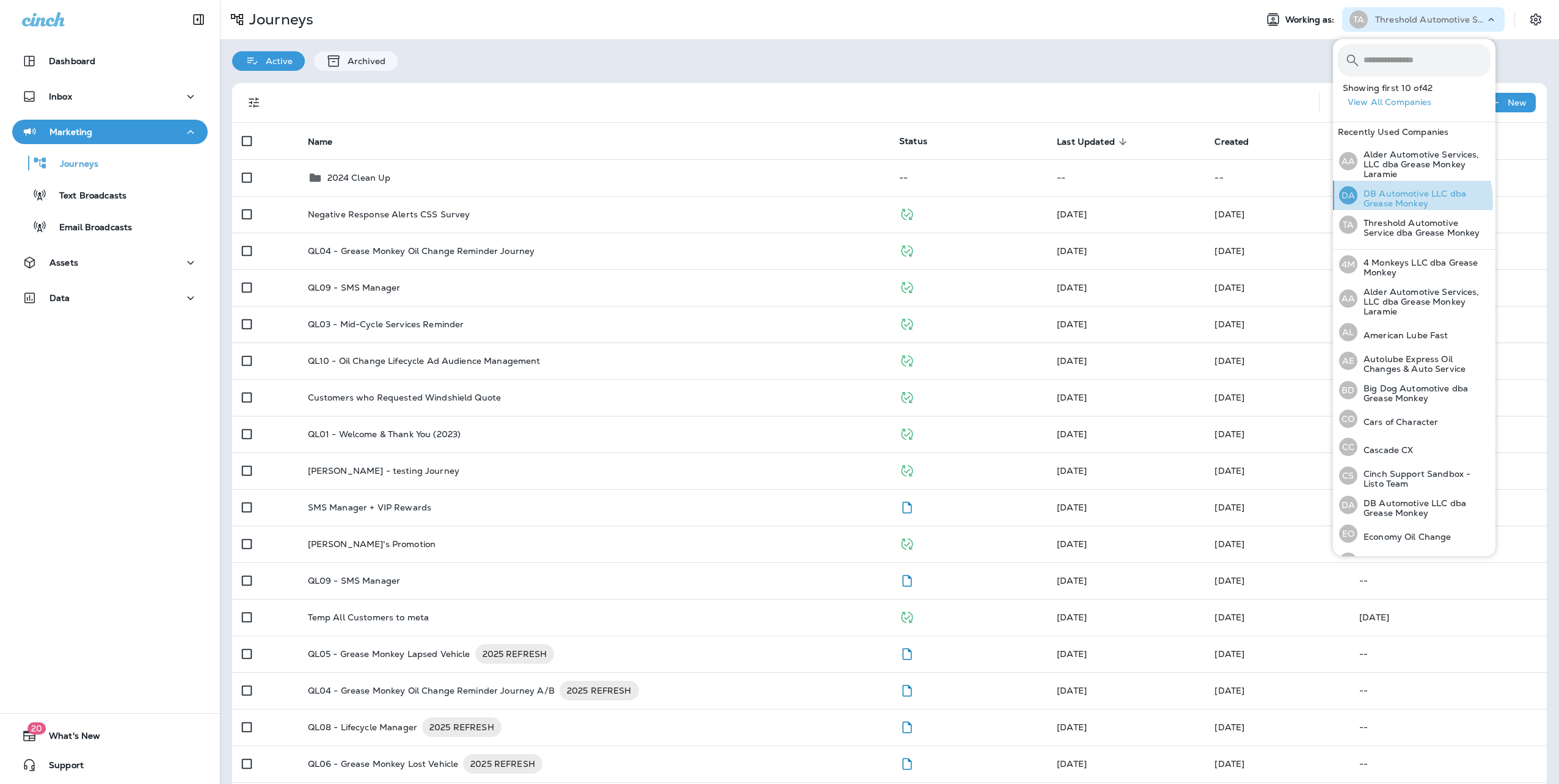
click at [1410, 202] on p "DB Automotive LLC dba Grease Monkey" at bounding box center [1424, 199] width 133 height 20
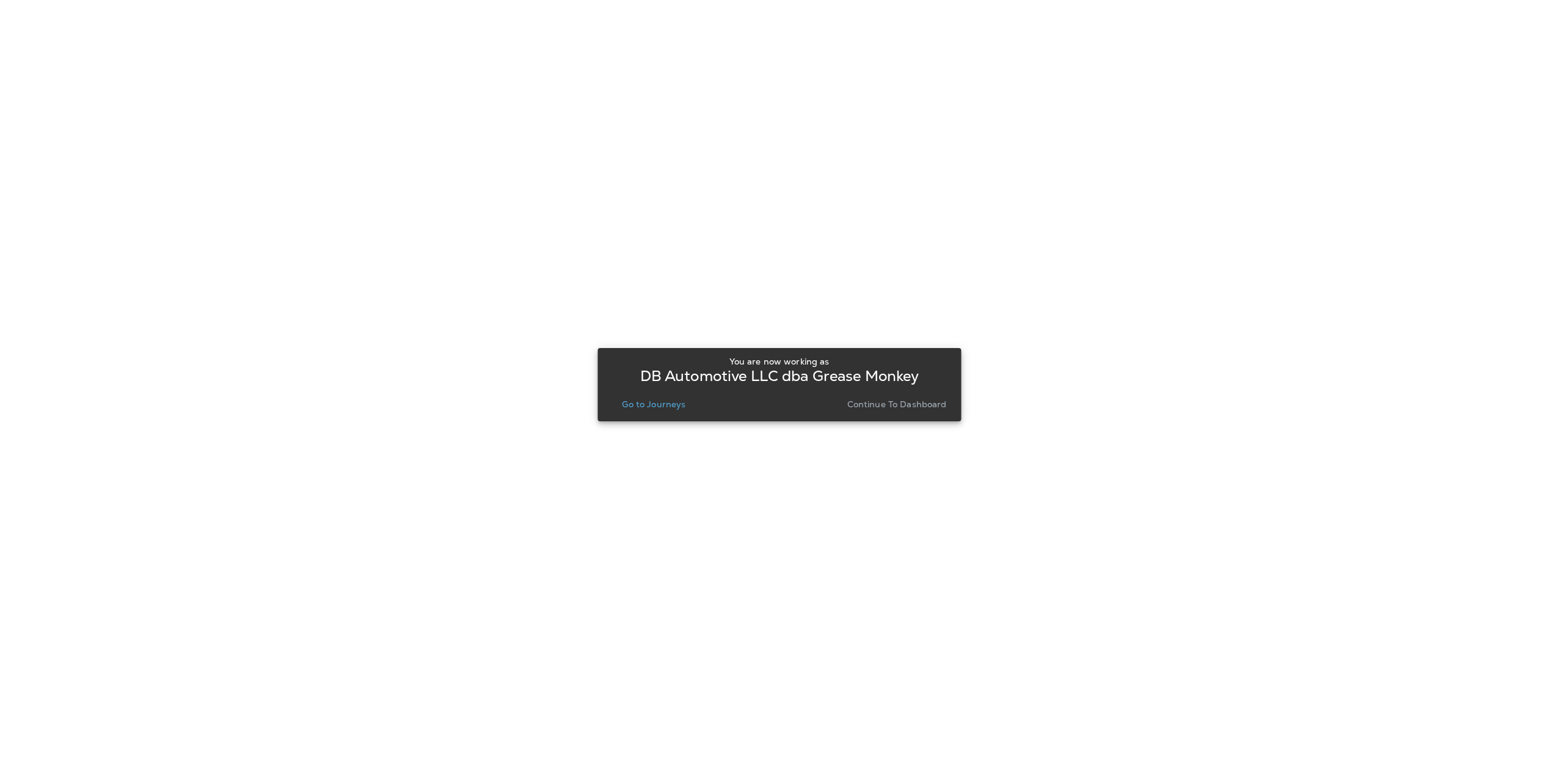
click at [908, 403] on p "Continue to Dashboard" at bounding box center [897, 404] width 100 height 10
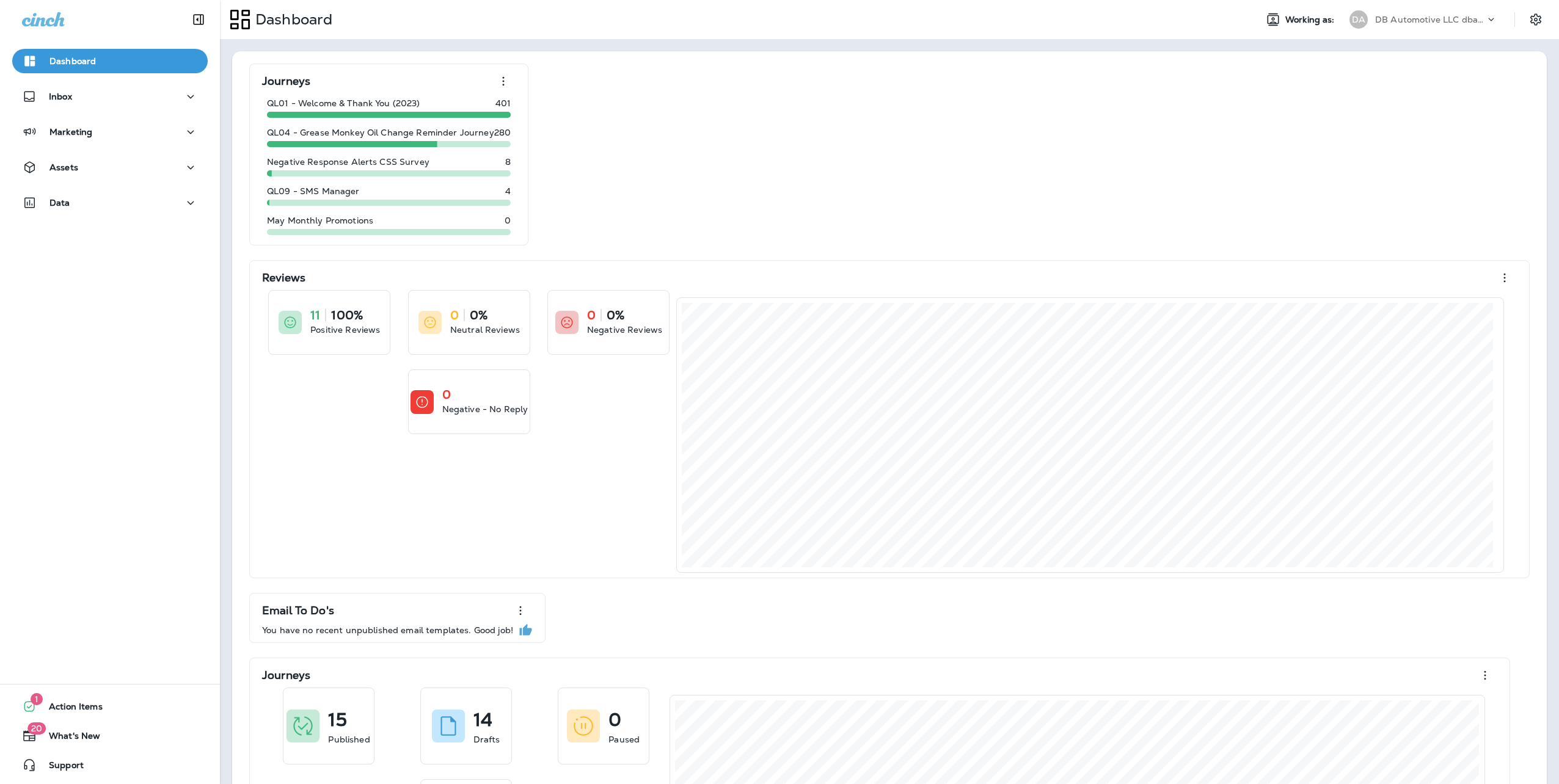
click at [71, 144] on div "Marketing" at bounding box center [110, 135] width 220 height 30
click at [75, 138] on div "Marketing" at bounding box center [57, 132] width 70 height 15
click at [73, 168] on p "Journeys" at bounding box center [73, 164] width 51 height 12
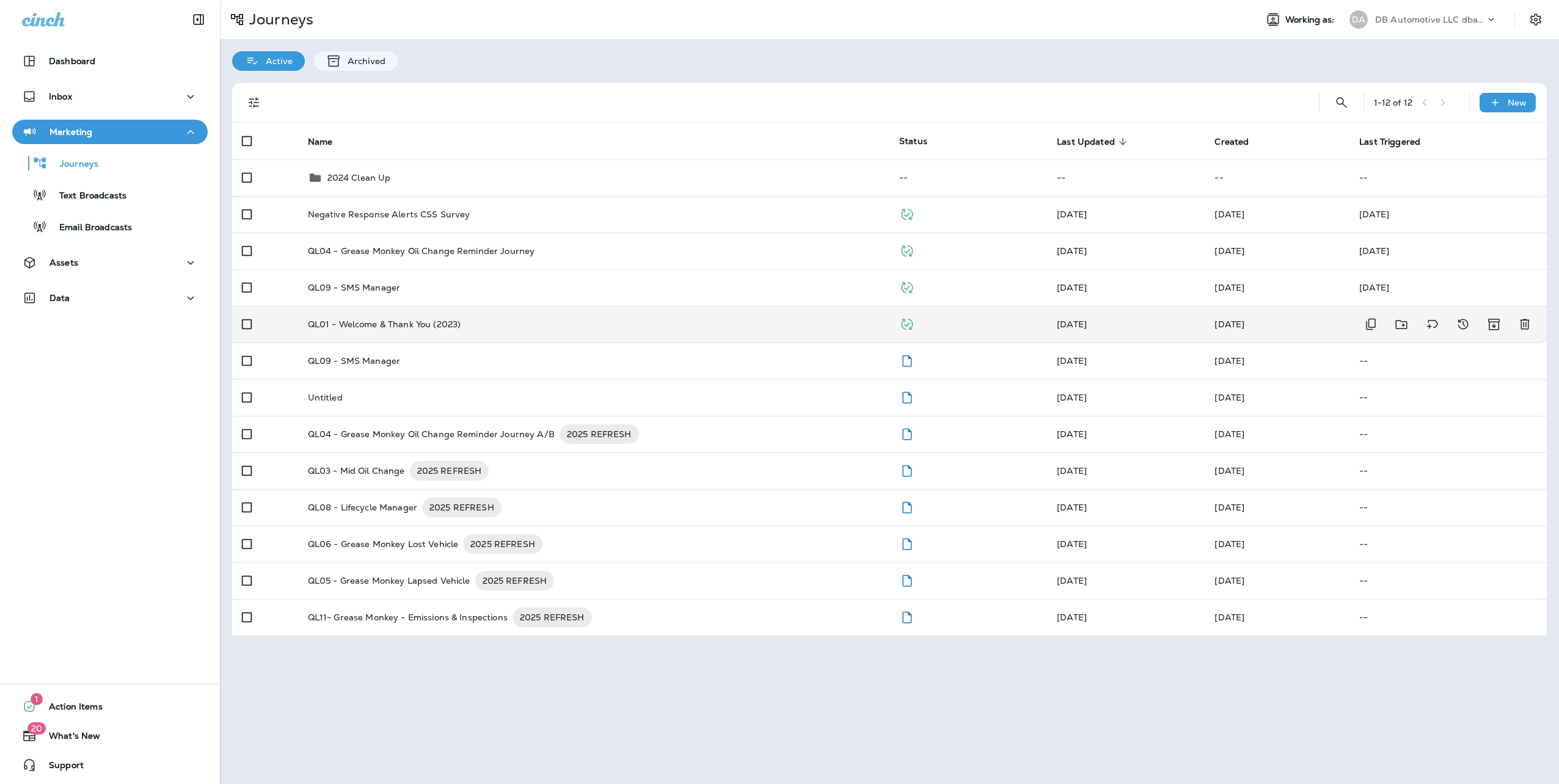
click at [540, 319] on div "QL01 - Welcome & Thank You (2023)" at bounding box center [594, 324] width 572 height 10
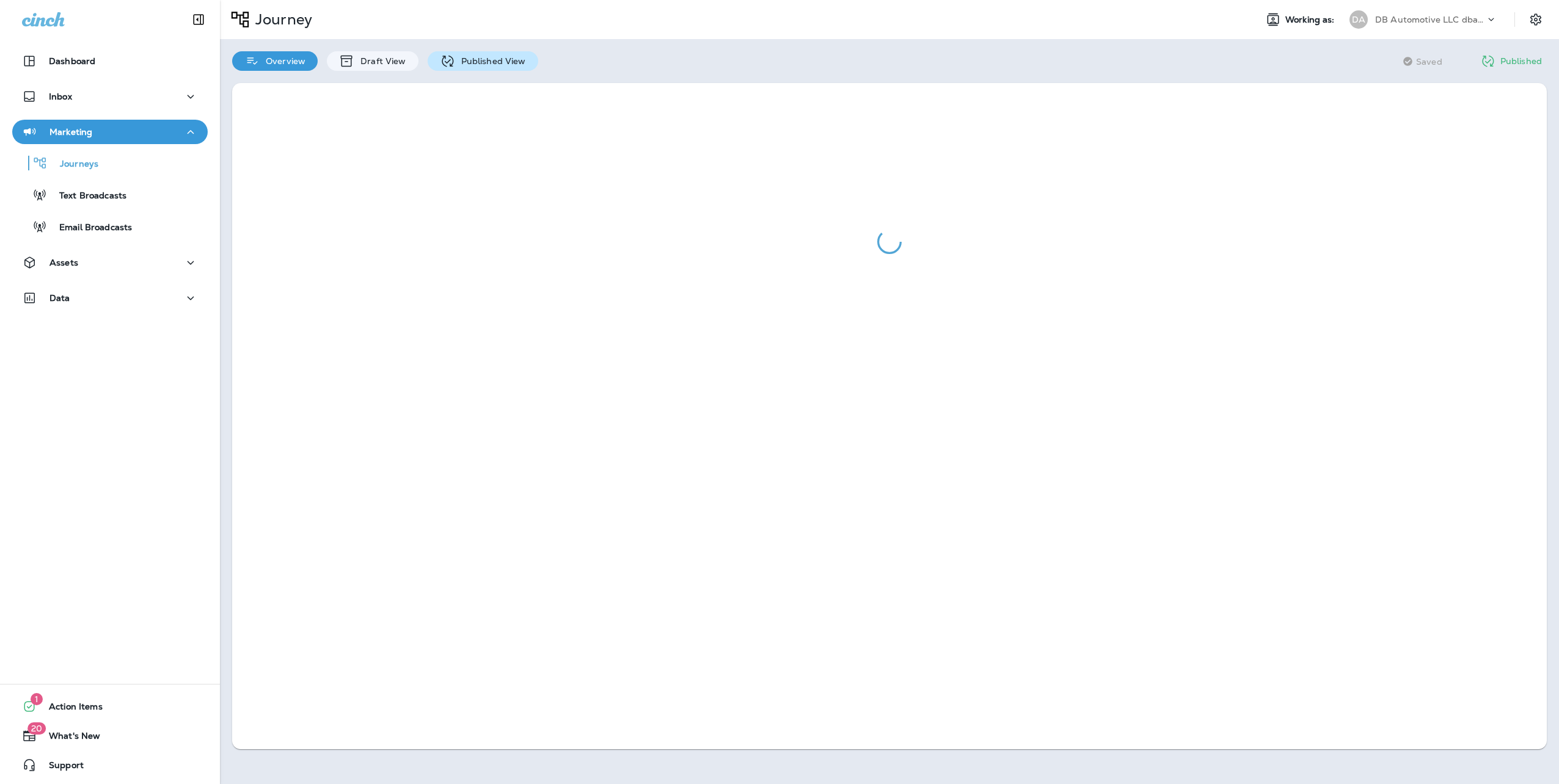
click at [483, 56] on p "Published View" at bounding box center [490, 61] width 71 height 10
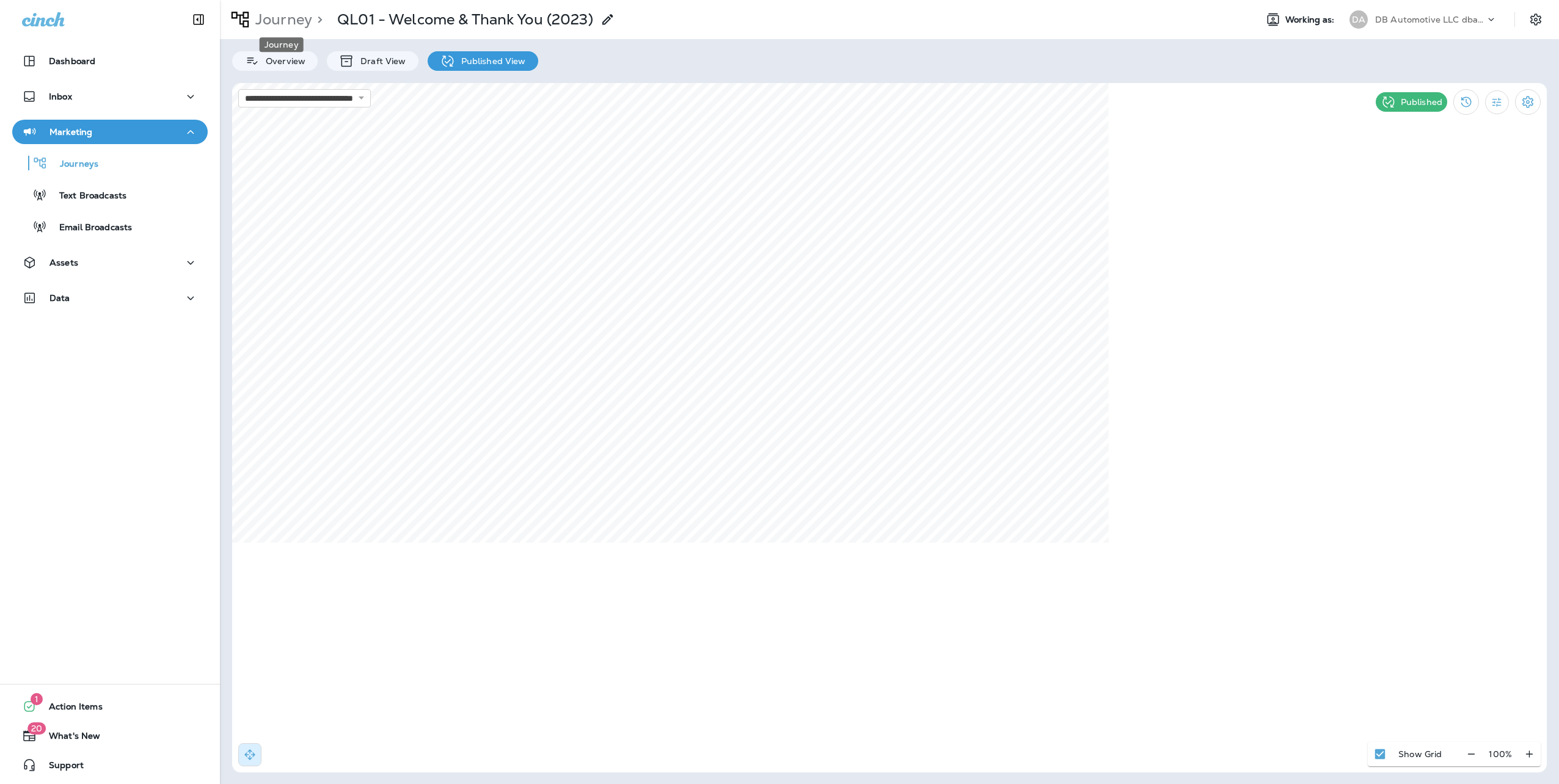
click at [268, 14] on p "Journey" at bounding box center [281, 19] width 61 height 18
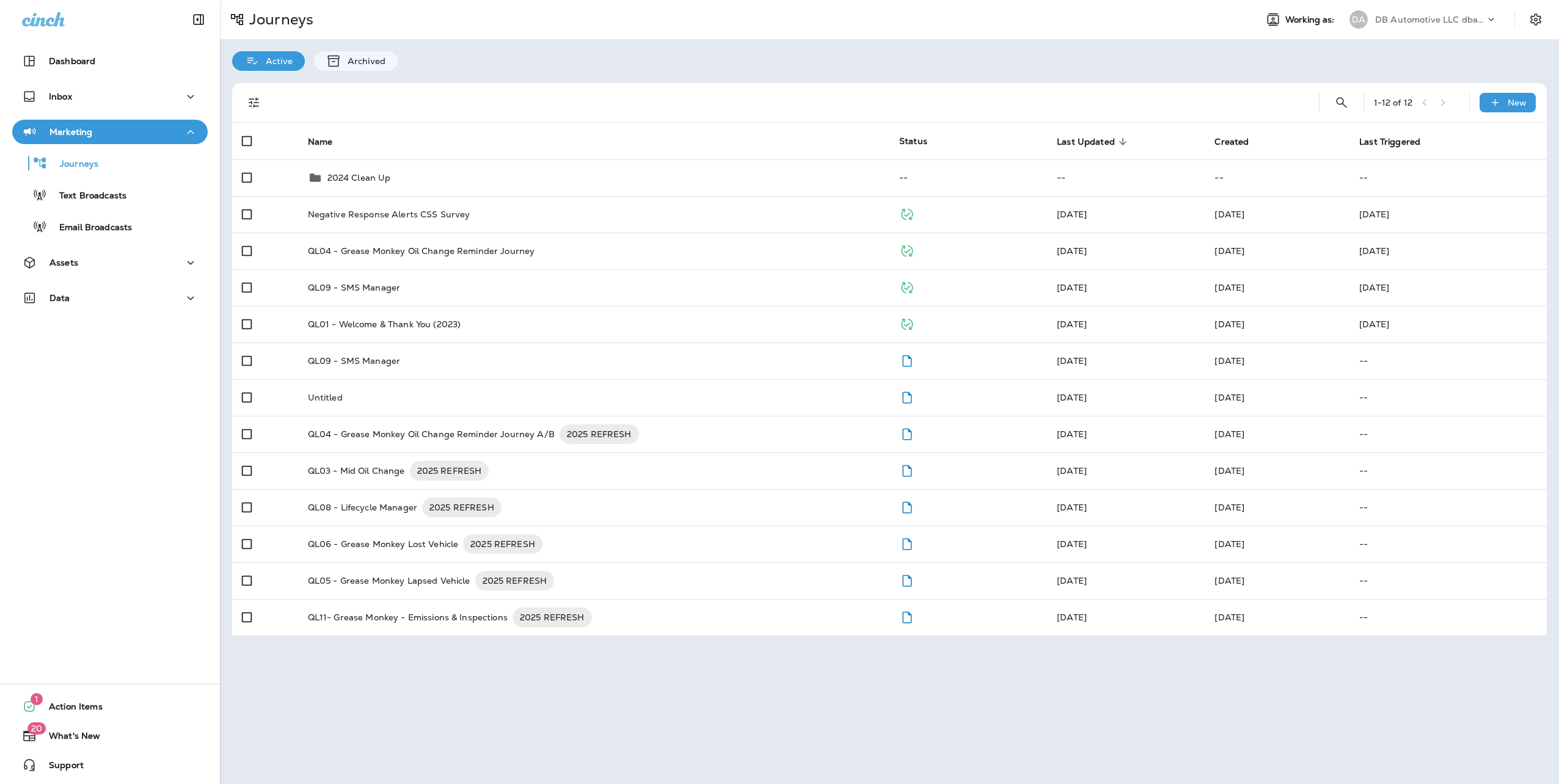
click at [1431, 14] on div "DB Automotive LLC dba Grease Monkey" at bounding box center [1431, 19] width 110 height 18
type input "****"
click at [1401, 88] on div "FA FullSpeed Automotive" at bounding box center [1408, 97] width 129 height 28
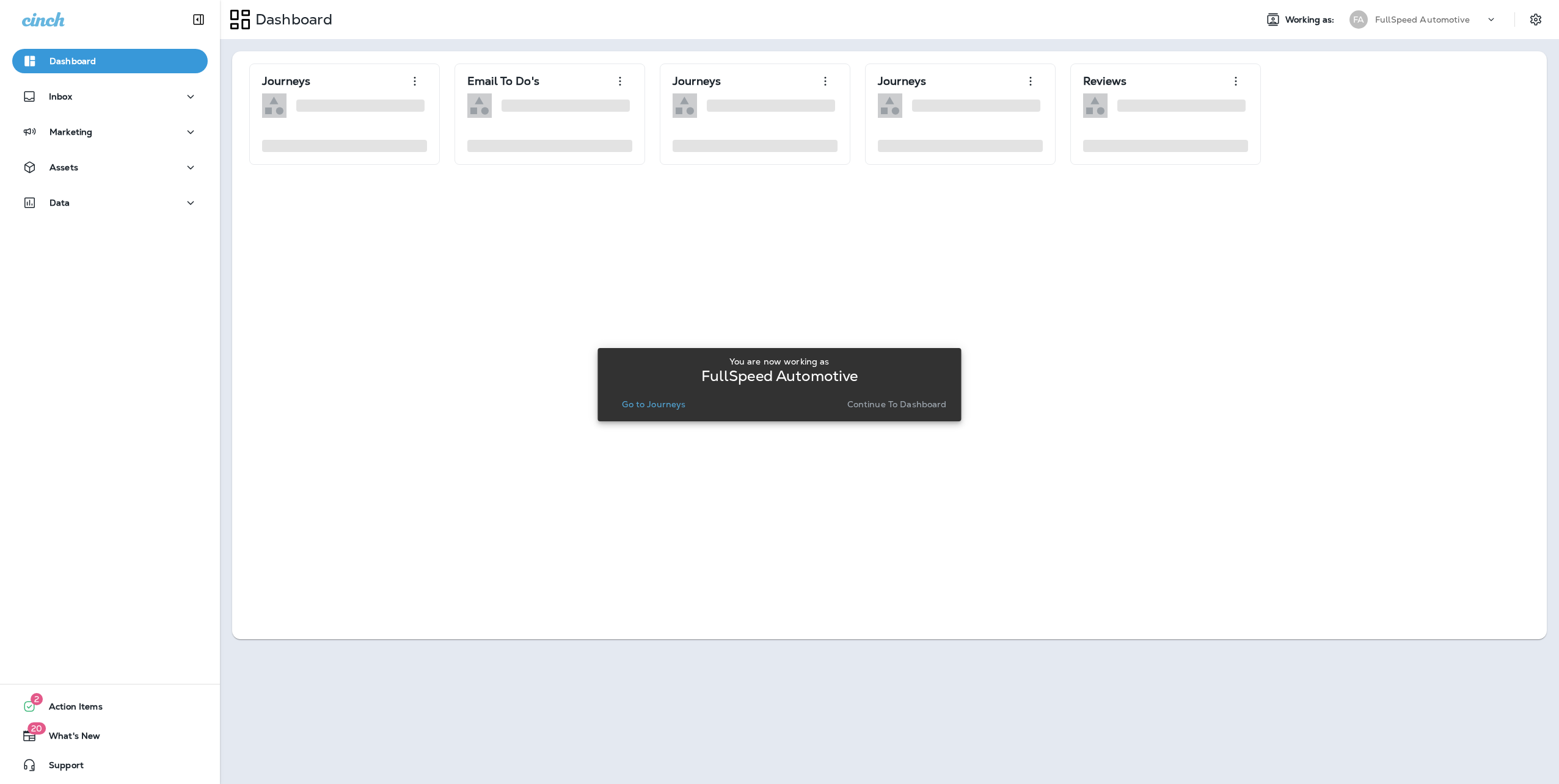
click at [918, 403] on p "Continue to Dashboard" at bounding box center [897, 404] width 100 height 10
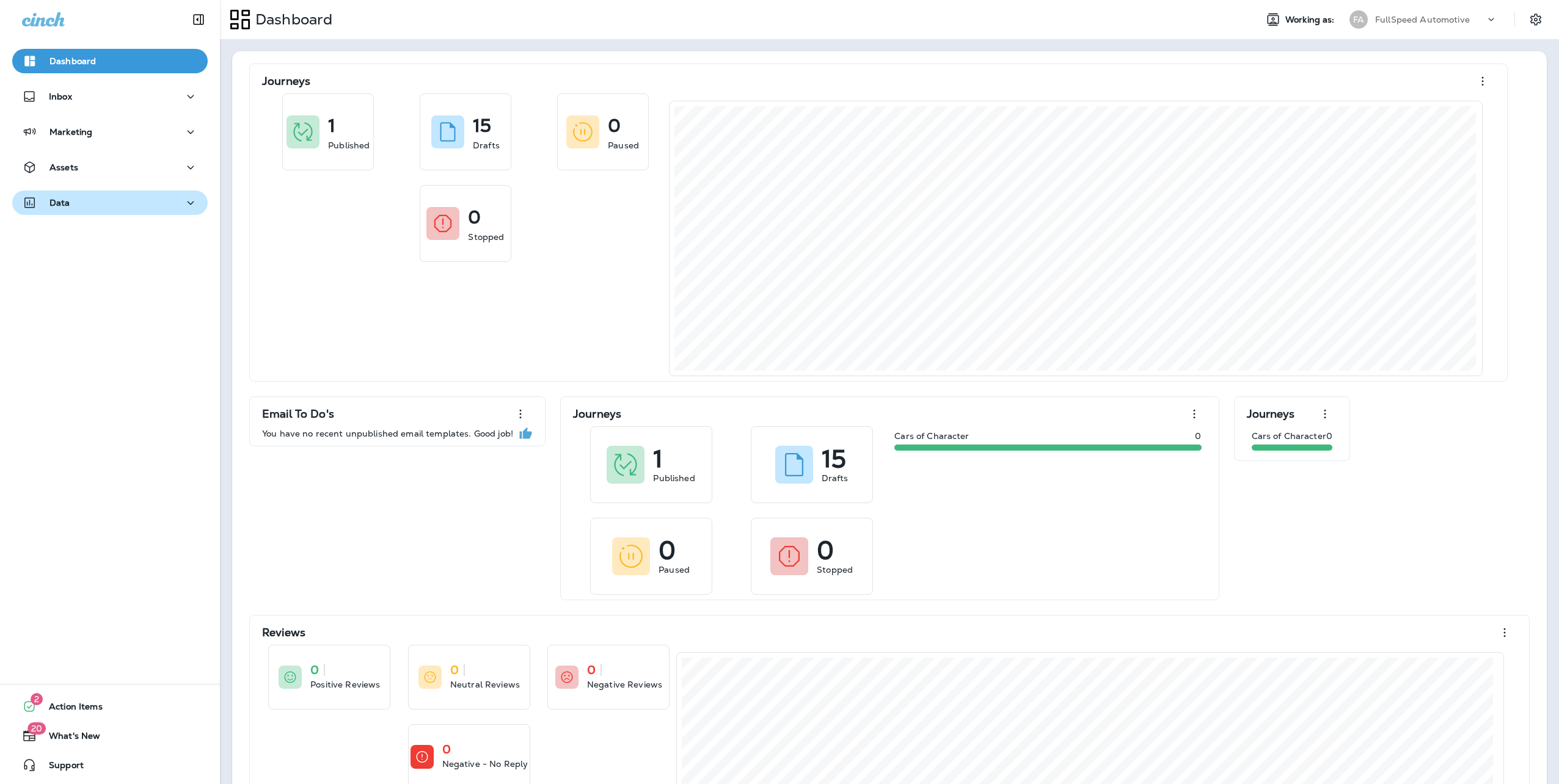
click at [106, 203] on div "Data" at bounding box center [110, 203] width 176 height 15
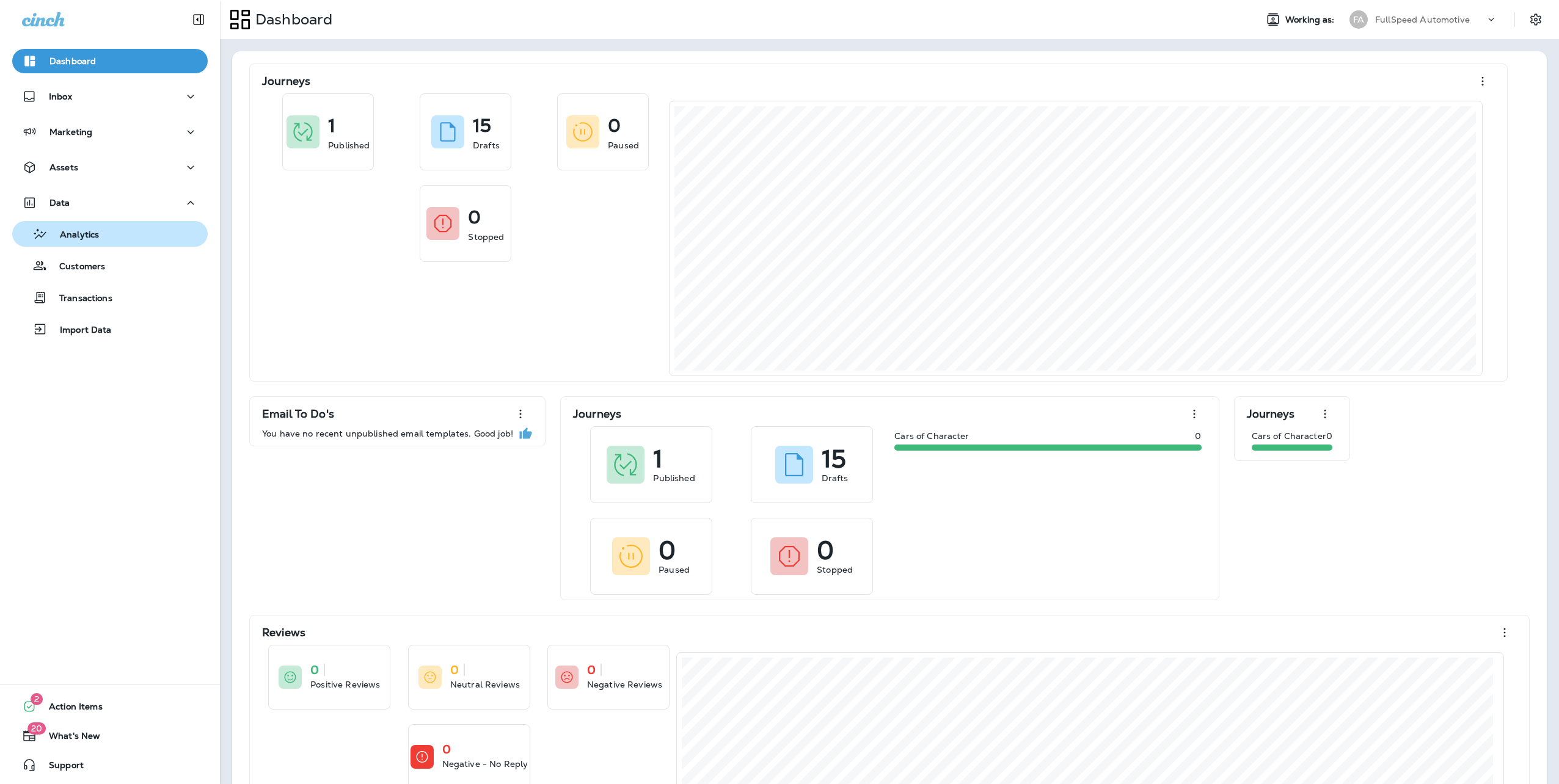
click at [81, 230] on p "Analytics" at bounding box center [73, 235] width 51 height 12
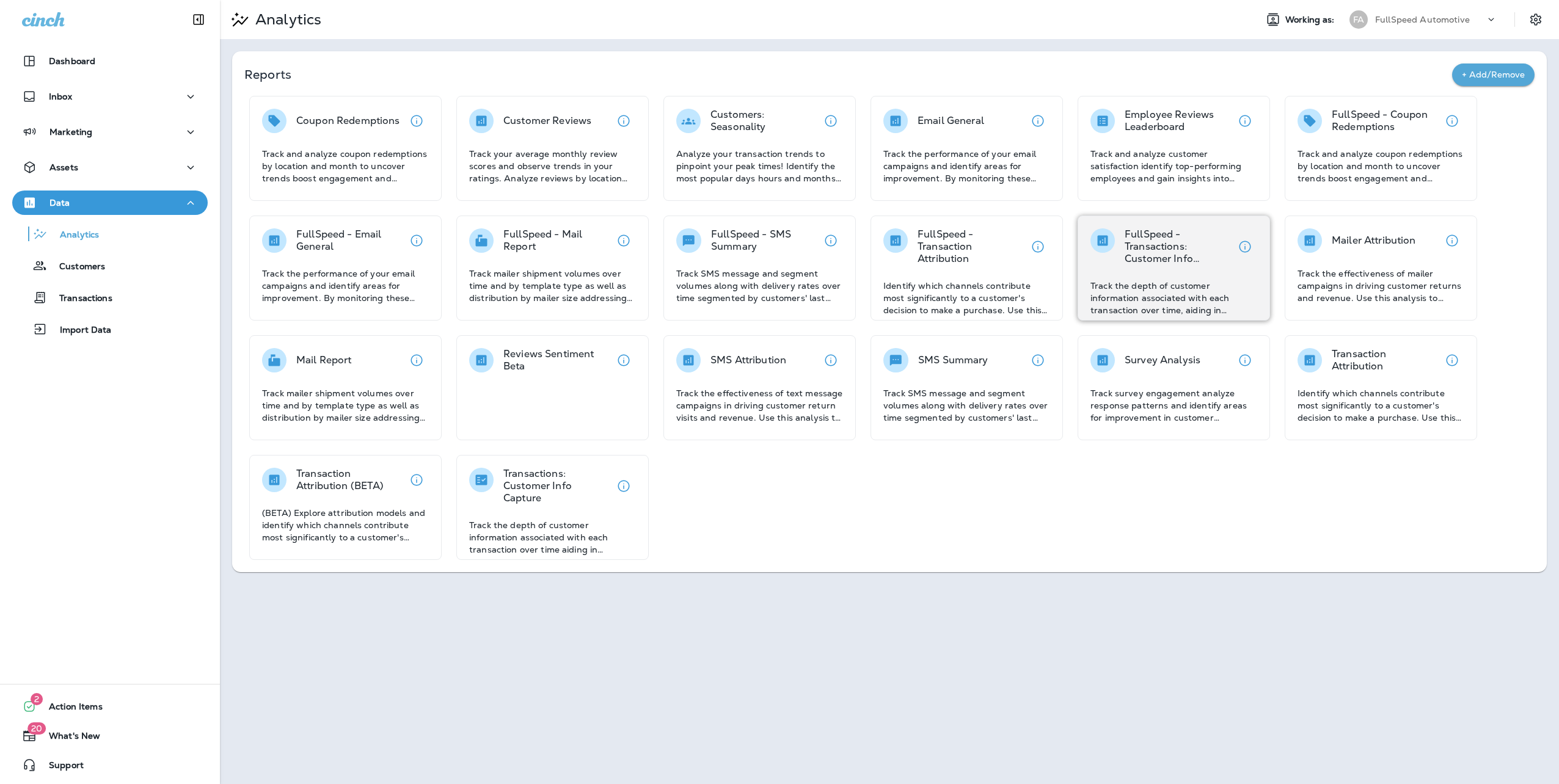
click at [1206, 238] on p "FullSpeed - Transactions: Customer Info Capture" at bounding box center [1179, 246] width 109 height 37
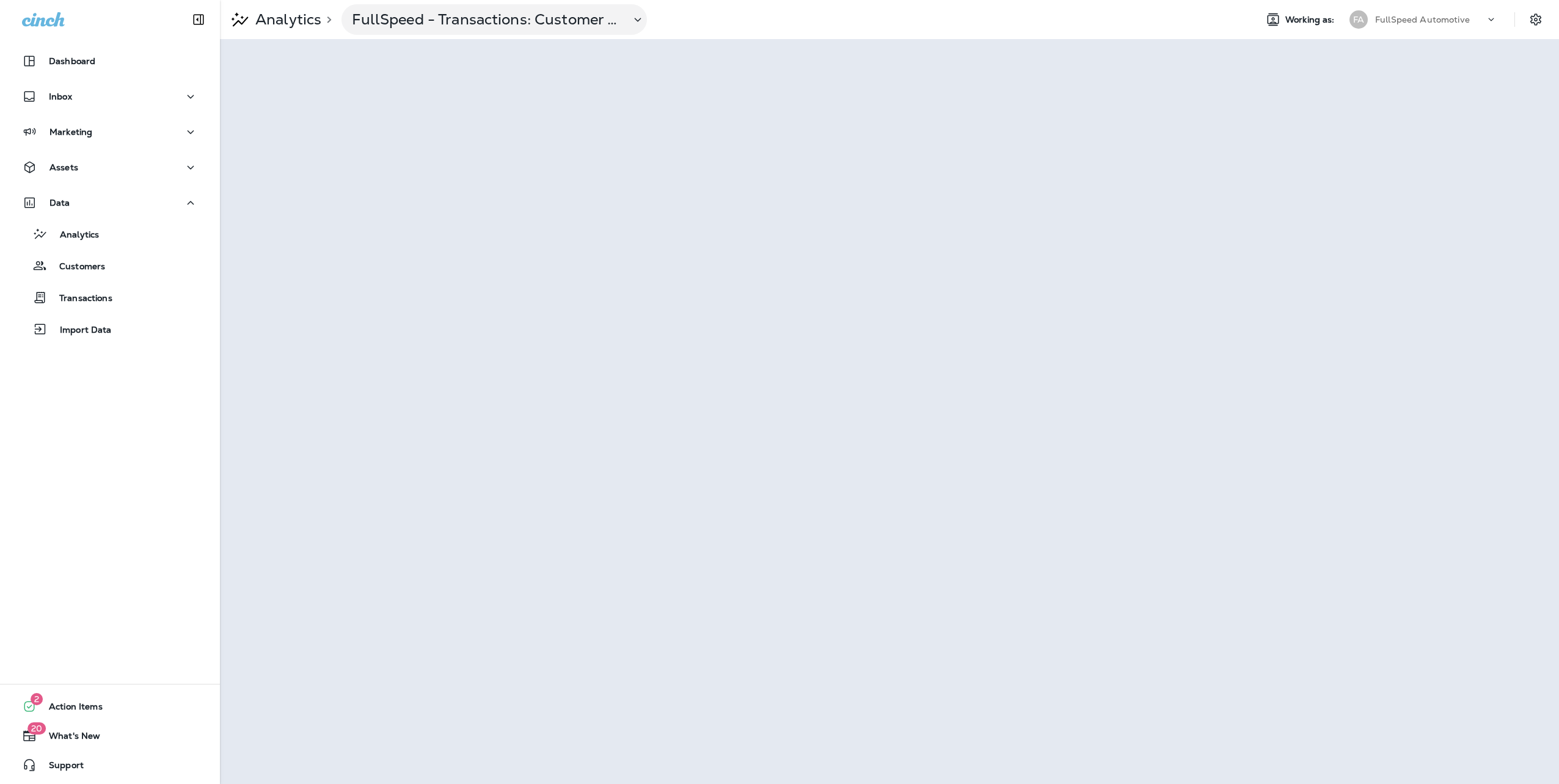
click at [311, 18] on p "Analytics" at bounding box center [286, 19] width 71 height 18
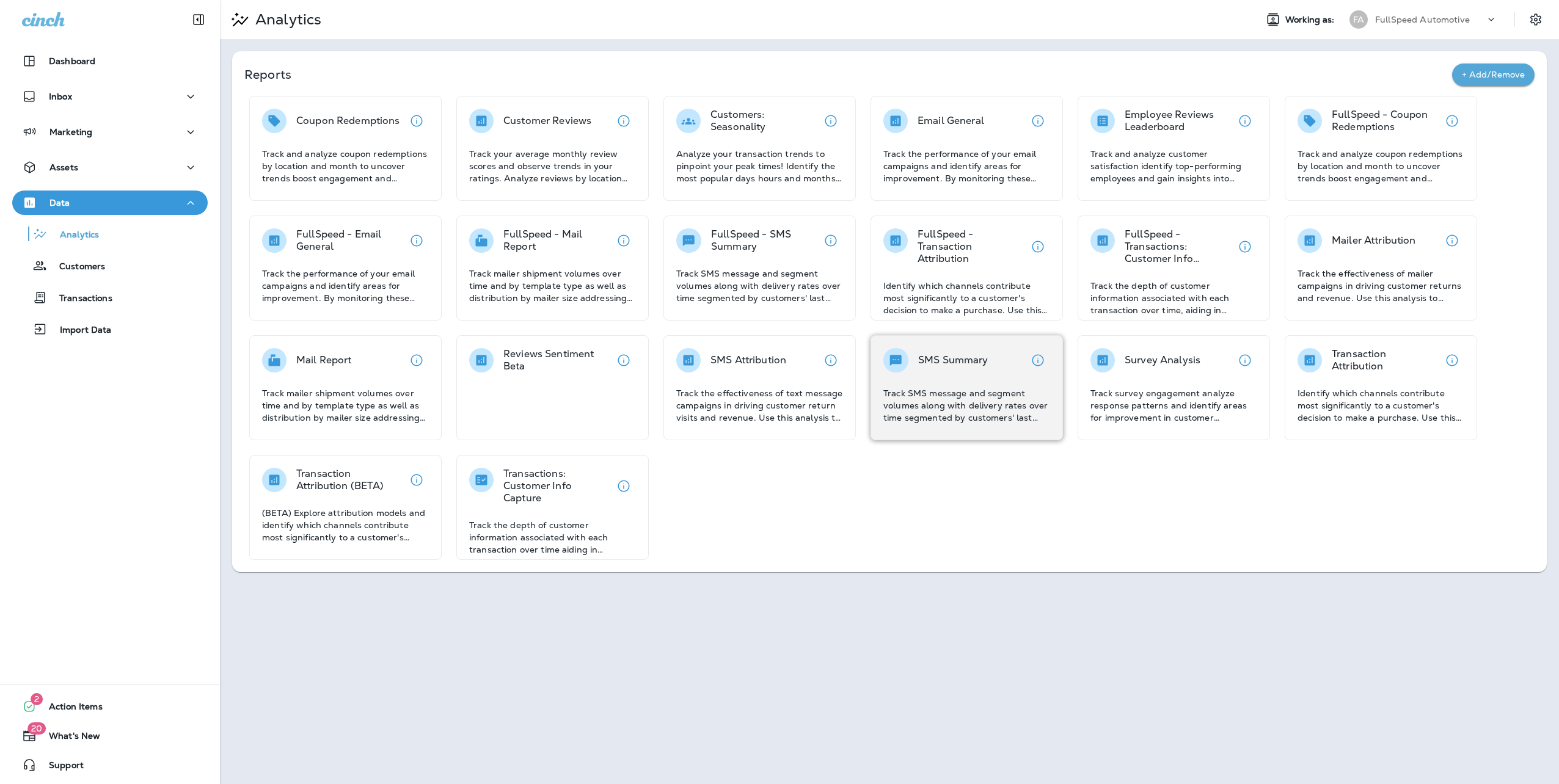
click at [969, 382] on div "SMS Summary Track SMS message and segment volumes along with delivery rates ove…" at bounding box center [966, 385] width 167 height 76
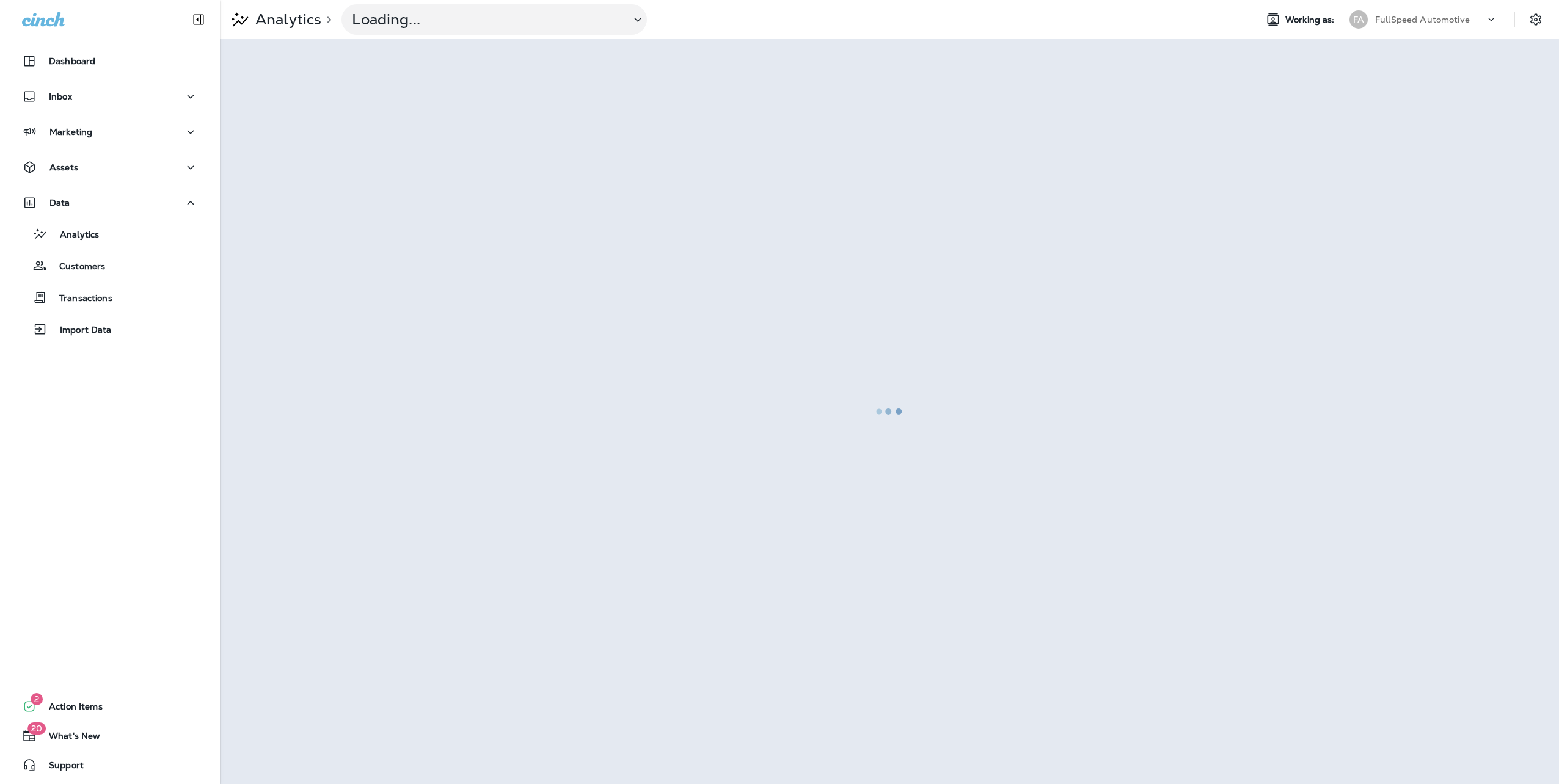
click at [299, 14] on p "Analytics" at bounding box center [286, 19] width 71 height 18
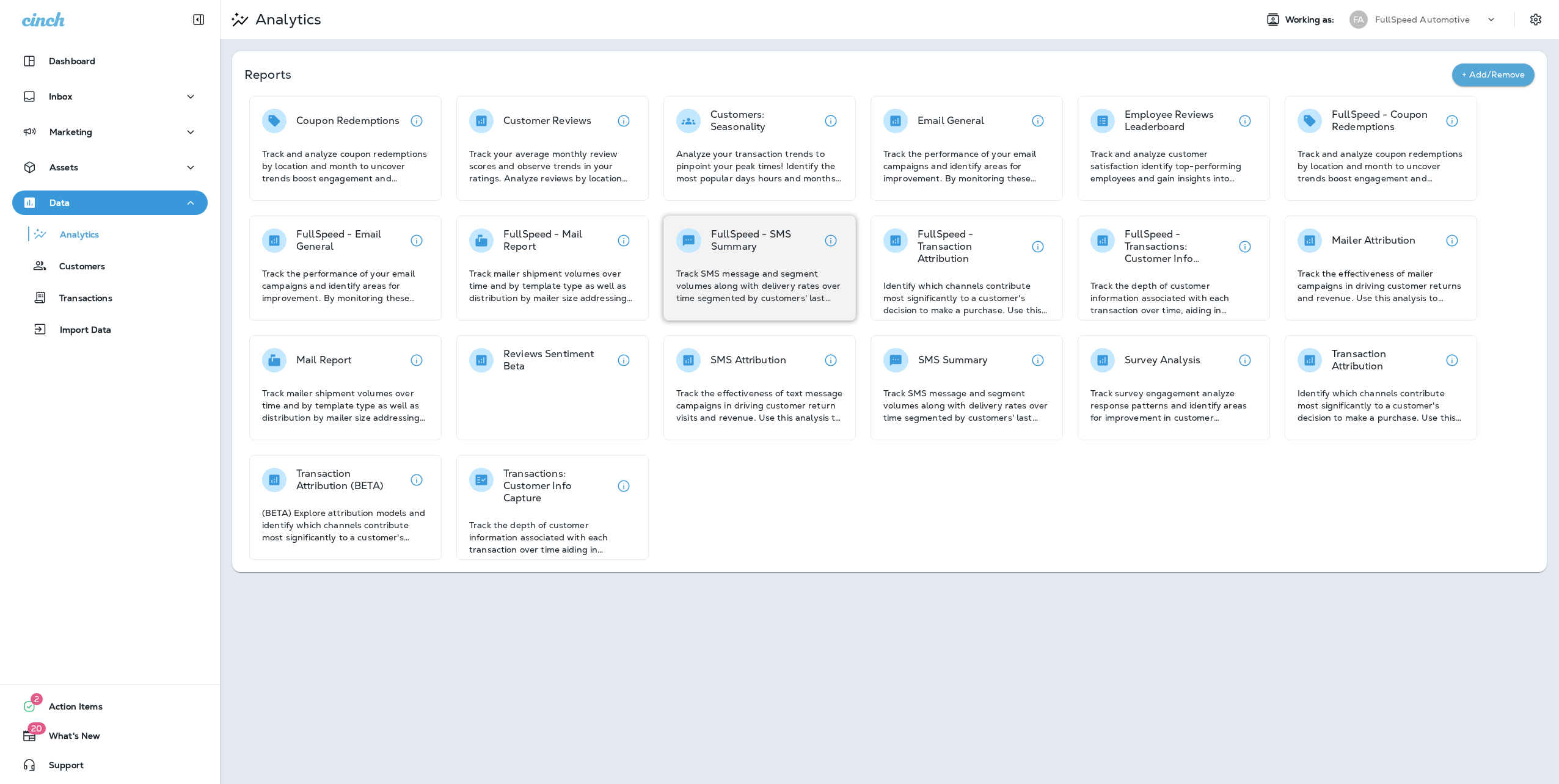
click at [768, 244] on p "FullSpeed - SMS Summary" at bounding box center [764, 240] width 108 height 25
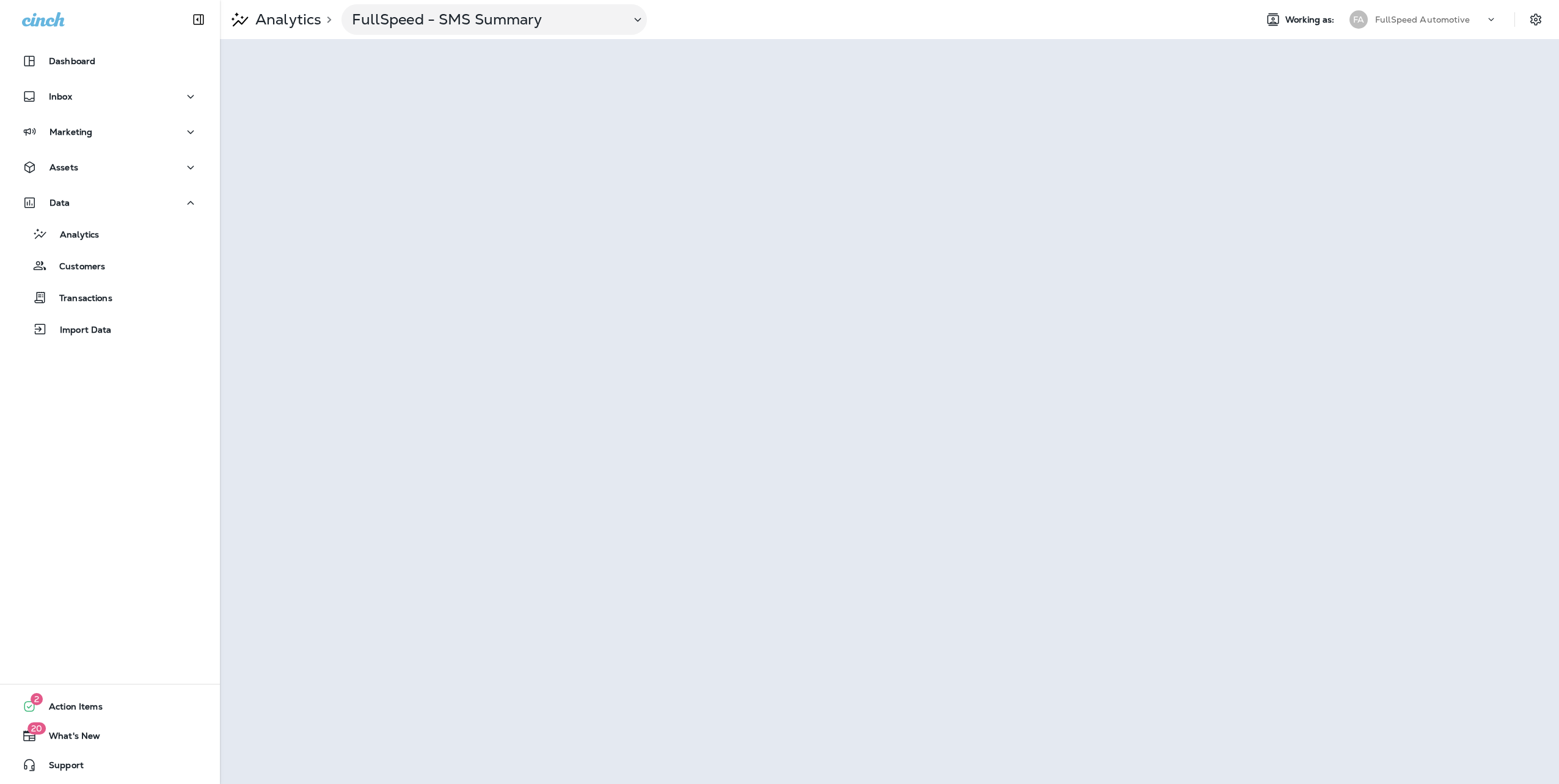
drag, startPoint x: 985, startPoint y: 34, endPoint x: 977, endPoint y: 35, distance: 8.1
click at [985, 34] on div "Analytics > FullSpeed - SMS Summary" at bounding box center [733, 19] width 1026 height 30
click at [1412, 22] on p "FullSpeed Automotive" at bounding box center [1423, 19] width 95 height 10
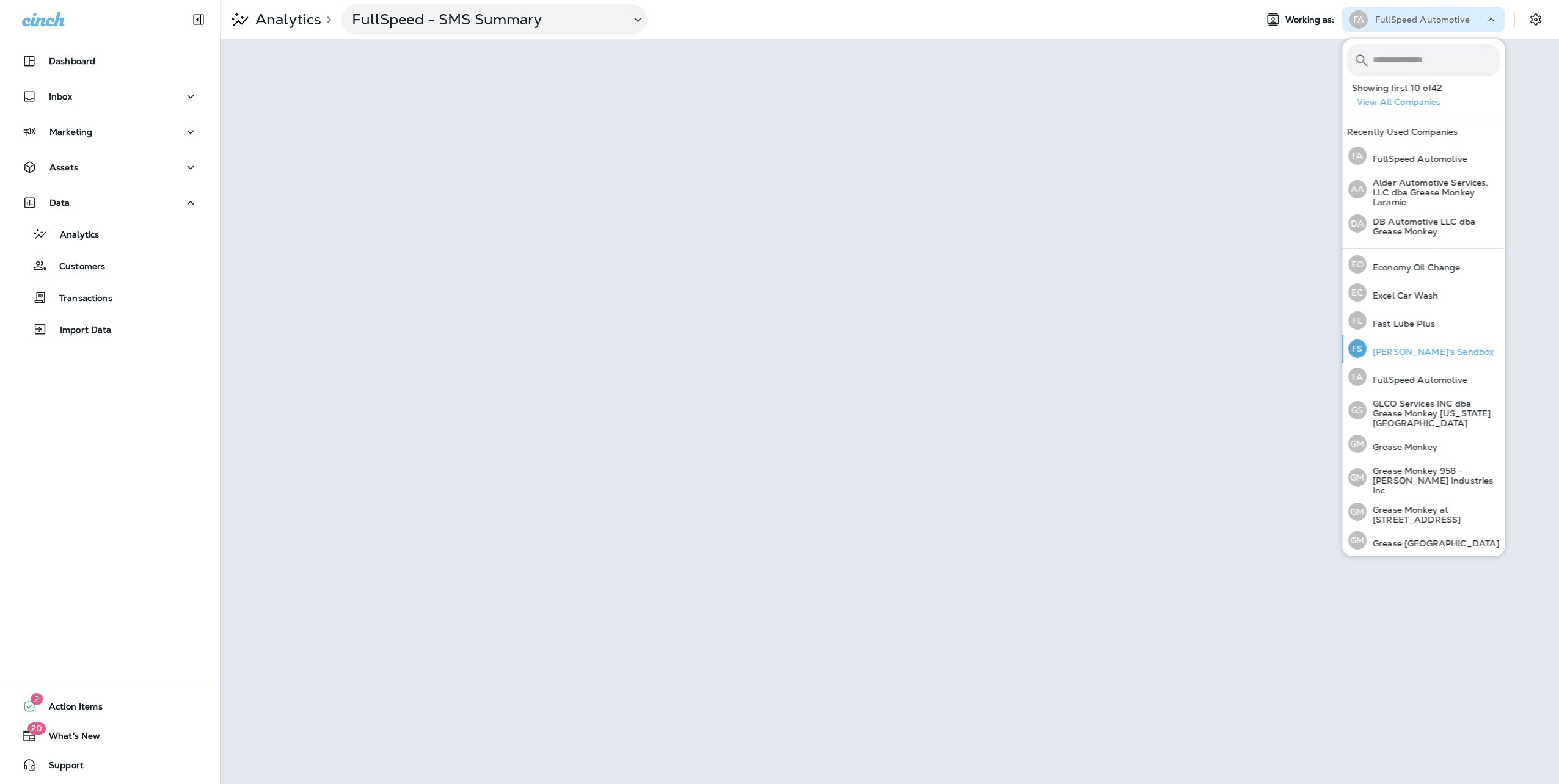
scroll to position [282, 0]
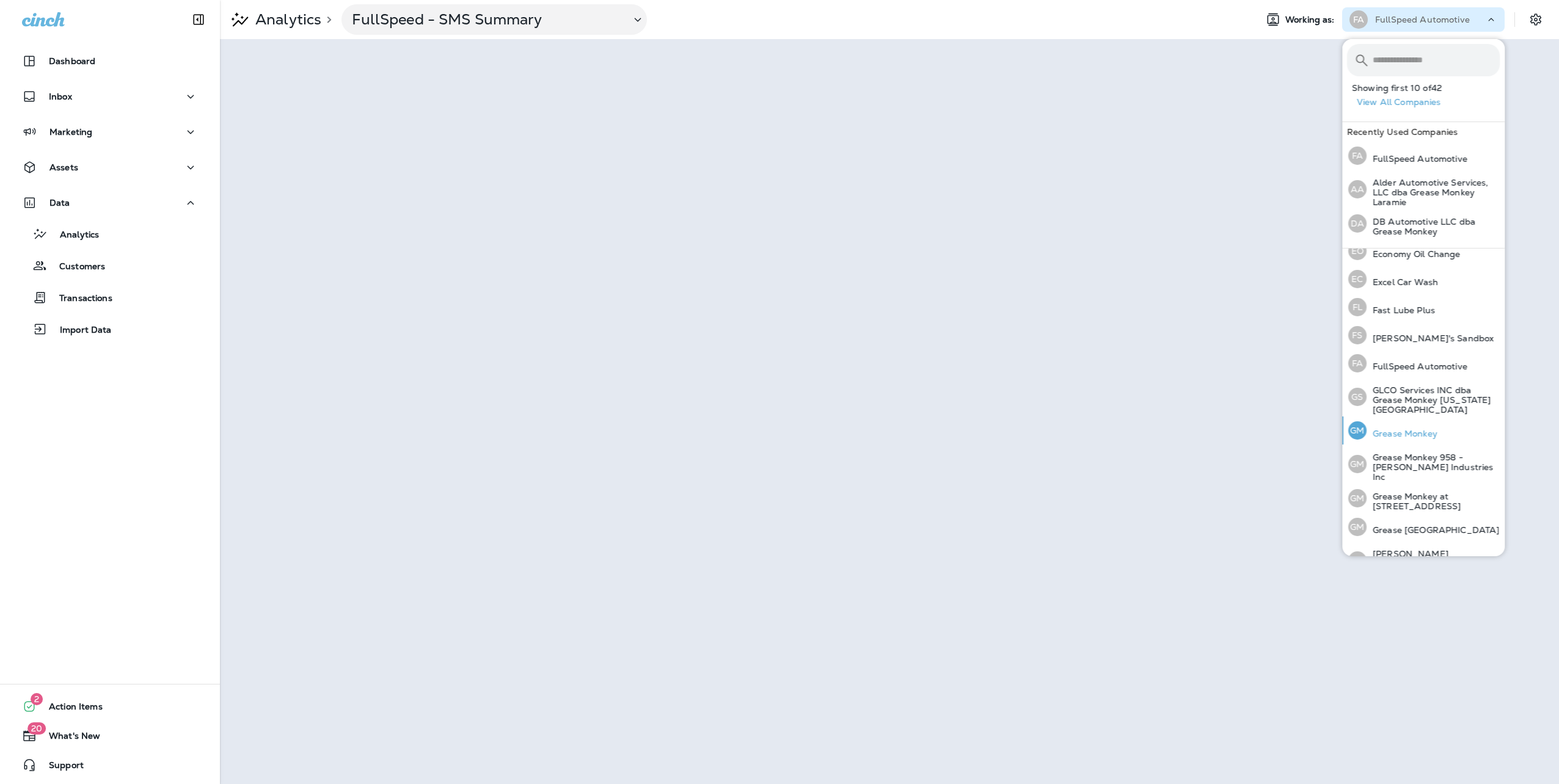
click at [1402, 429] on p "Grease Monkey" at bounding box center [1402, 434] width 71 height 10
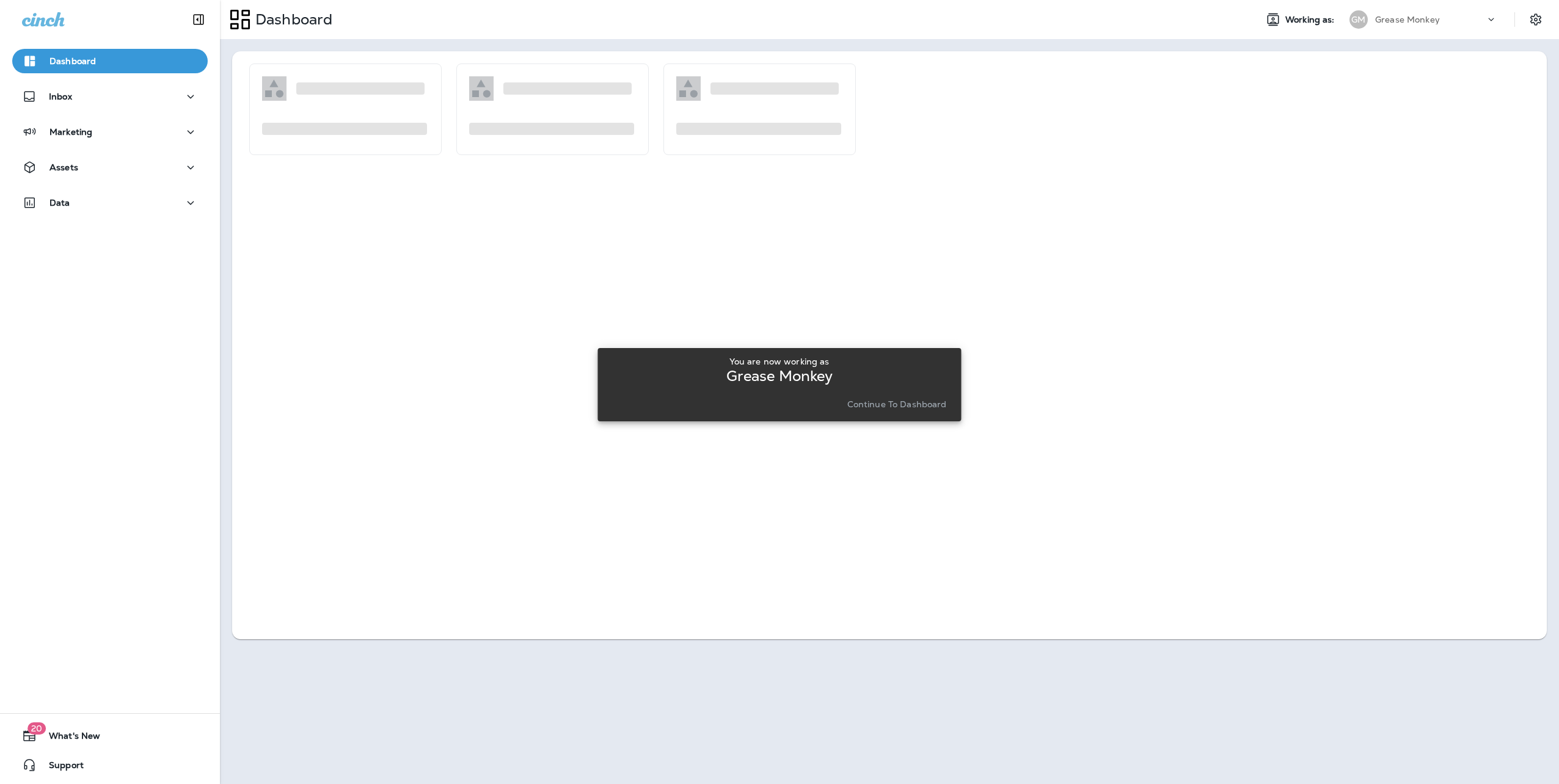
click at [914, 411] on button "Continue to Dashboard" at bounding box center [897, 404] width 109 height 17
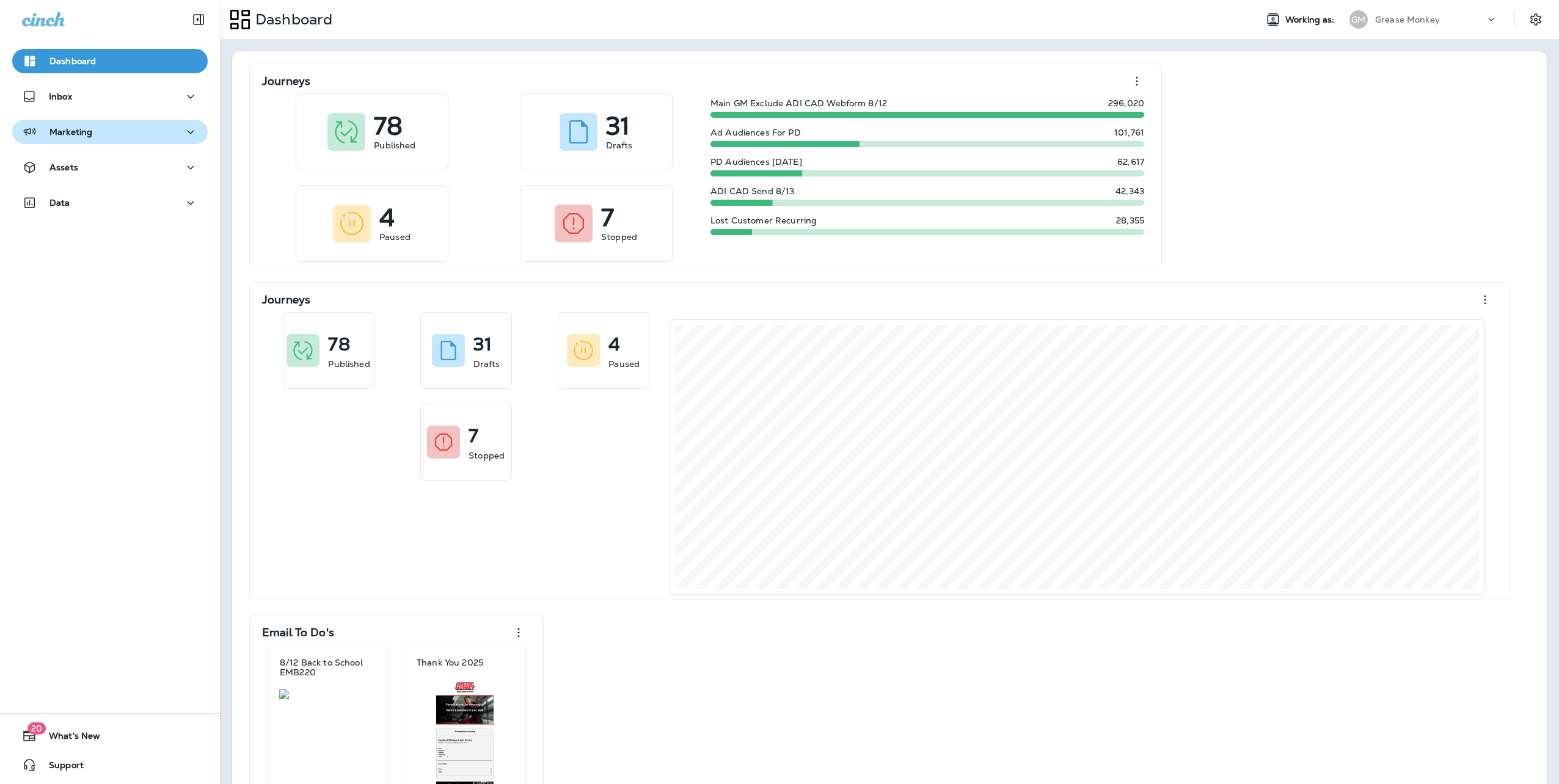
click at [99, 132] on div "Marketing" at bounding box center [110, 132] width 176 height 15
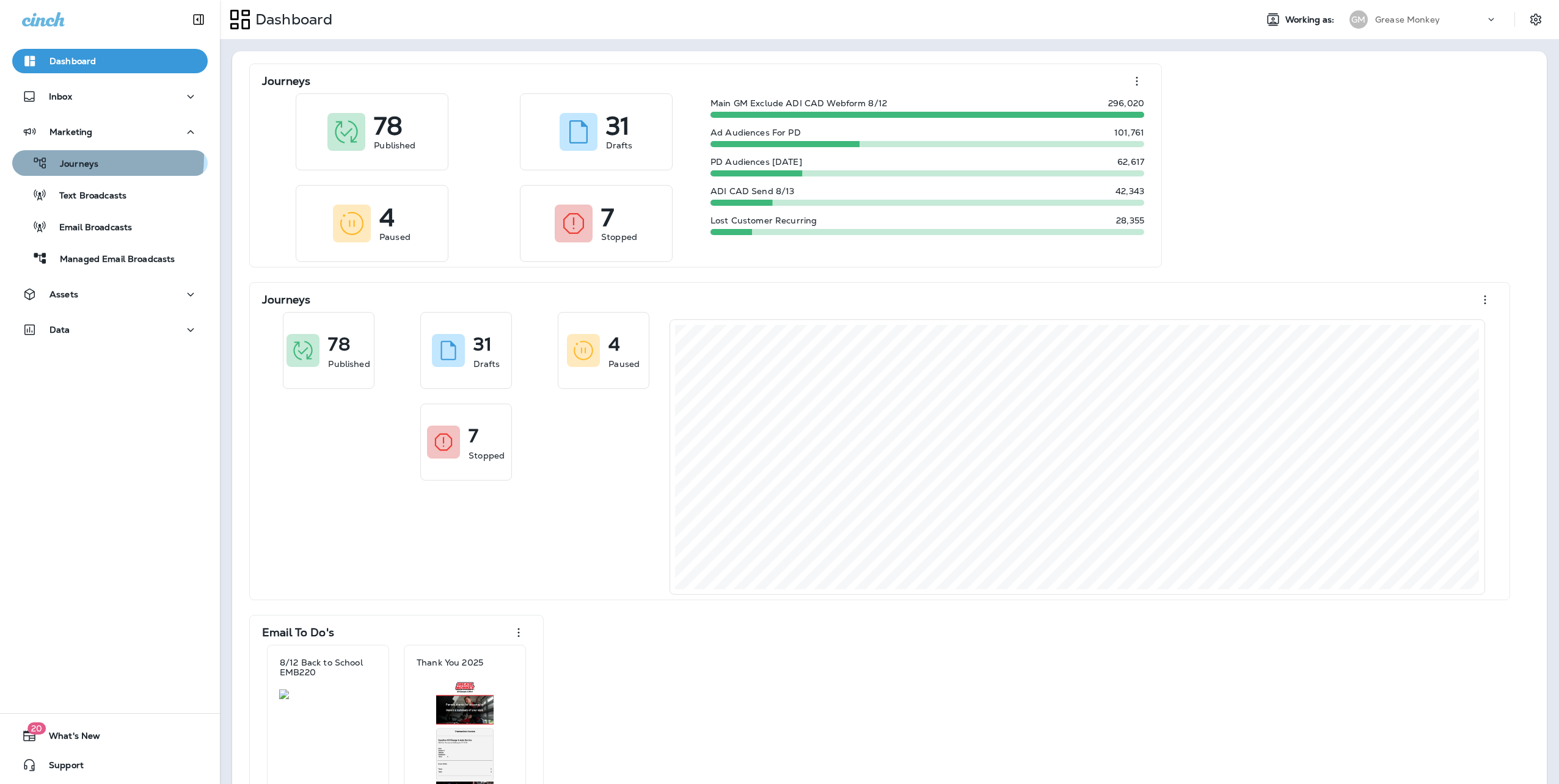
click at [82, 157] on div "Journeys" at bounding box center [57, 163] width 81 height 18
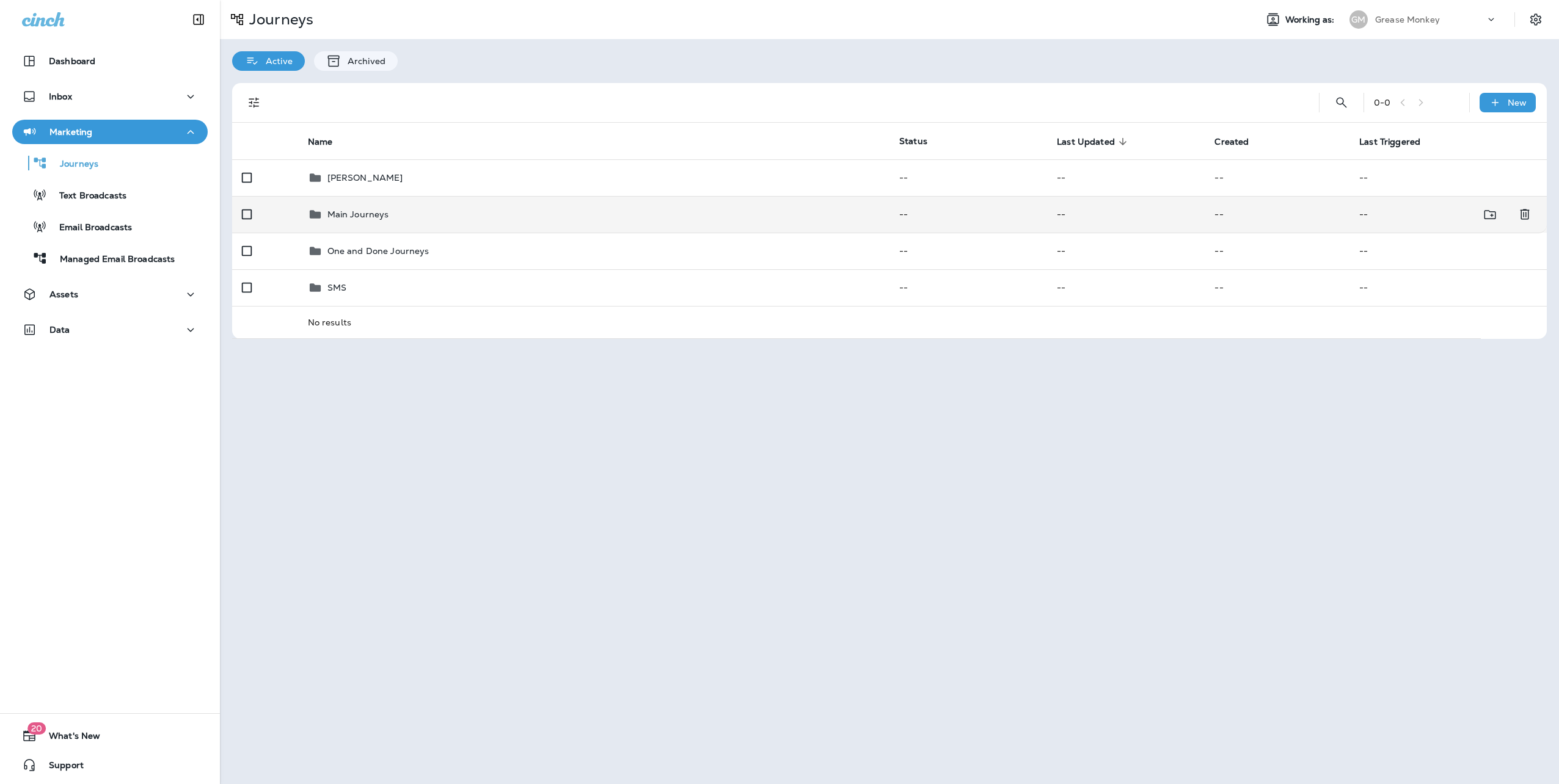
click at [369, 212] on p "Main Journeys" at bounding box center [357, 215] width 61 height 10
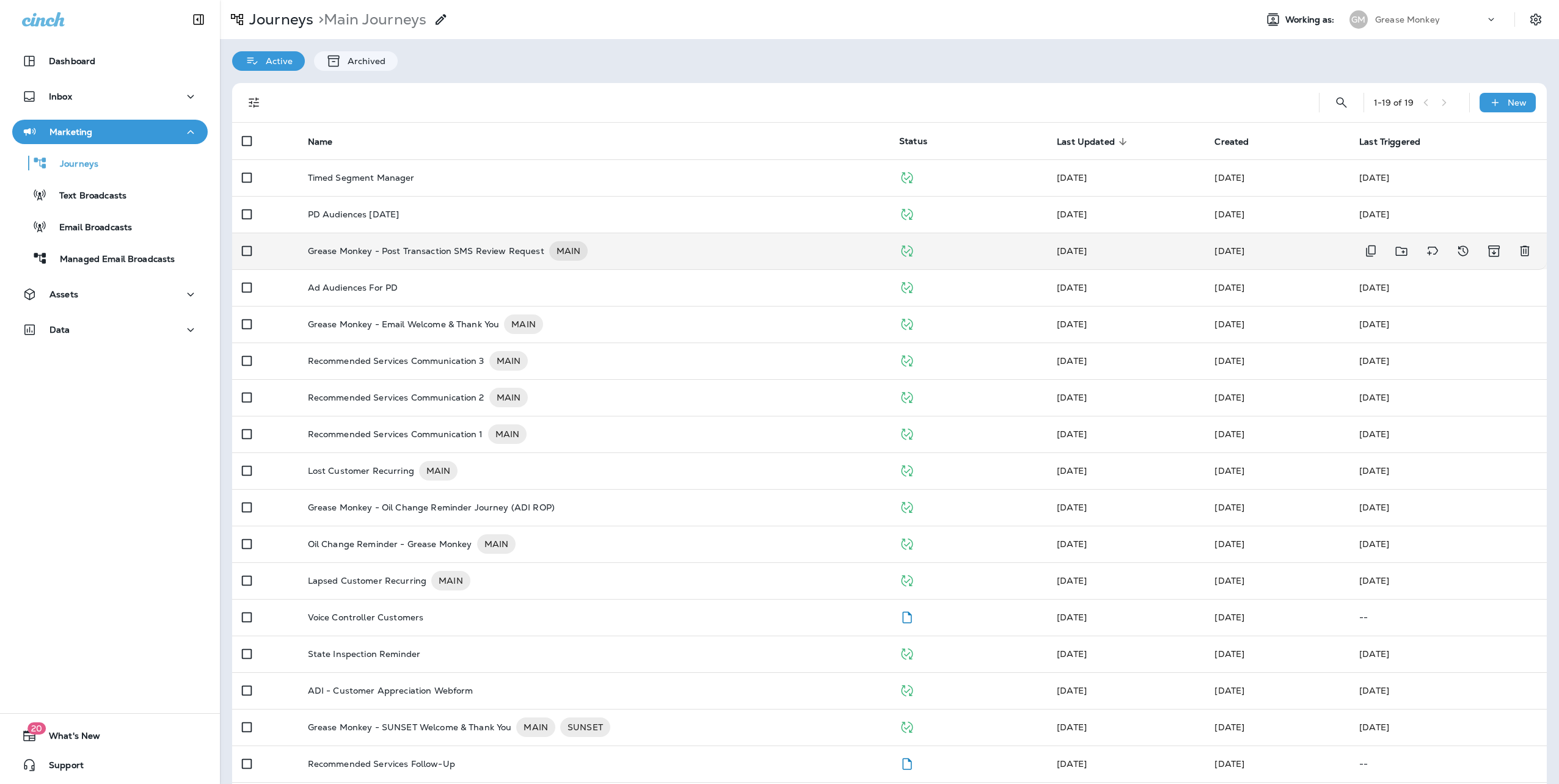
click at [480, 250] on p "Grease Monkey - Post Transaction SMS Review Request" at bounding box center [426, 250] width 236 height 20
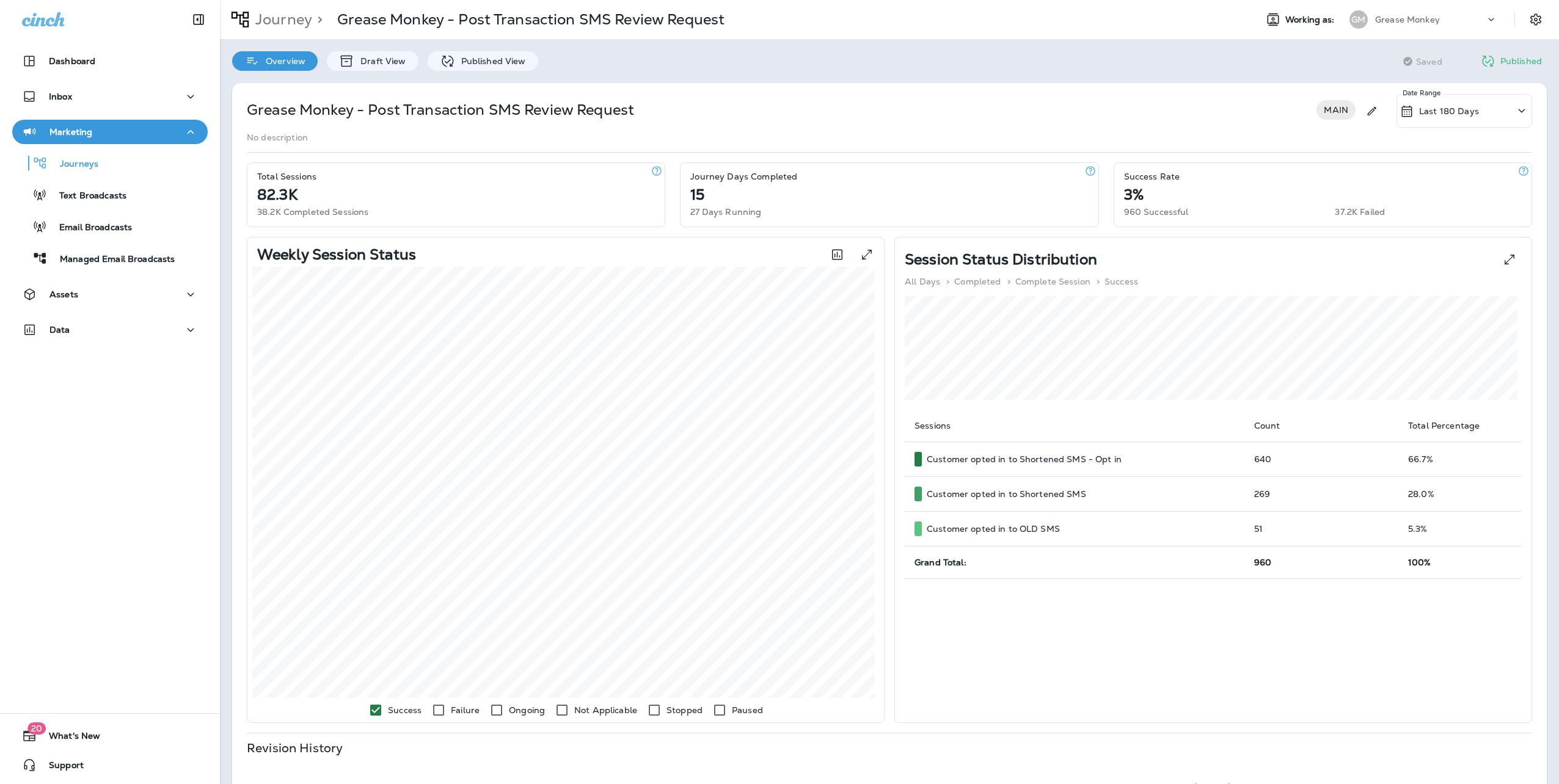
click at [1517, 108] on icon at bounding box center [1522, 110] width 14 height 15
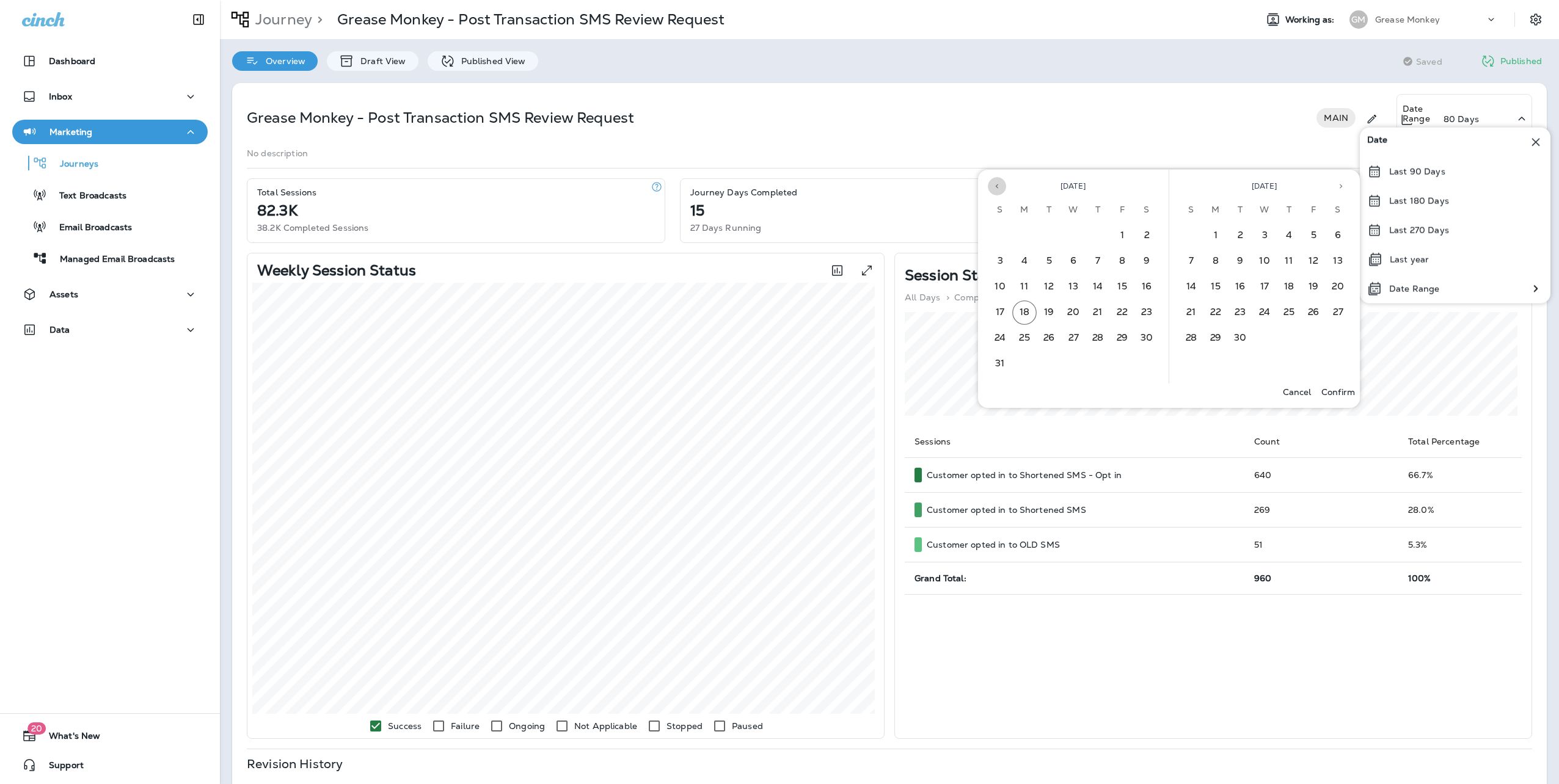
click at [998, 183] on icon "Previous month" at bounding box center [997, 186] width 9 height 9
click at [1019, 262] on button "7" at bounding box center [1024, 261] width 25 height 25
click at [1212, 313] on button "18" at bounding box center [1216, 313] width 25 height 25
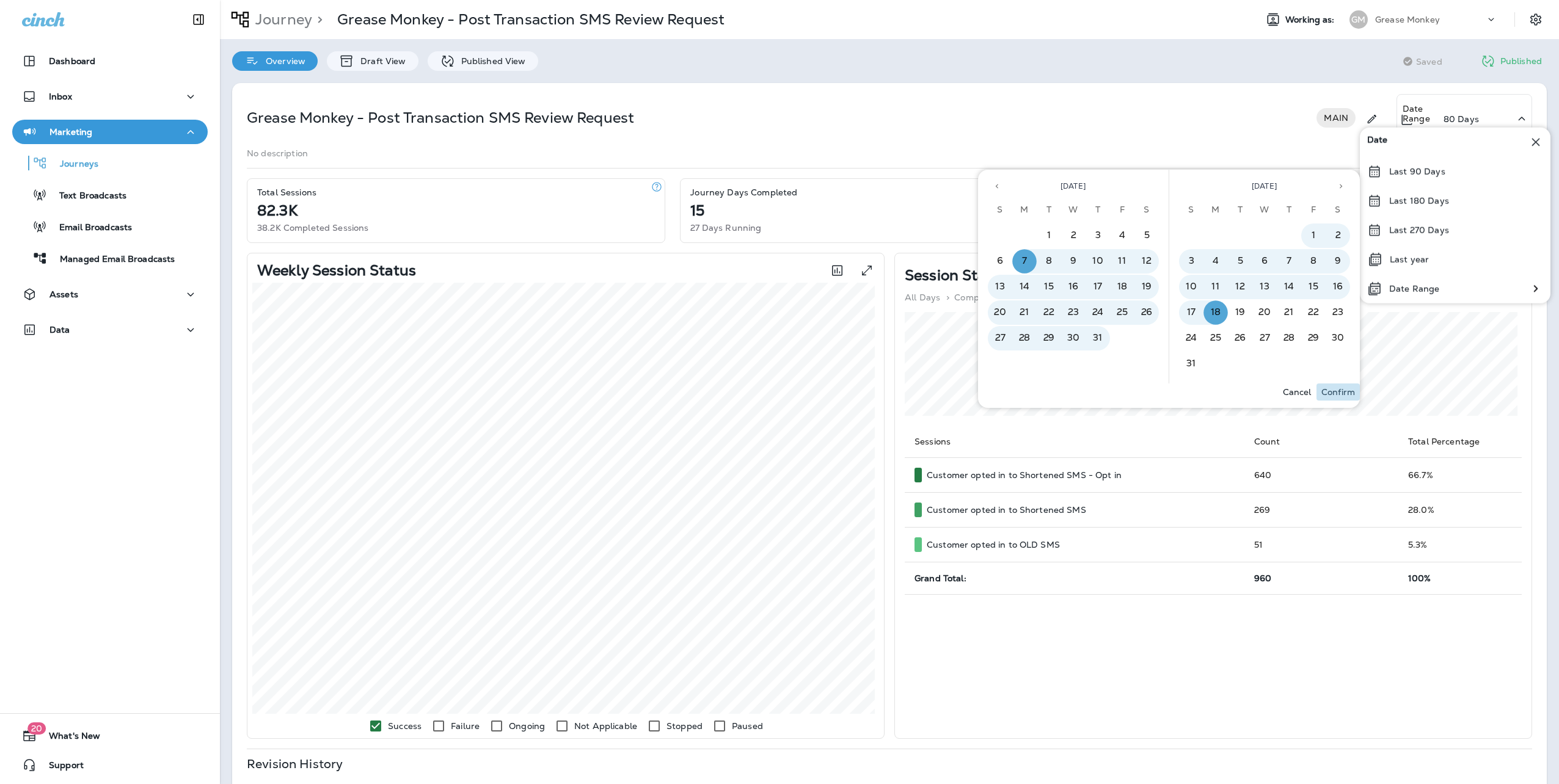
click at [1339, 390] on p "Confirm" at bounding box center [1338, 392] width 34 height 10
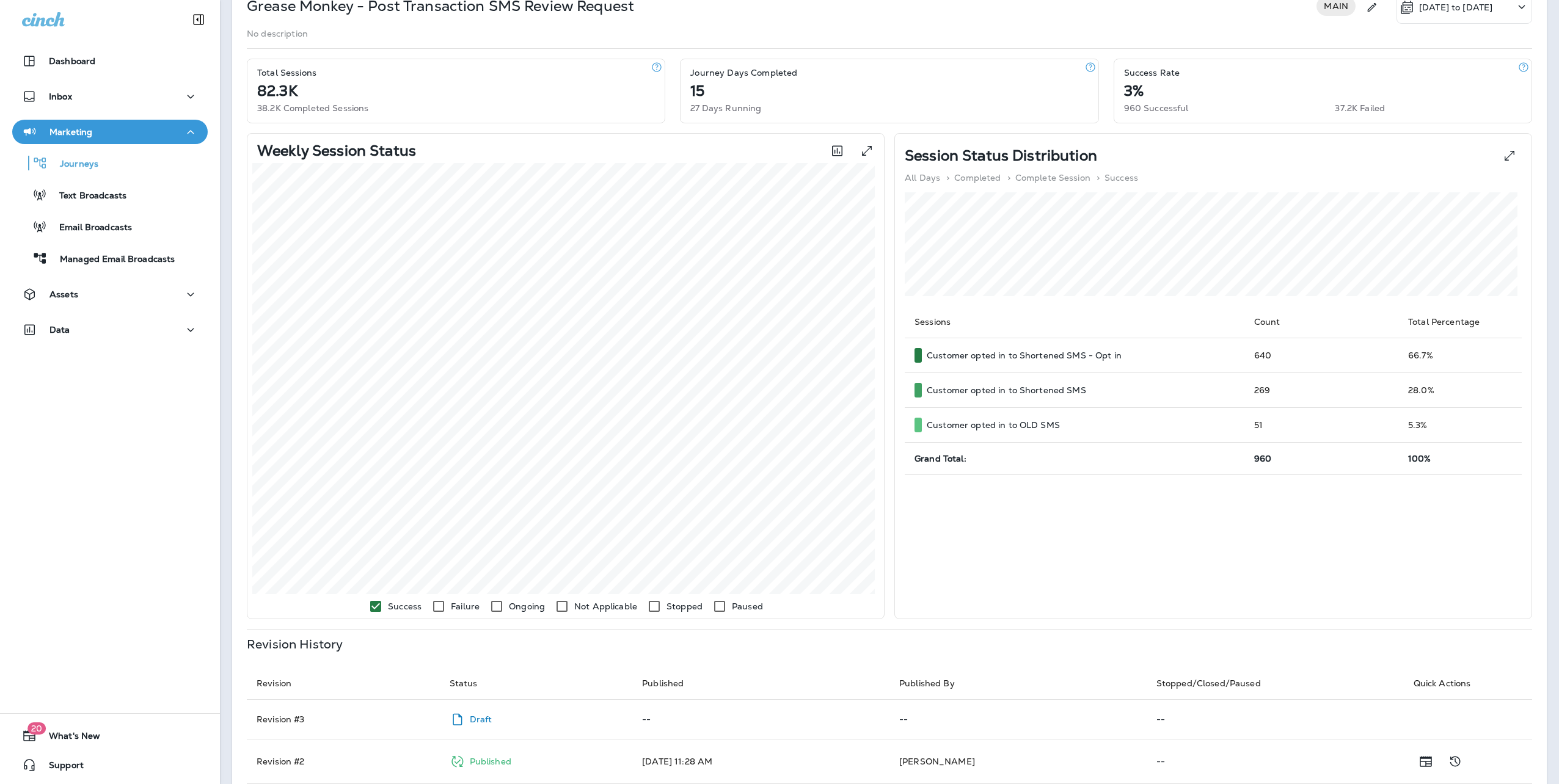
scroll to position [51, 0]
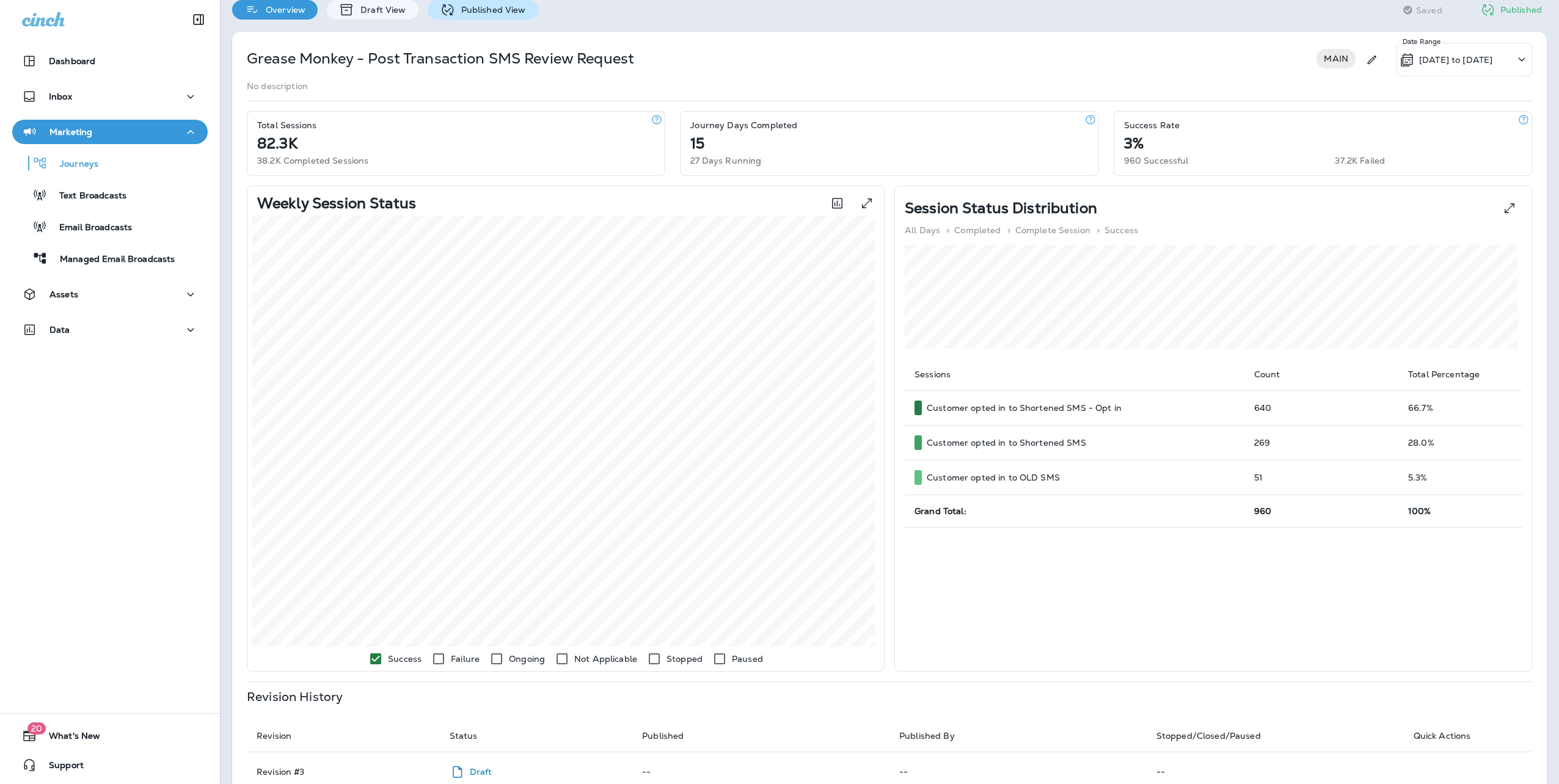
click at [458, 6] on p "Published View" at bounding box center [490, 10] width 71 height 10
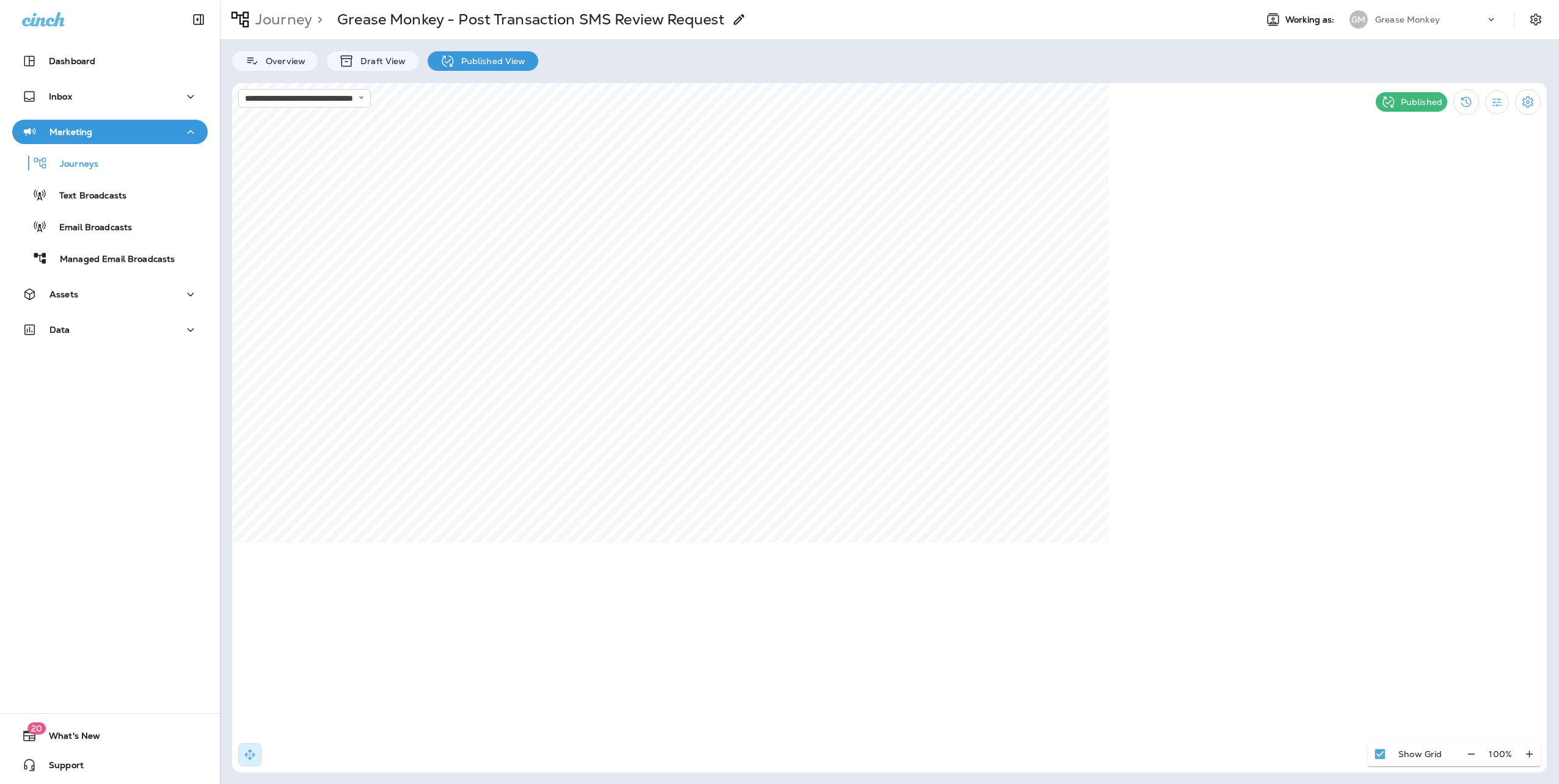
click at [286, 12] on p "Journey" at bounding box center [281, 19] width 61 height 18
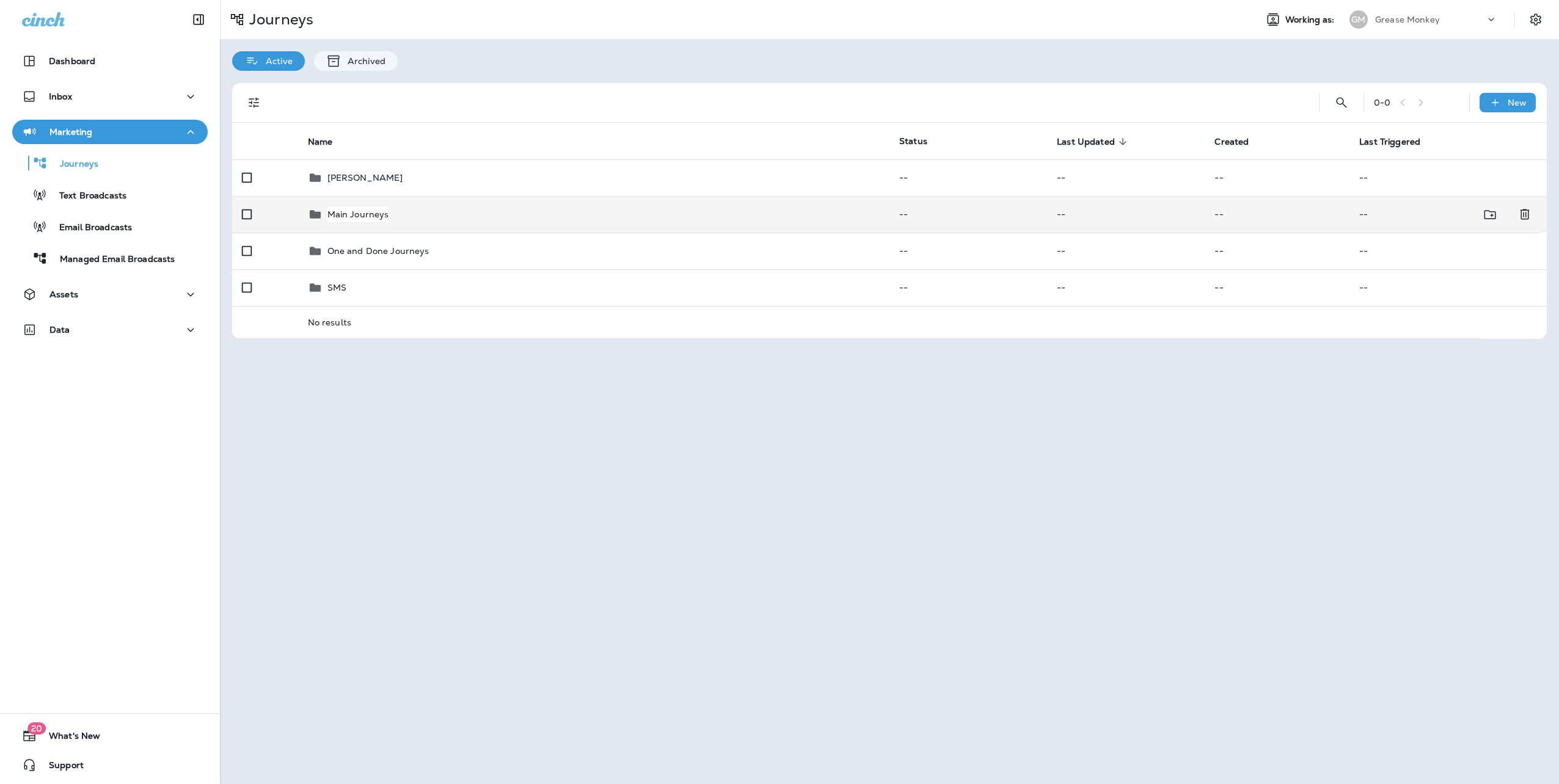
click at [418, 204] on td "Main Journeys" at bounding box center [594, 215] width 591 height 37
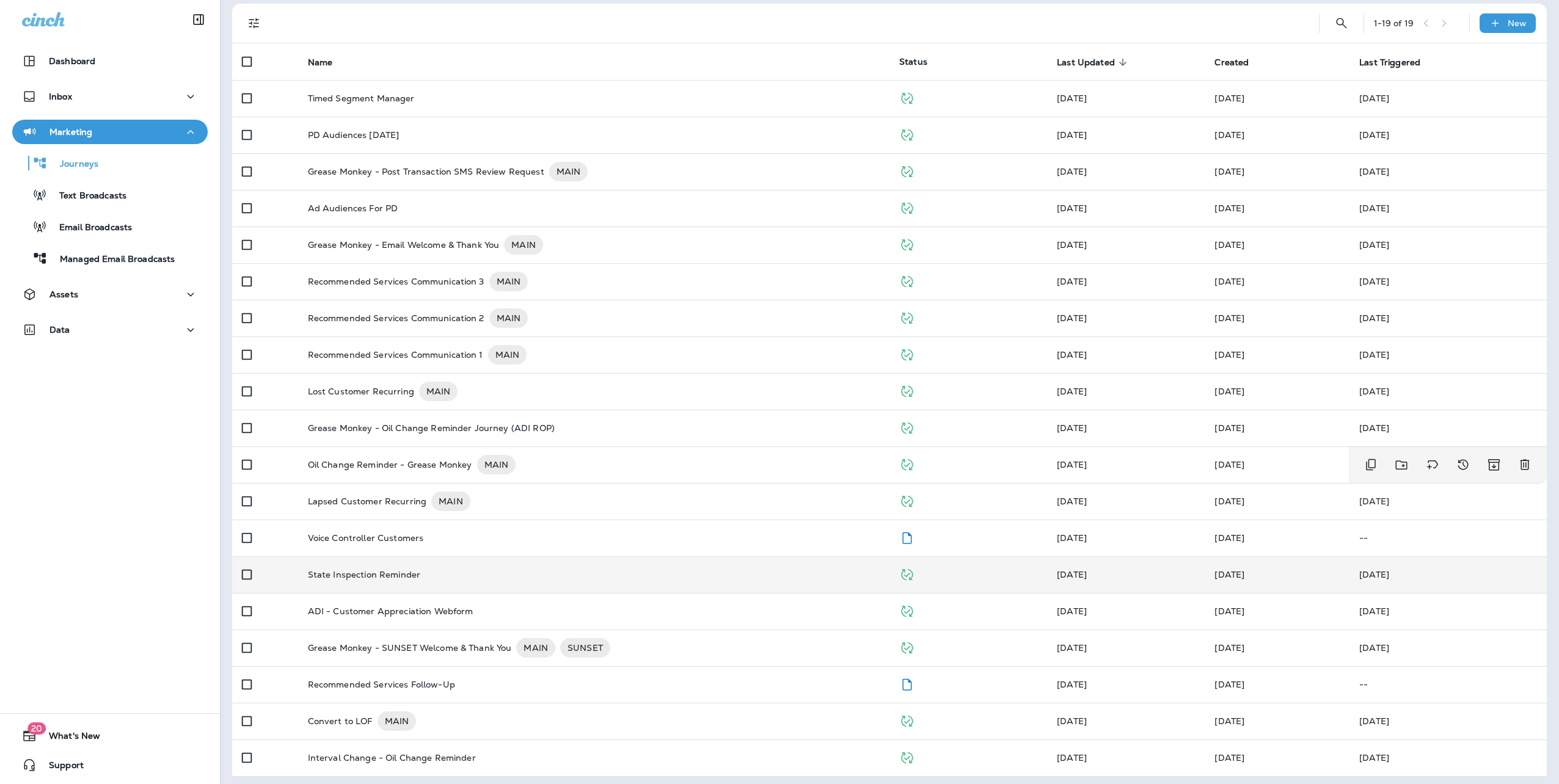
scroll to position [84, 0]
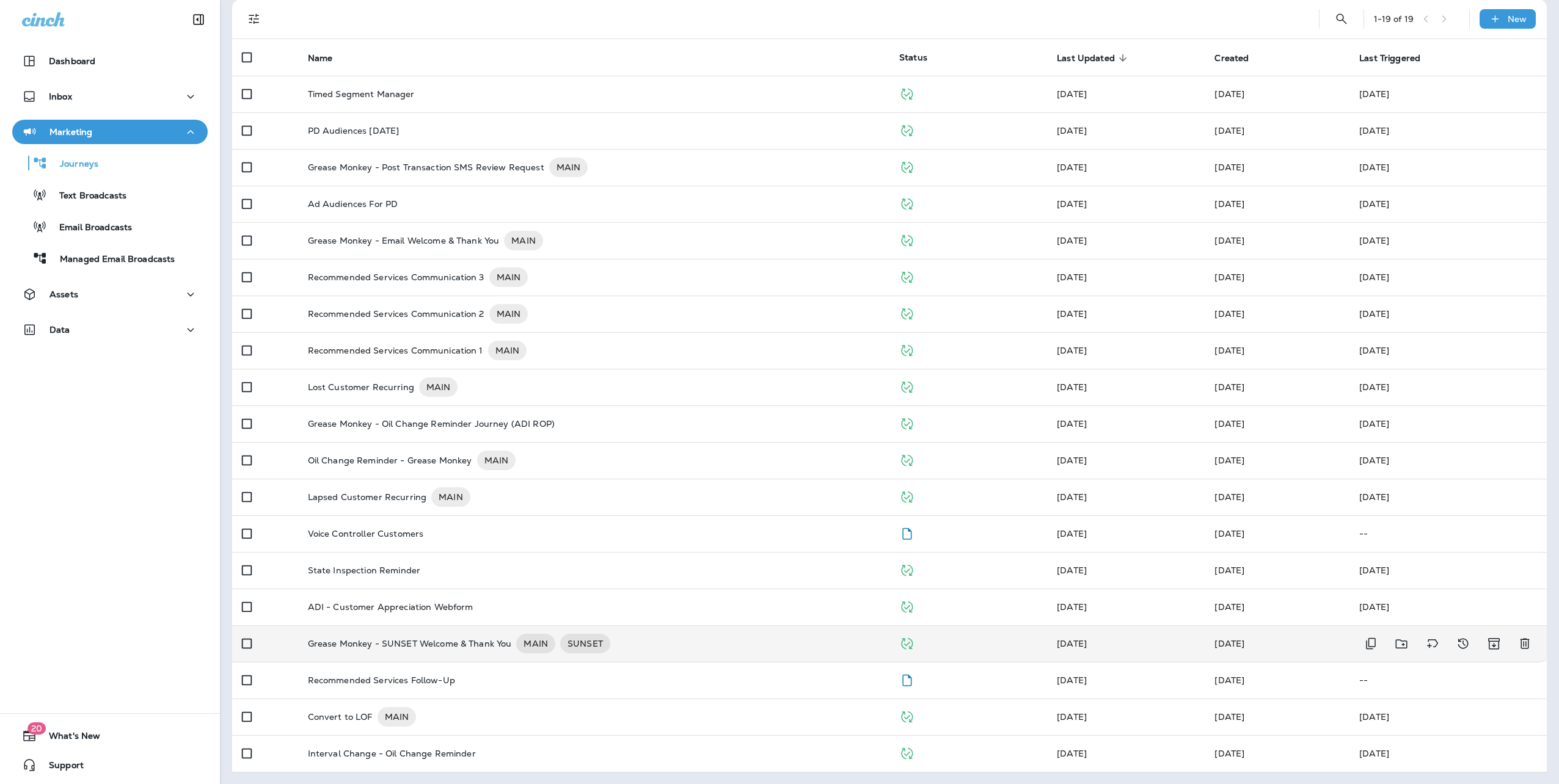
click at [446, 637] on p "Grease Monkey - SUNSET Welcome & Thank You" at bounding box center [410, 644] width 204 height 20
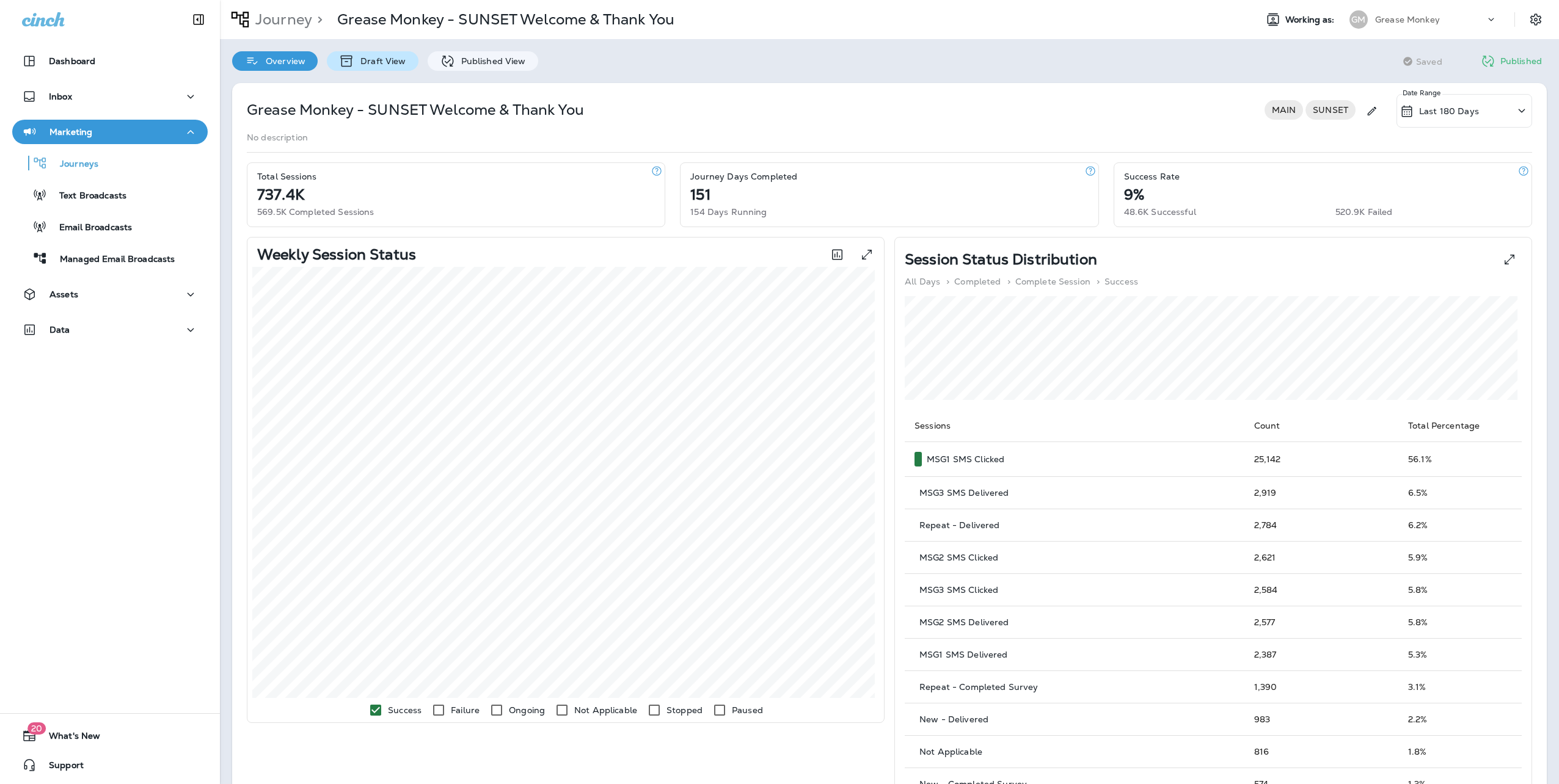
click at [385, 59] on p "Draft View" at bounding box center [380, 61] width 51 height 10
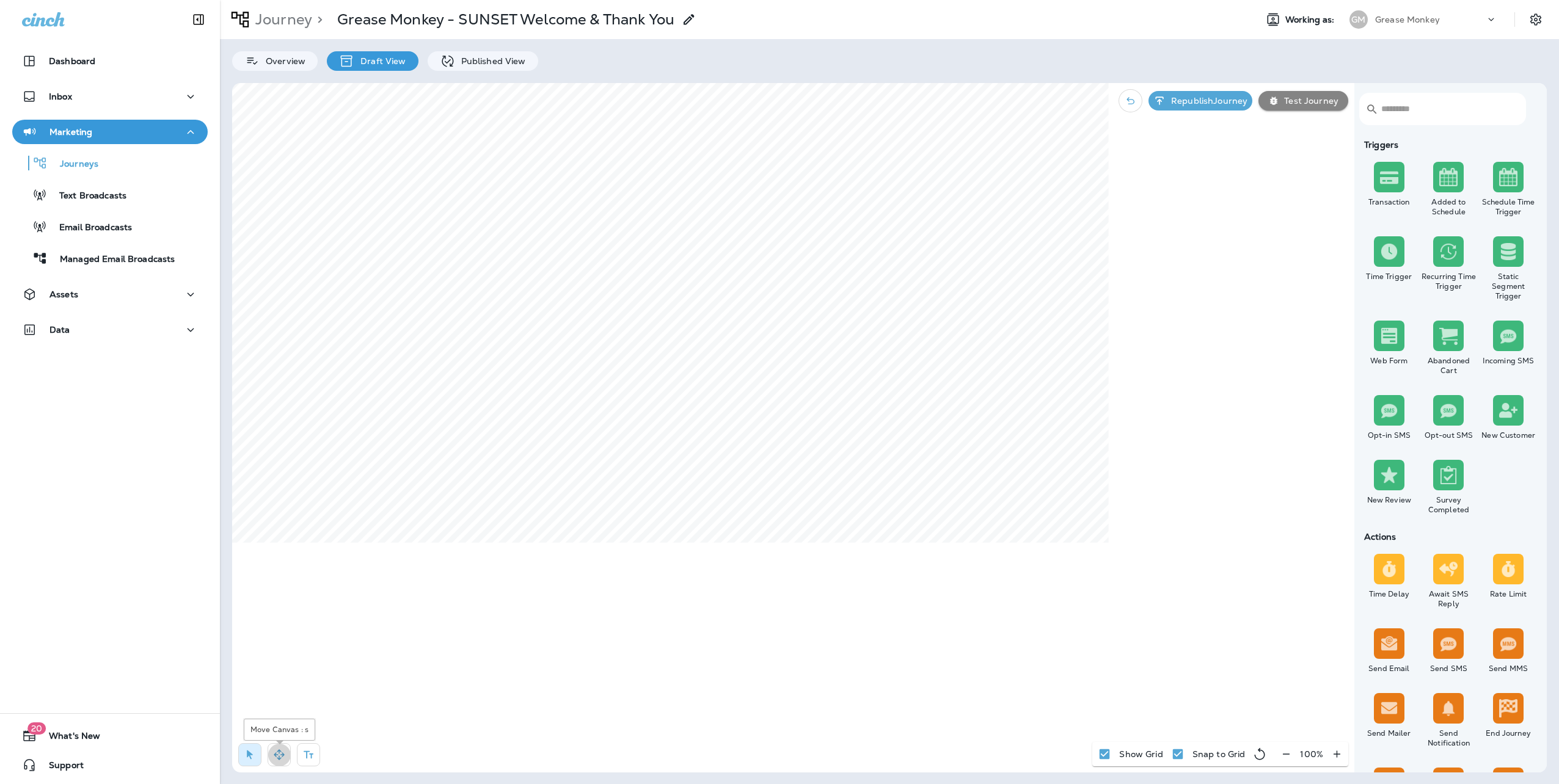
click at [280, 757] on icon "button" at bounding box center [278, 754] width 12 height 12
click at [856, 65] on div "Journey > Grease Monkey - SUNSET Welcome & Thank You Working as: GM Grease Monk…" at bounding box center [890, 392] width 1340 height 784
click at [487, 59] on p "Published View" at bounding box center [490, 61] width 71 height 10
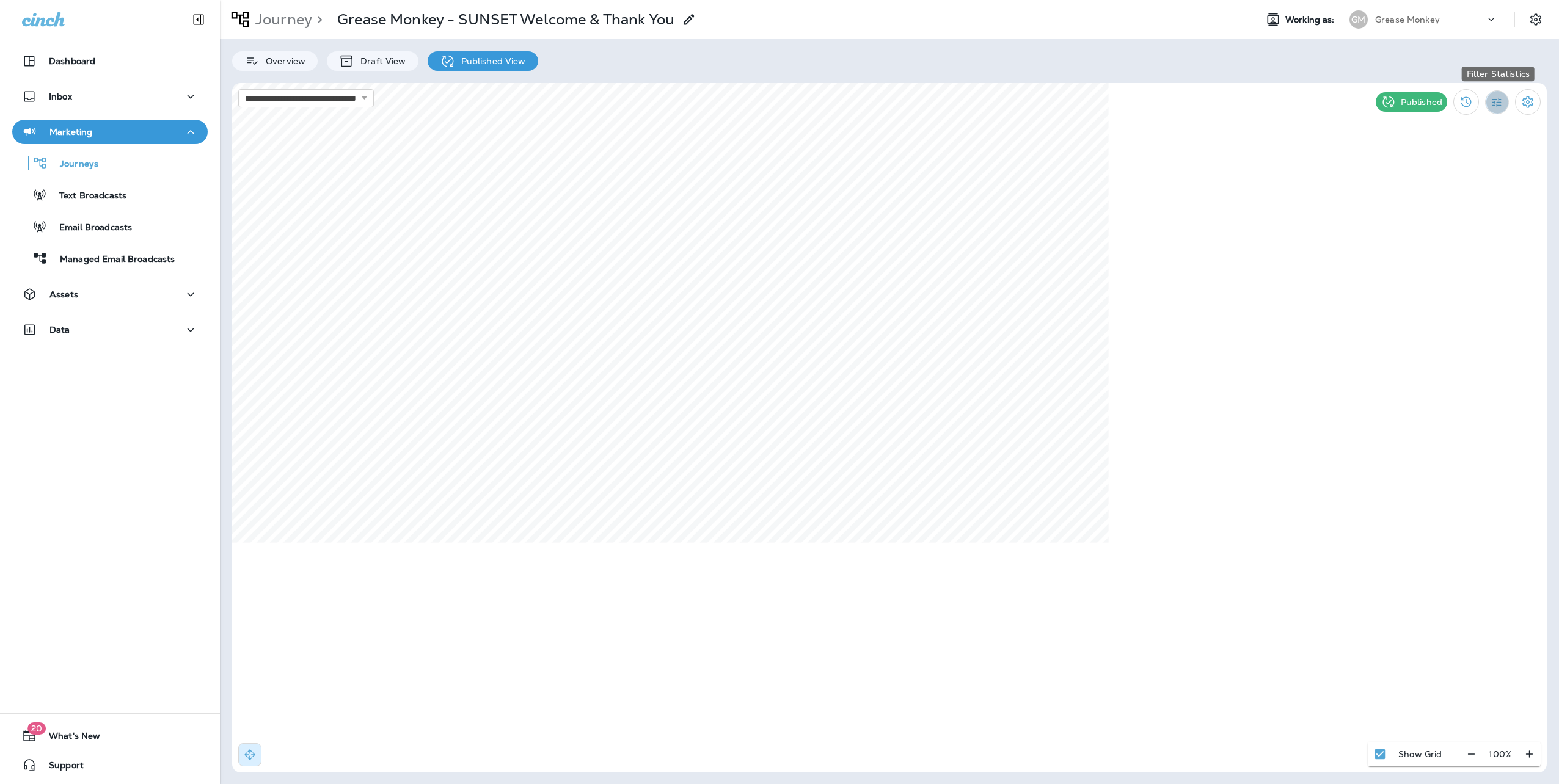
click at [1496, 98] on icon "Filter Statistics" at bounding box center [1497, 102] width 13 height 13
click at [1442, 215] on p "30 Days" at bounding box center [1431, 217] width 35 height 10
click at [1090, 71] on div "**********" at bounding box center [890, 392] width 1340 height 784
click at [1526, 95] on icon "Settings" at bounding box center [1528, 102] width 14 height 14
click at [1235, 148] on div at bounding box center [780, 392] width 1559 height 784
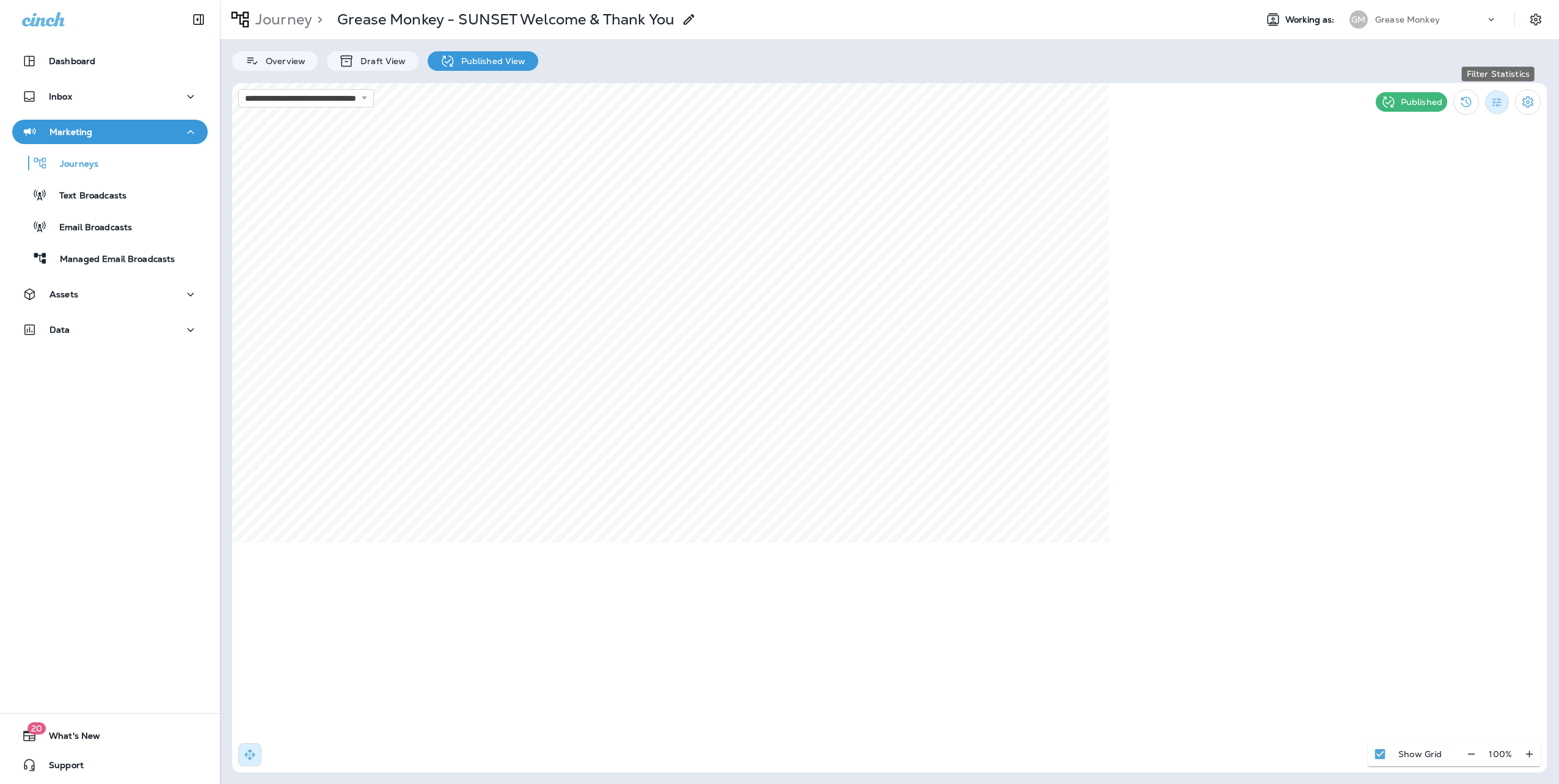
click at [1494, 100] on icon "Filter Statistics" at bounding box center [1497, 102] width 13 height 13
click at [1418, 129] on p "All" at bounding box center [1419, 129] width 12 height 10
click at [374, 97] on select "**********" at bounding box center [306, 98] width 136 height 18
select select "**********"
click at [239, 89] on select "**********" at bounding box center [306, 98] width 136 height 18
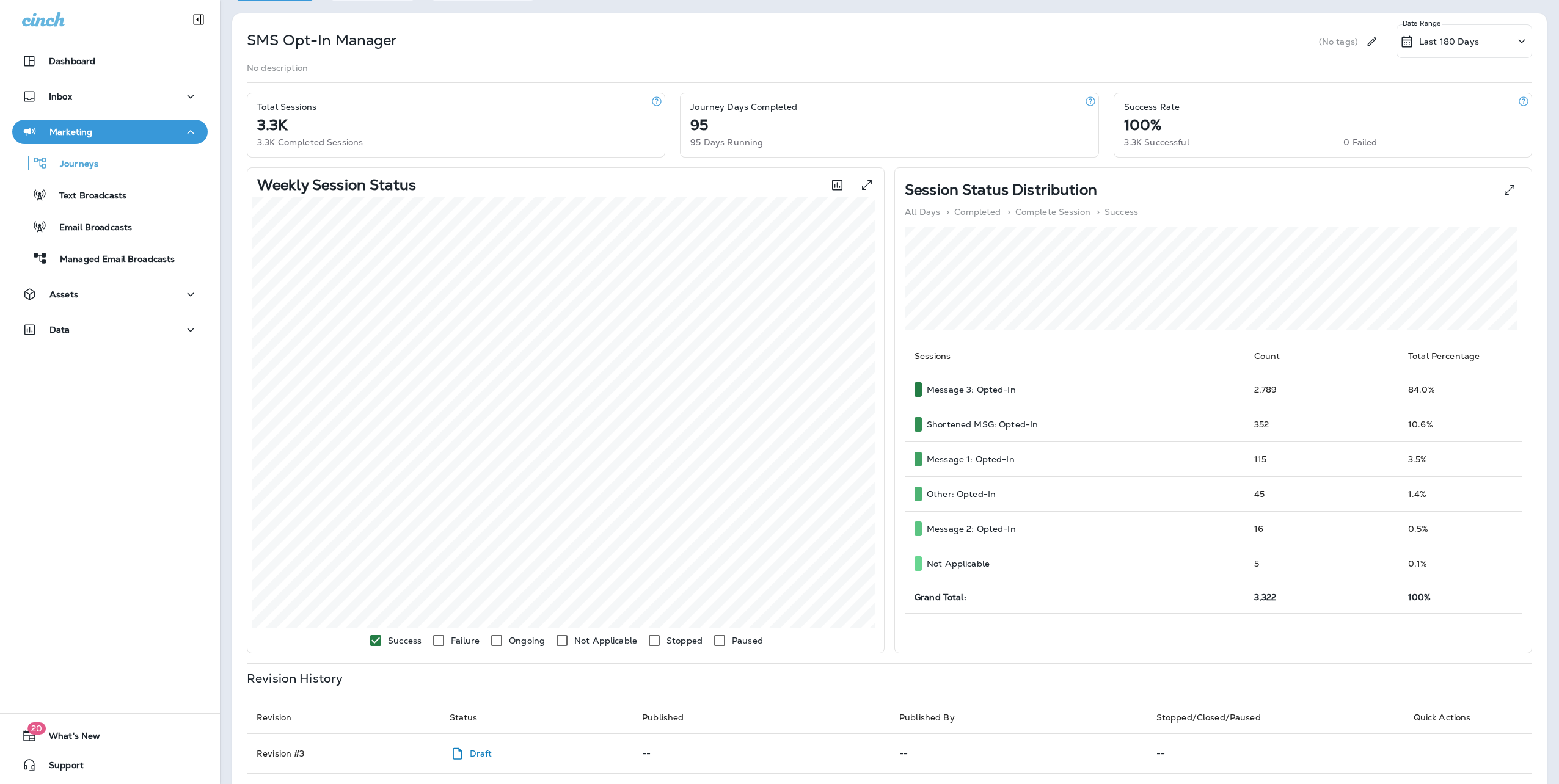
scroll to position [61, 0]
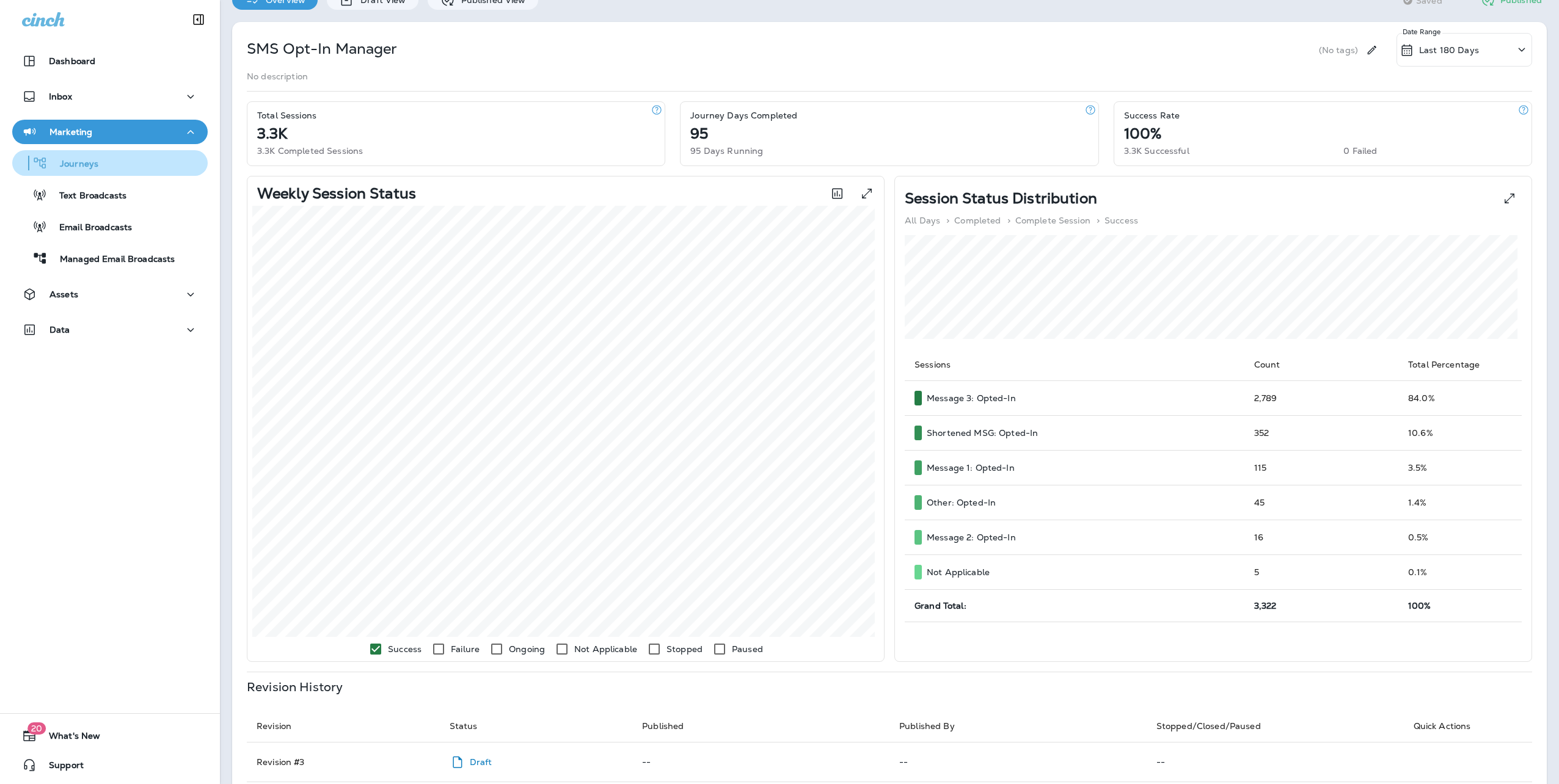
click at [96, 152] on button "Journeys" at bounding box center [109, 163] width 195 height 26
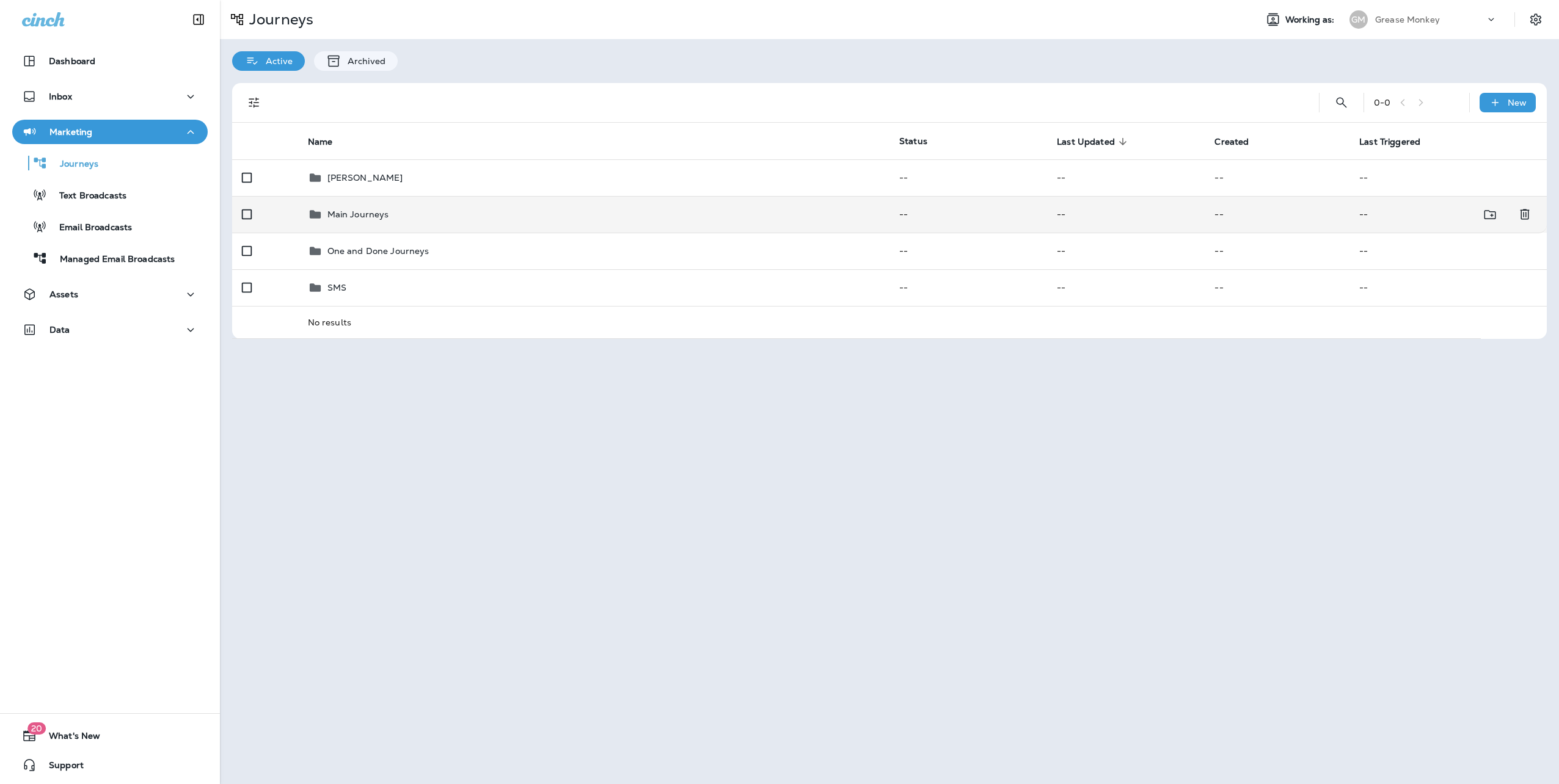
click at [358, 218] on p "Main Journeys" at bounding box center [357, 215] width 61 height 10
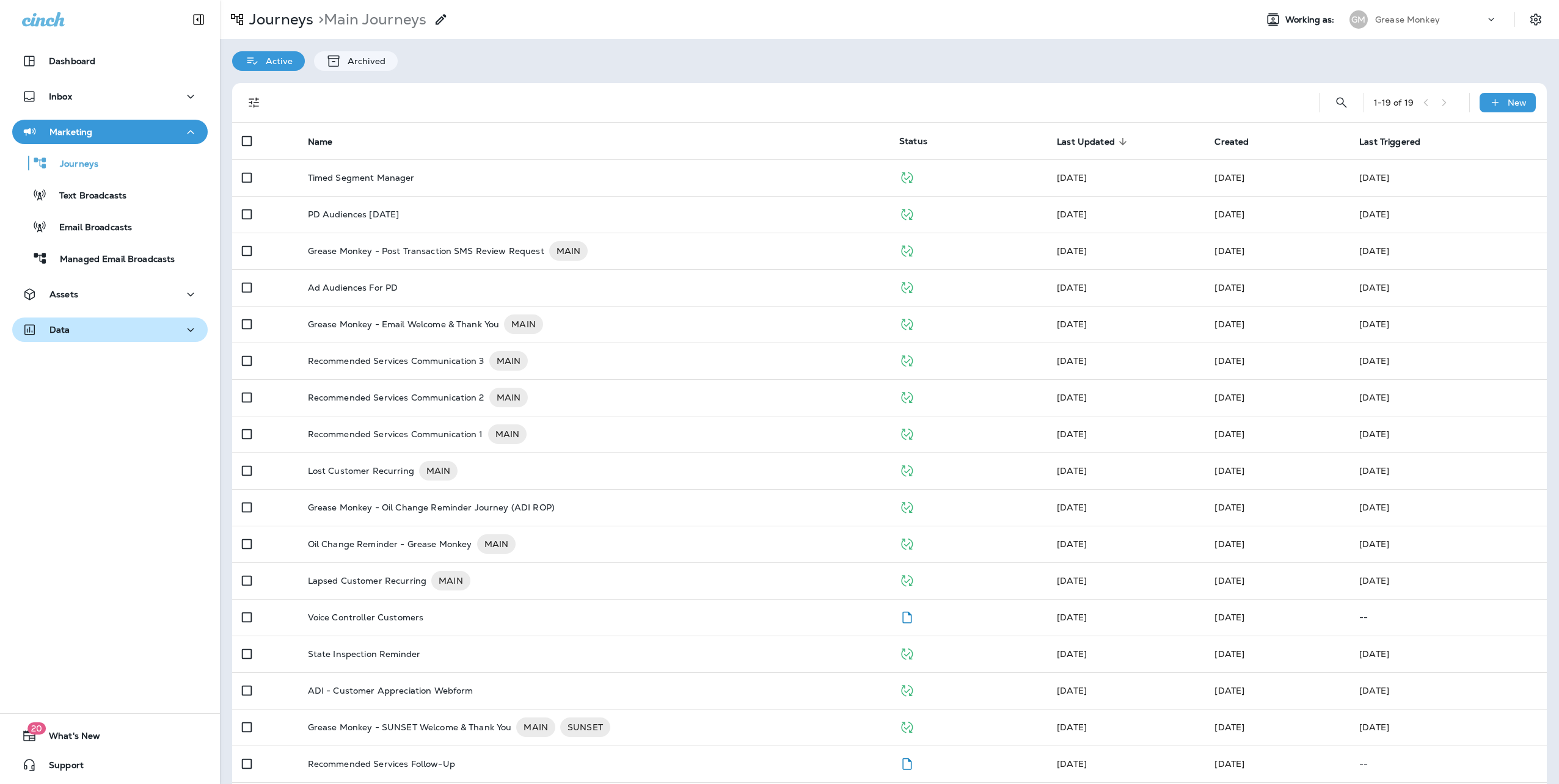
click at [59, 325] on p "Data" at bounding box center [60, 329] width 21 height 10
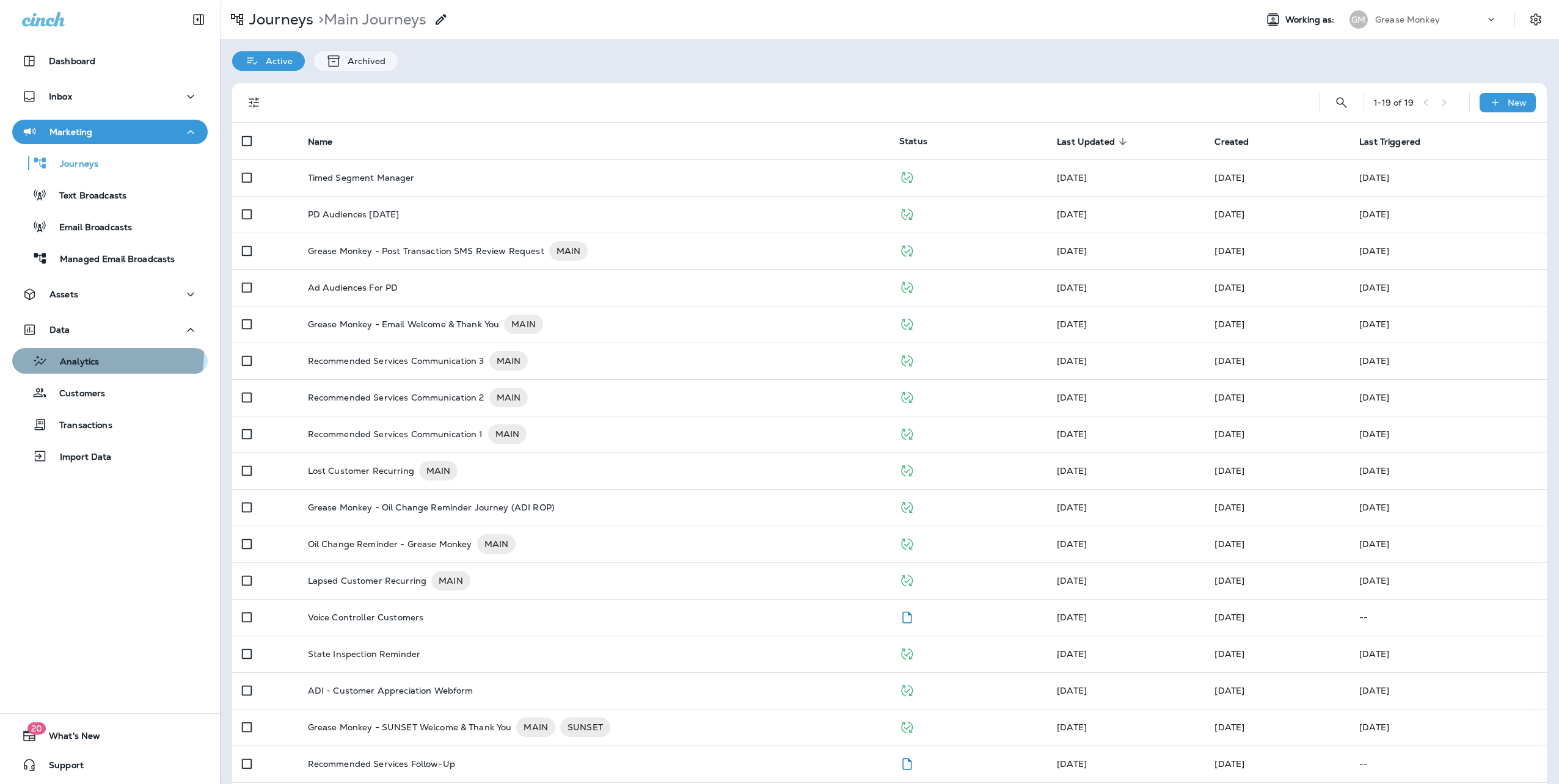
click at [74, 353] on div "Analytics" at bounding box center [57, 360] width 82 height 18
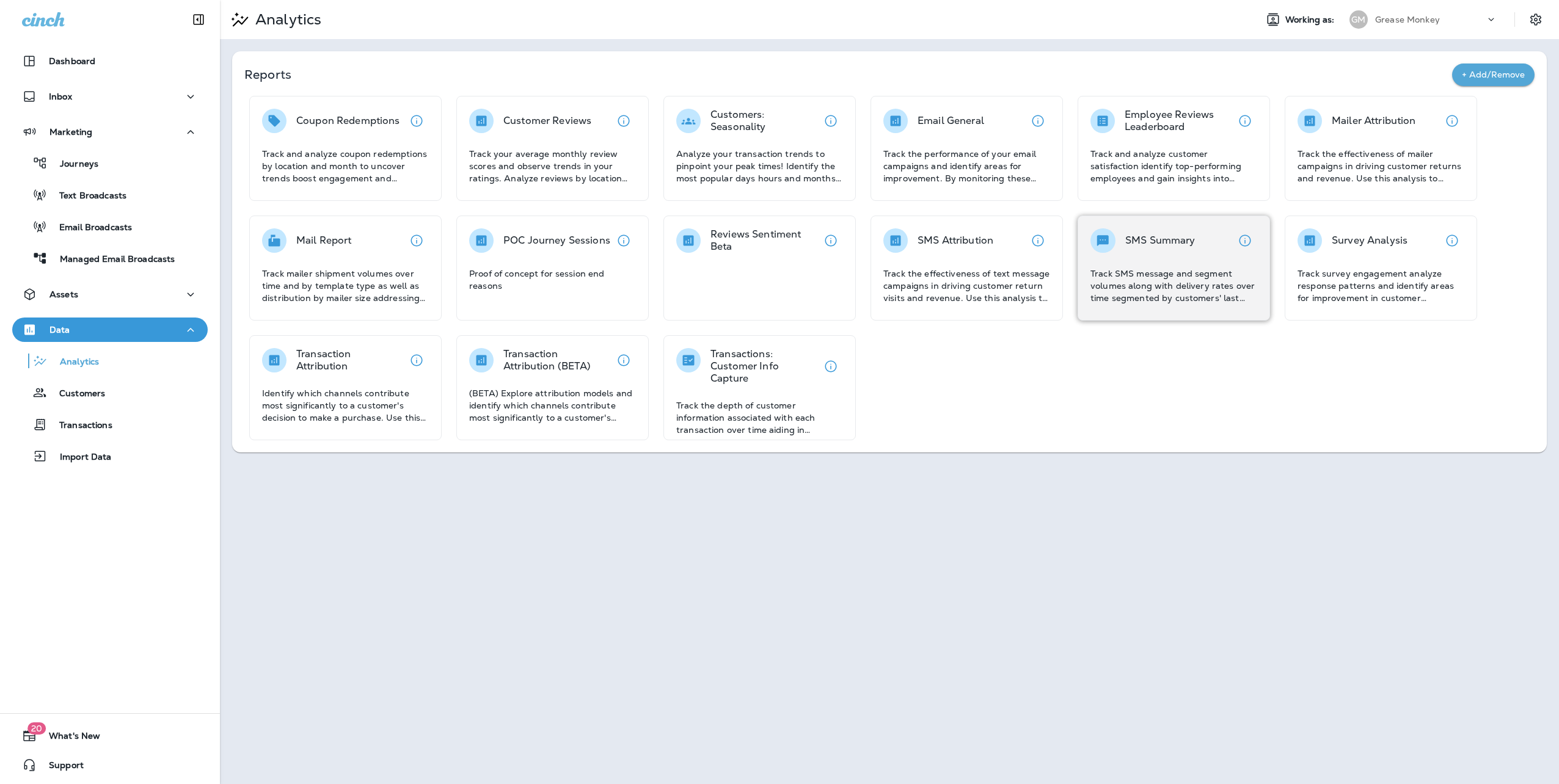
click at [1175, 265] on div "SMS Summary Track SMS message and segment volumes along with delivery rates ove…" at bounding box center [1174, 266] width 167 height 76
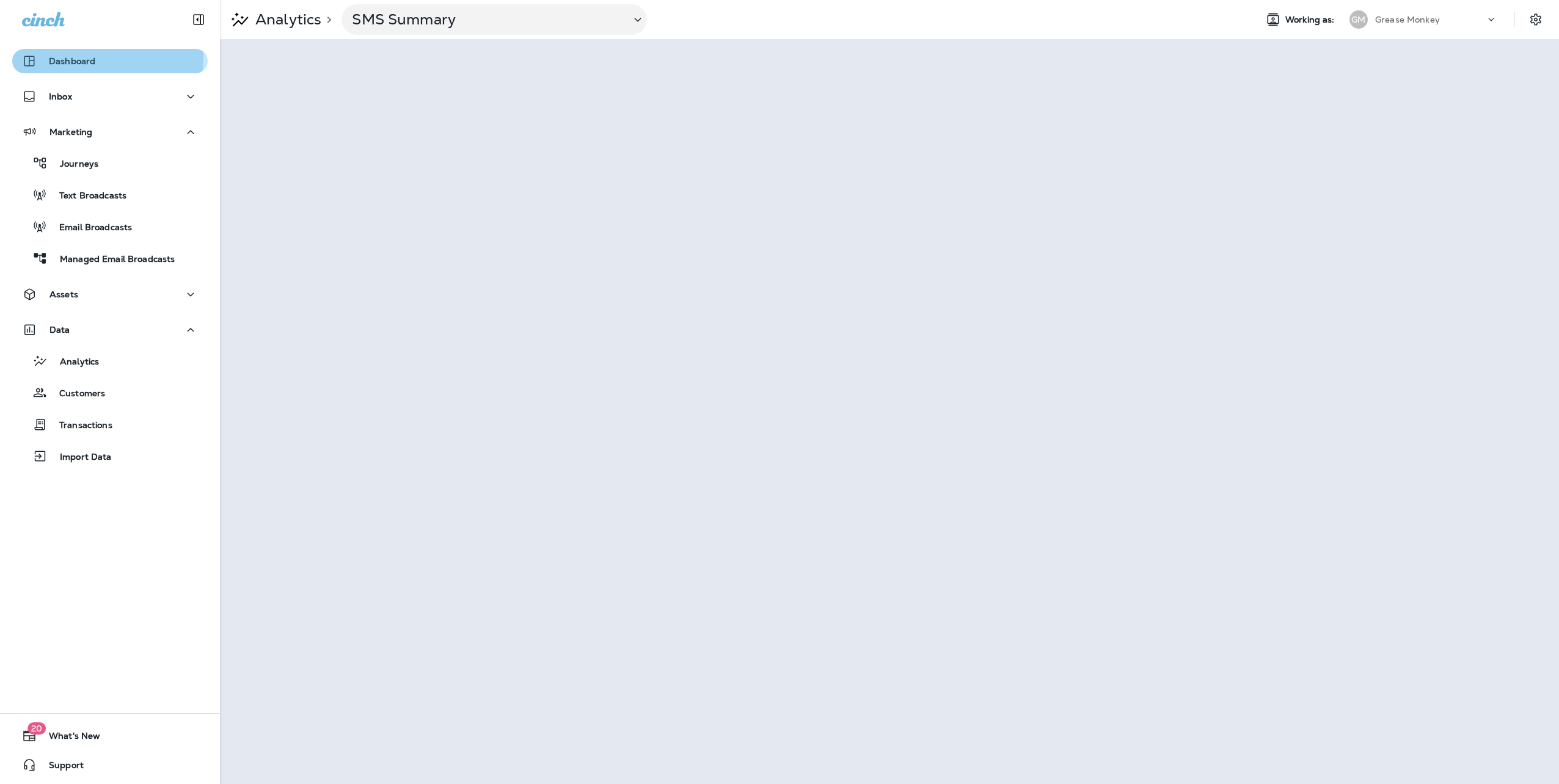
click at [64, 56] on p "Dashboard" at bounding box center [72, 61] width 46 height 10
